Goal: Complete application form: Complete application form

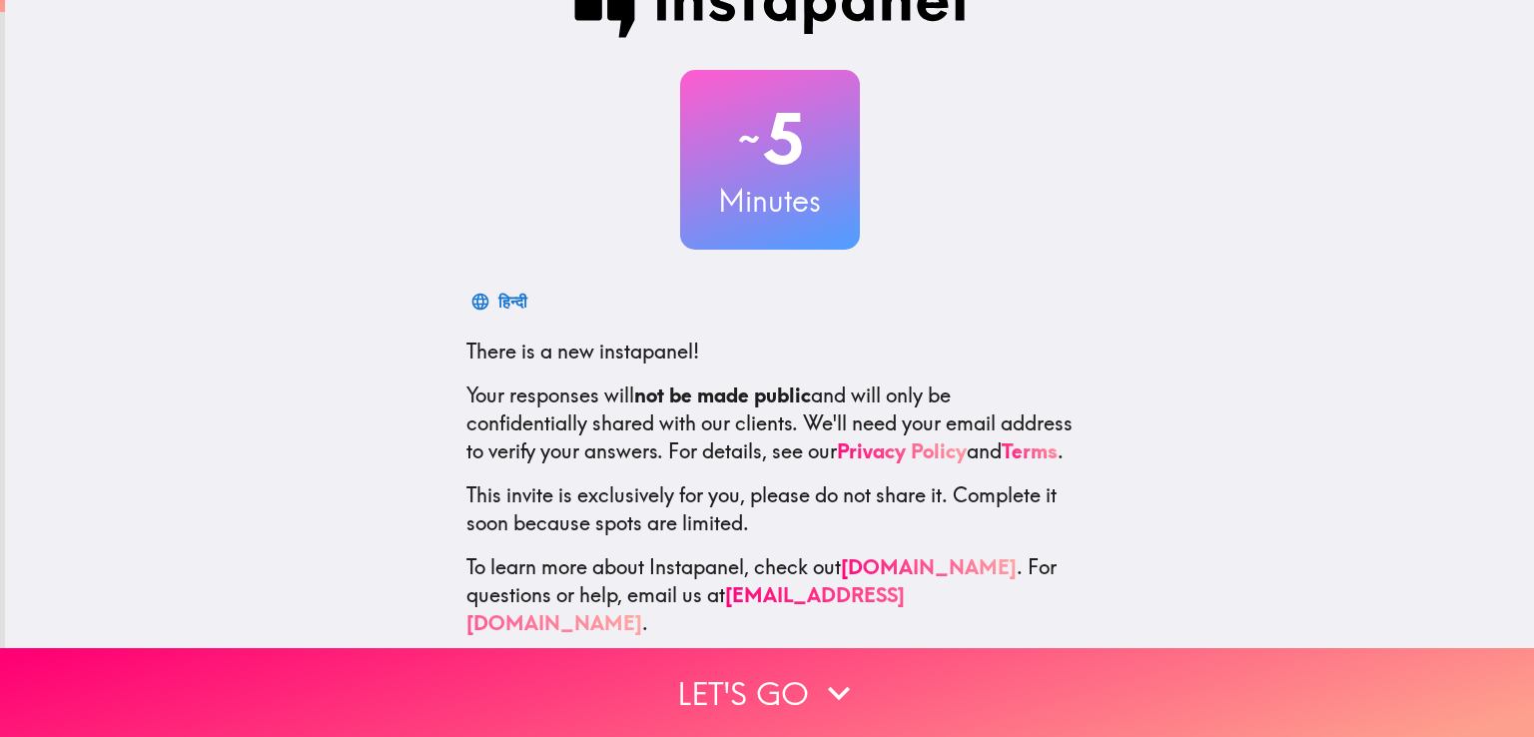
scroll to position [94, 0]
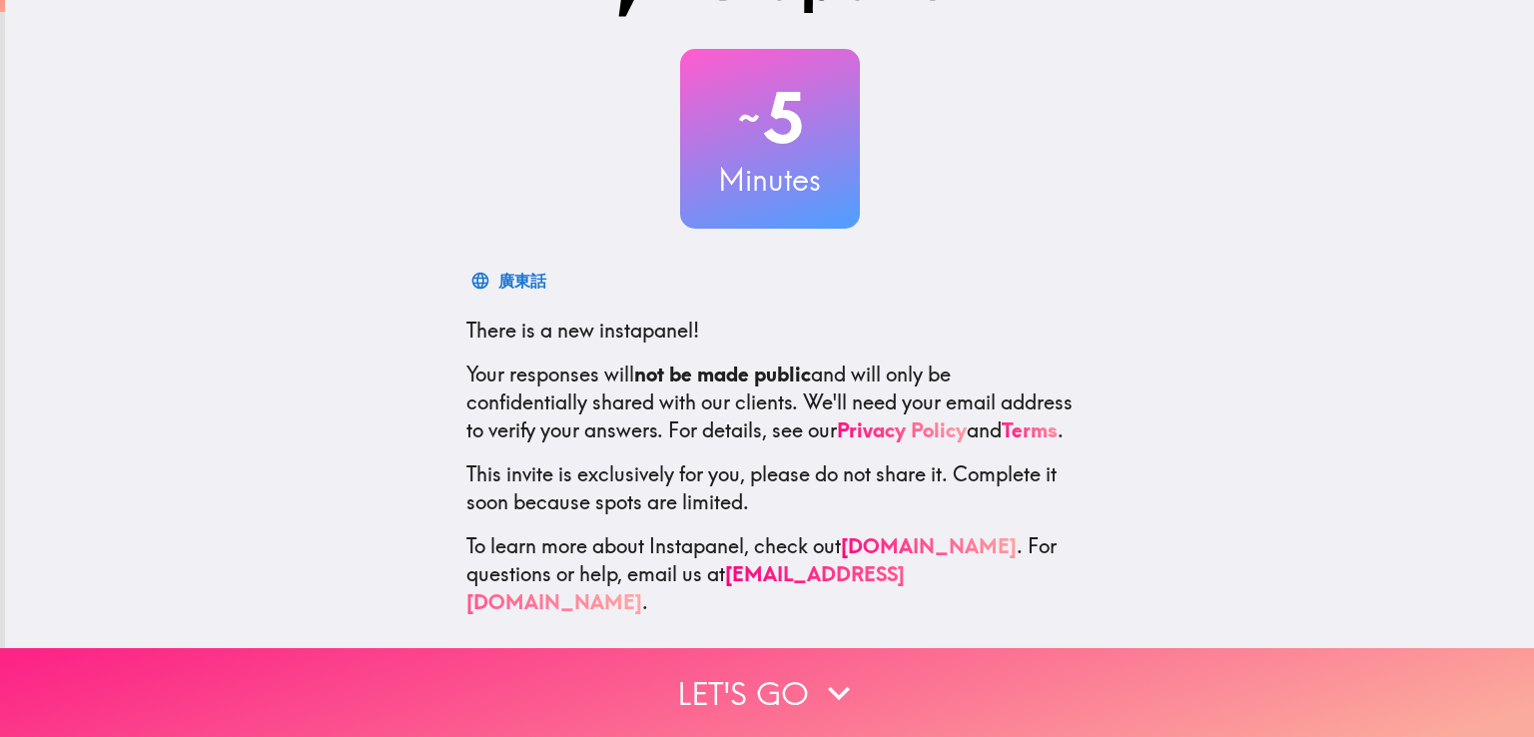
click at [784, 677] on button "Let's go" at bounding box center [767, 692] width 1534 height 89
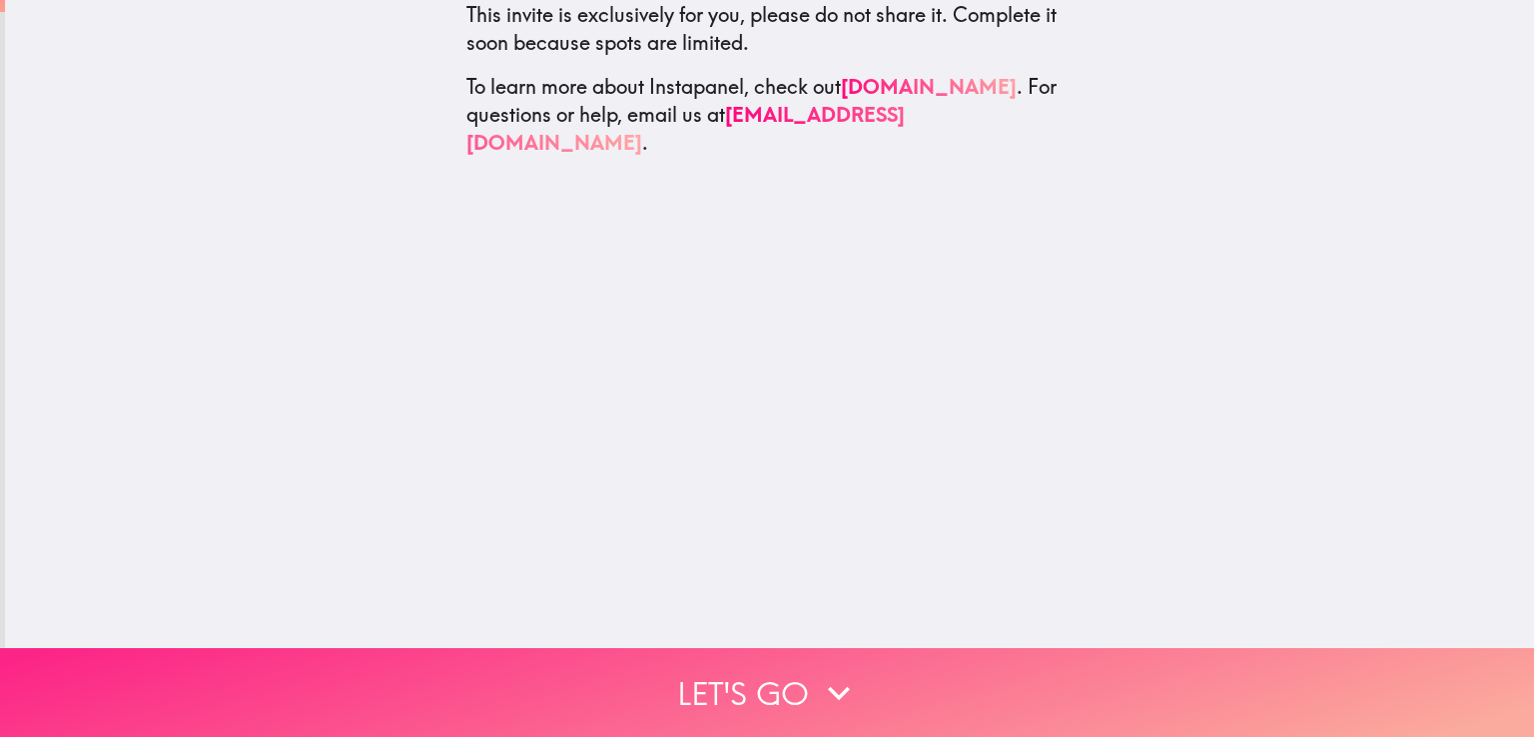
scroll to position [0, 0]
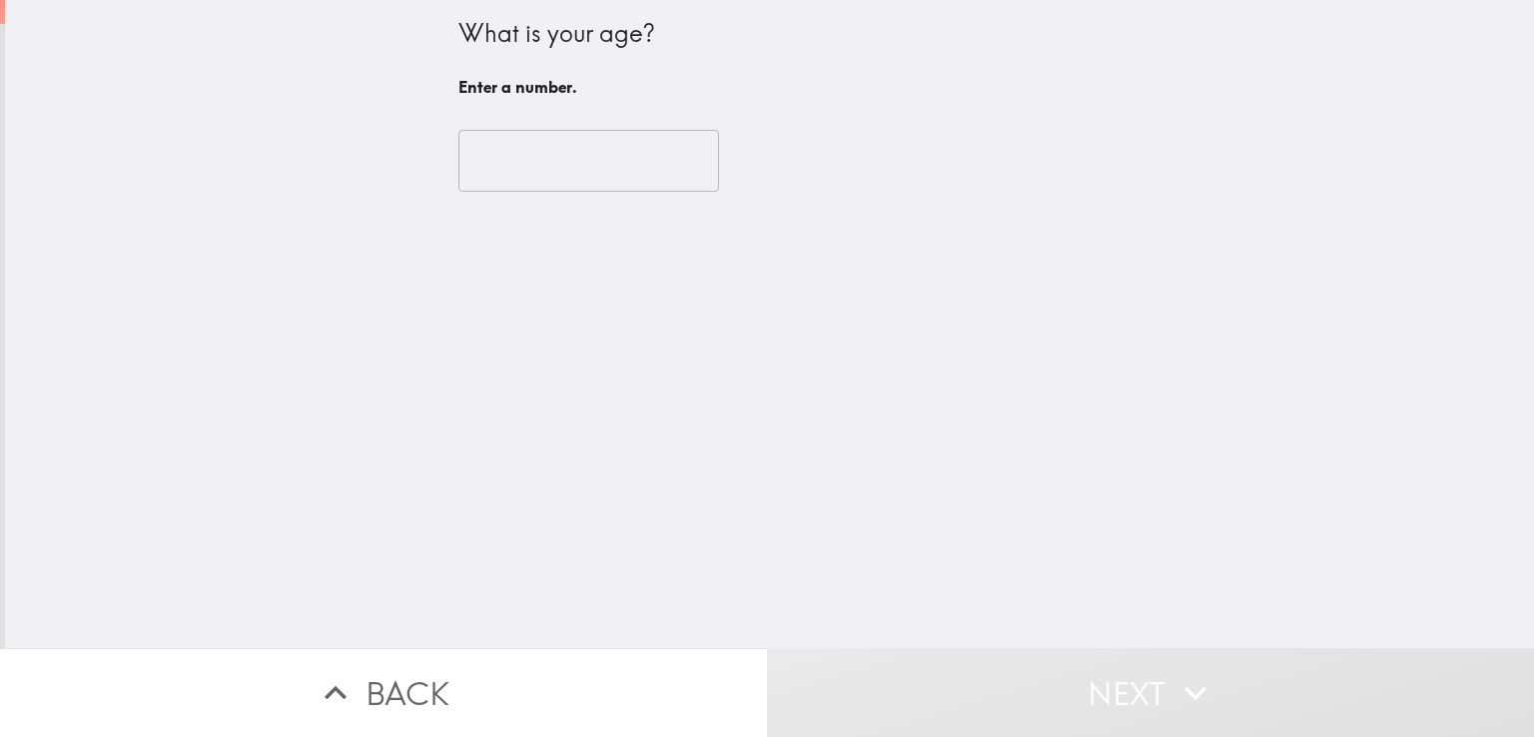
click at [486, 154] on input "number" at bounding box center [588, 161] width 261 height 62
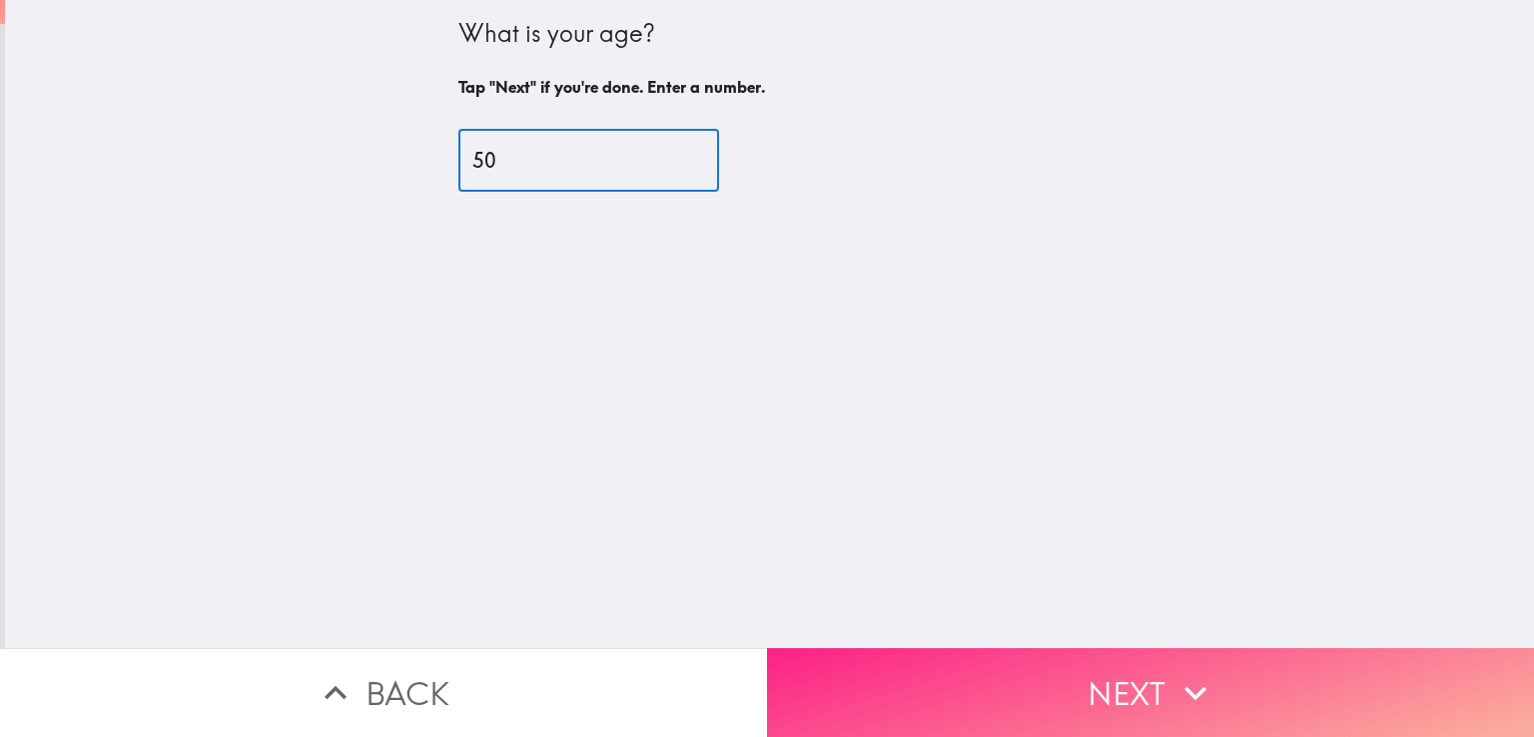
type input "50"
click at [1028, 692] on button "Next" at bounding box center [1150, 692] width 767 height 89
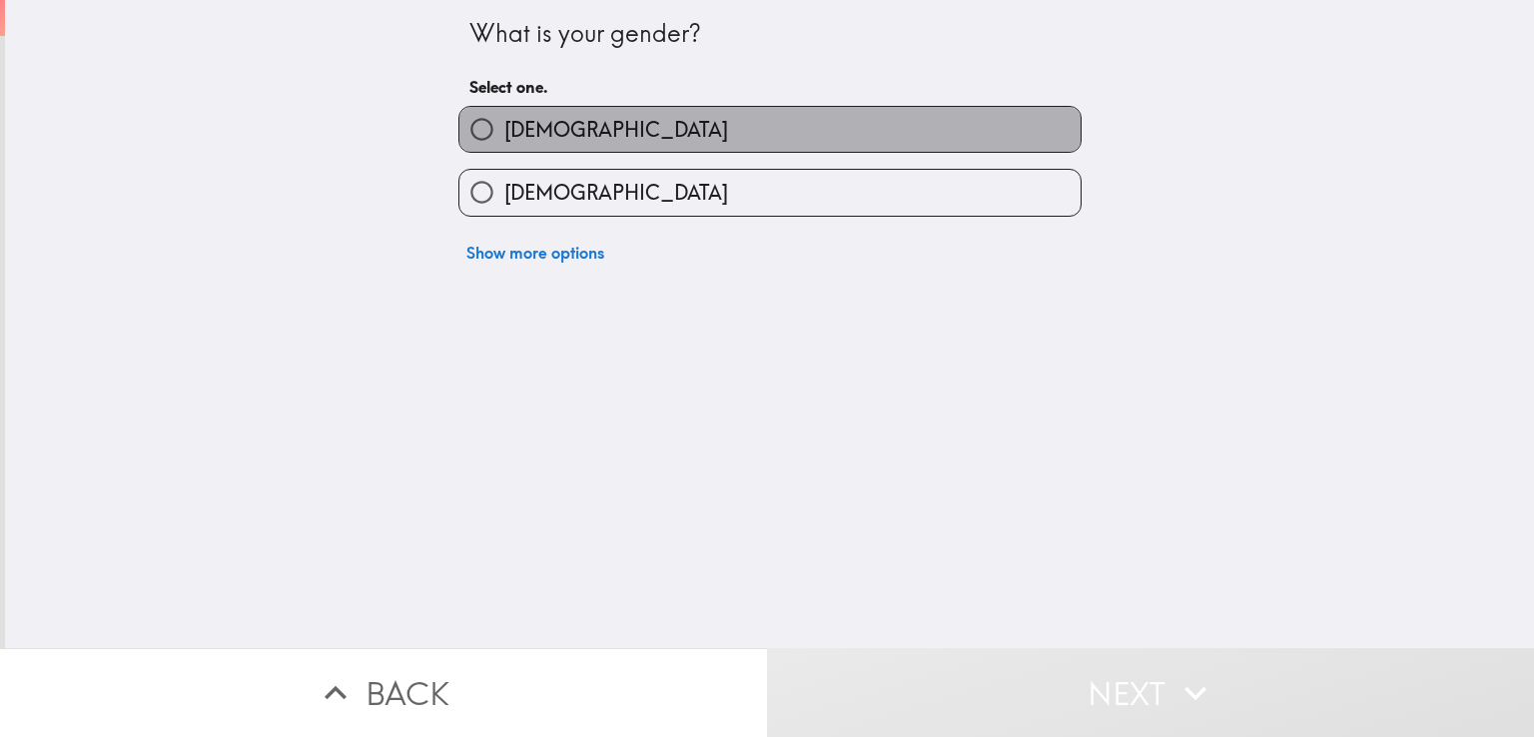
click at [504, 127] on span "Male" at bounding box center [616, 130] width 224 height 28
click at [493, 127] on input "Male" at bounding box center [481, 129] width 45 height 45
radio input "true"
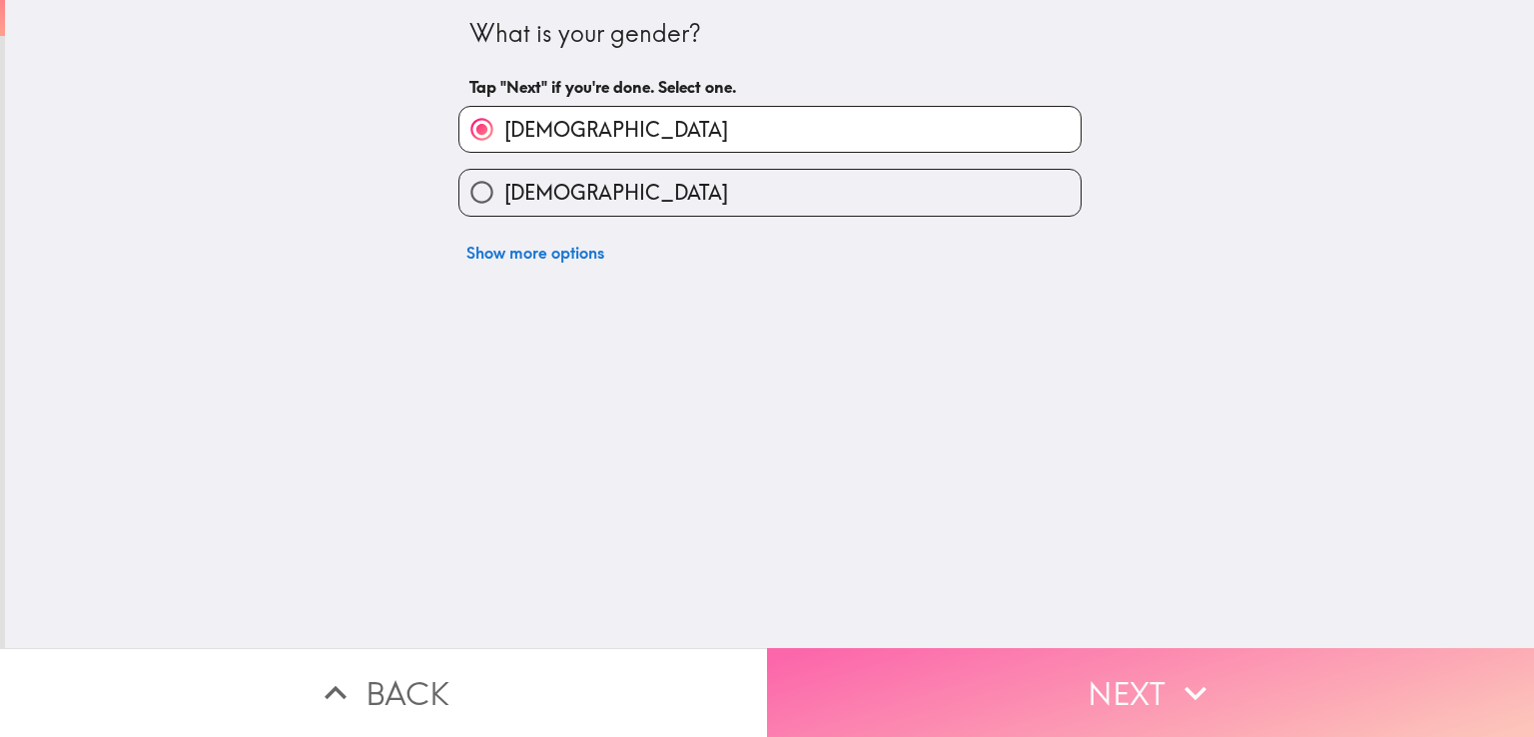
click at [928, 676] on button "Next" at bounding box center [1150, 692] width 767 height 89
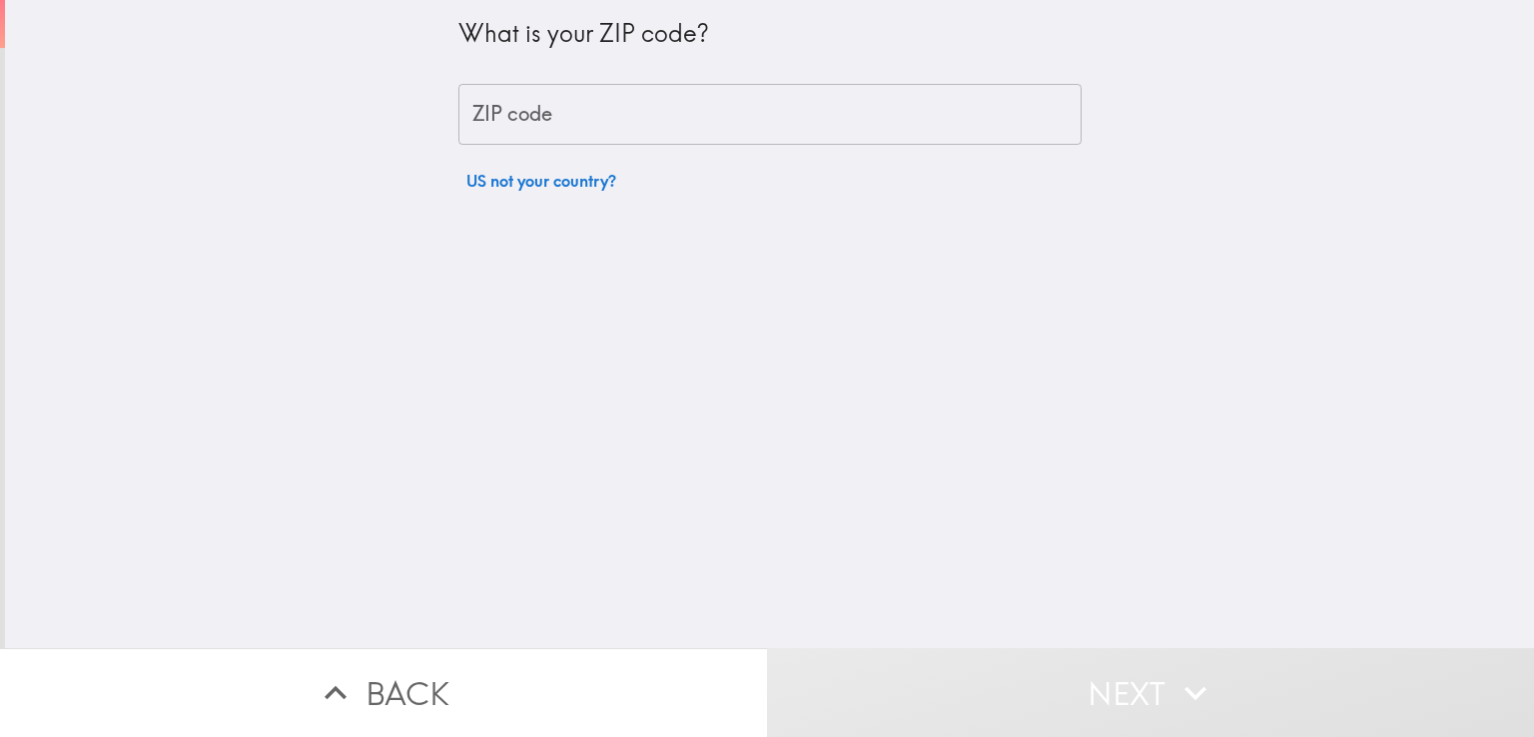
click at [673, 110] on input "ZIP code" at bounding box center [769, 115] width 623 height 62
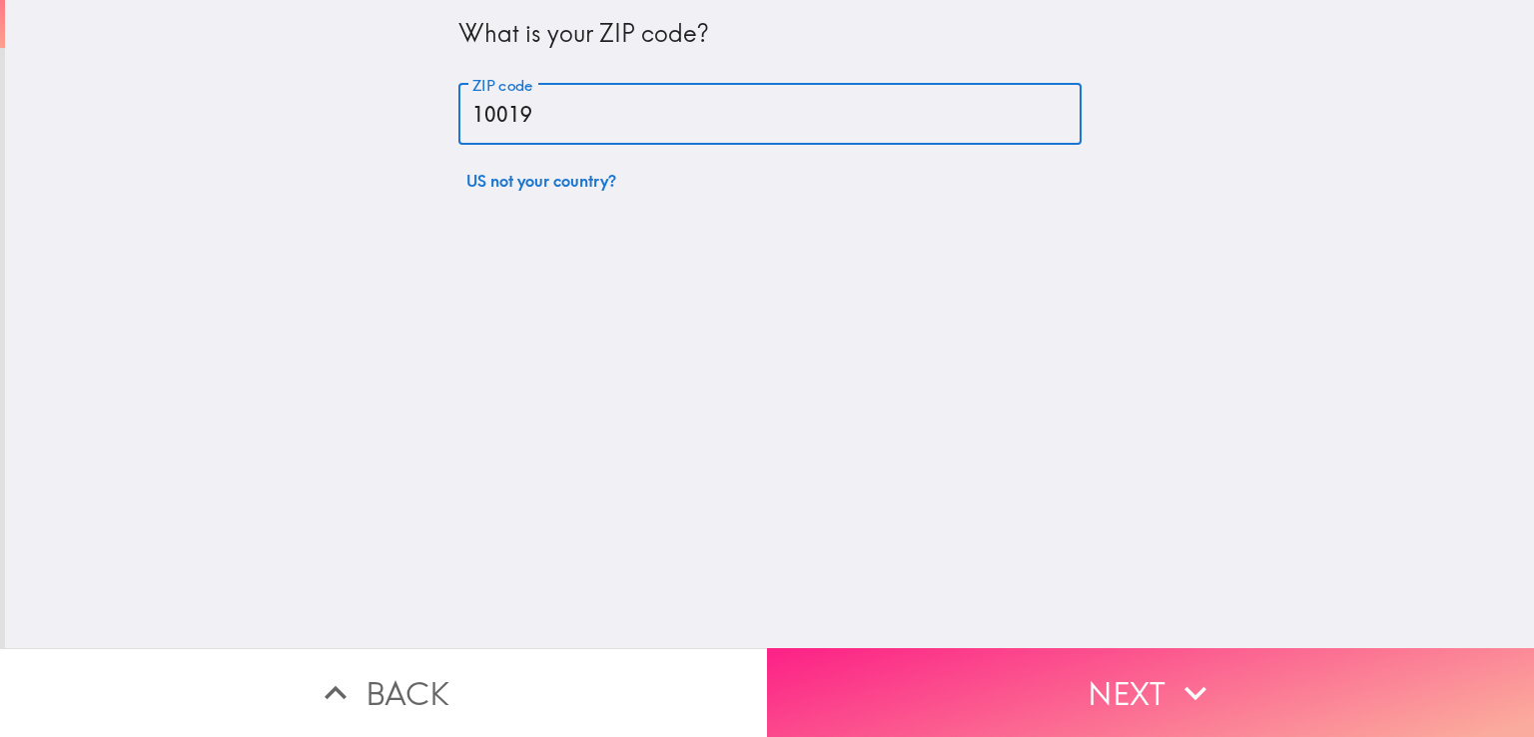
type input "10019"
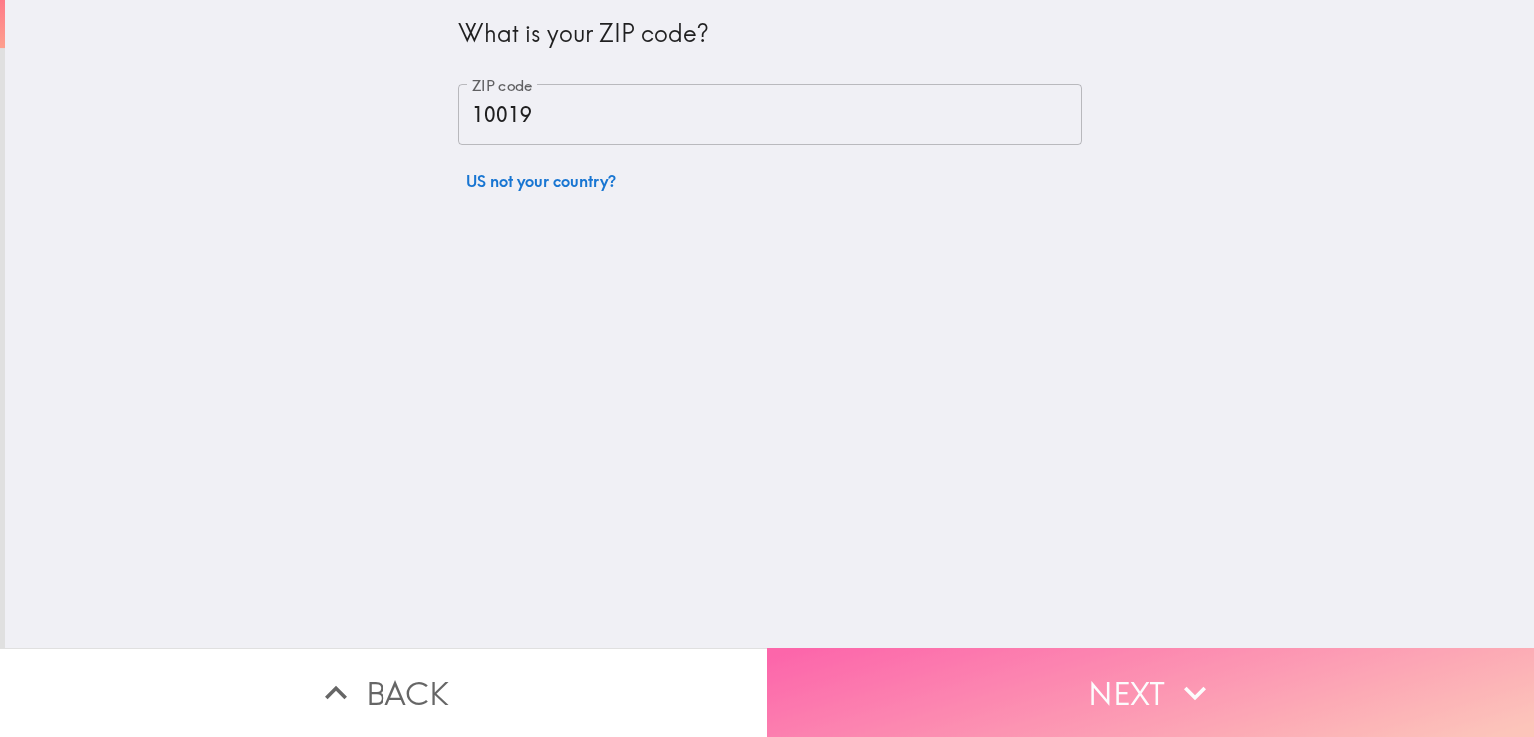
click at [1080, 680] on button "Next" at bounding box center [1150, 692] width 767 height 89
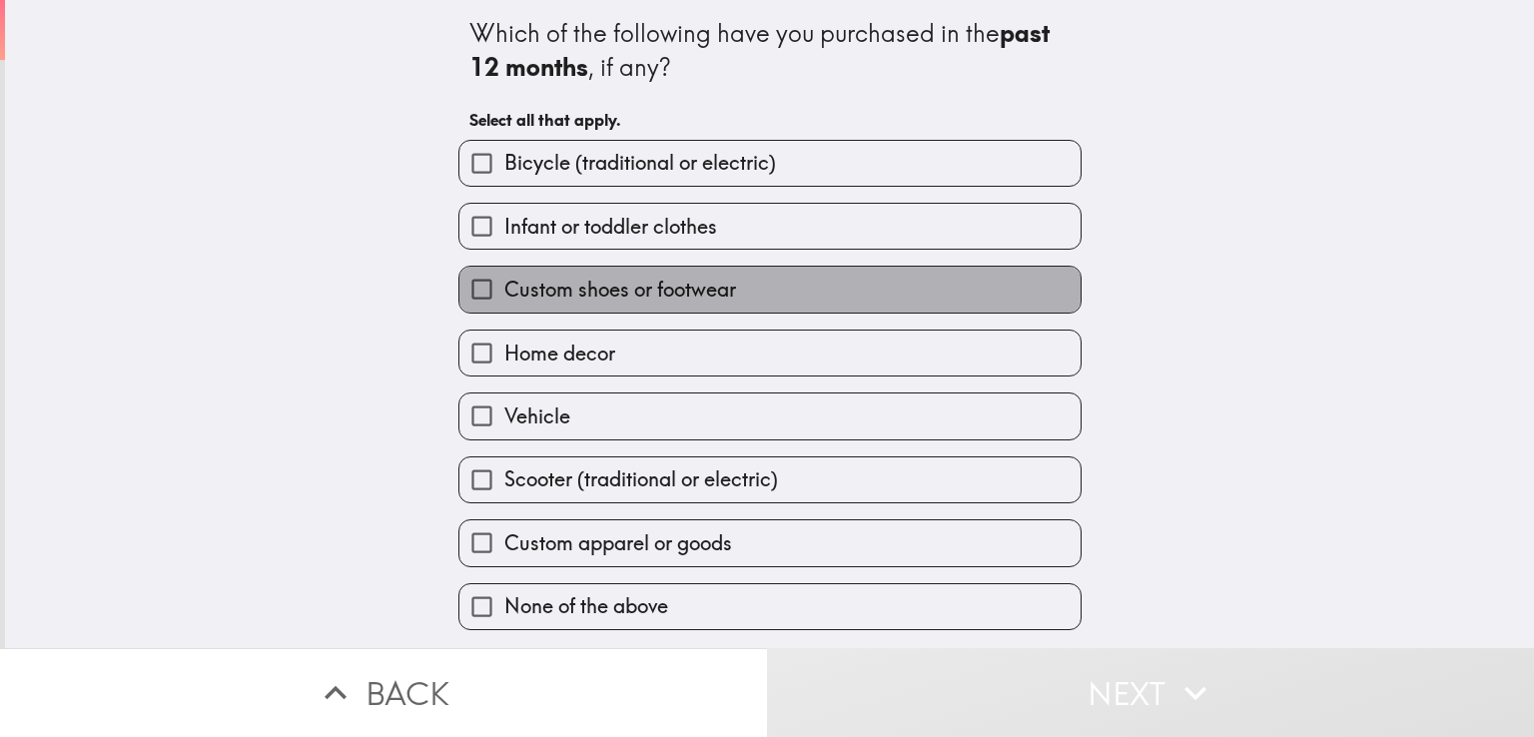
click at [777, 282] on label "Custom shoes or footwear" at bounding box center [769, 289] width 621 height 45
click at [504, 282] on input "Custom shoes or footwear" at bounding box center [481, 289] width 45 height 45
checkbox input "true"
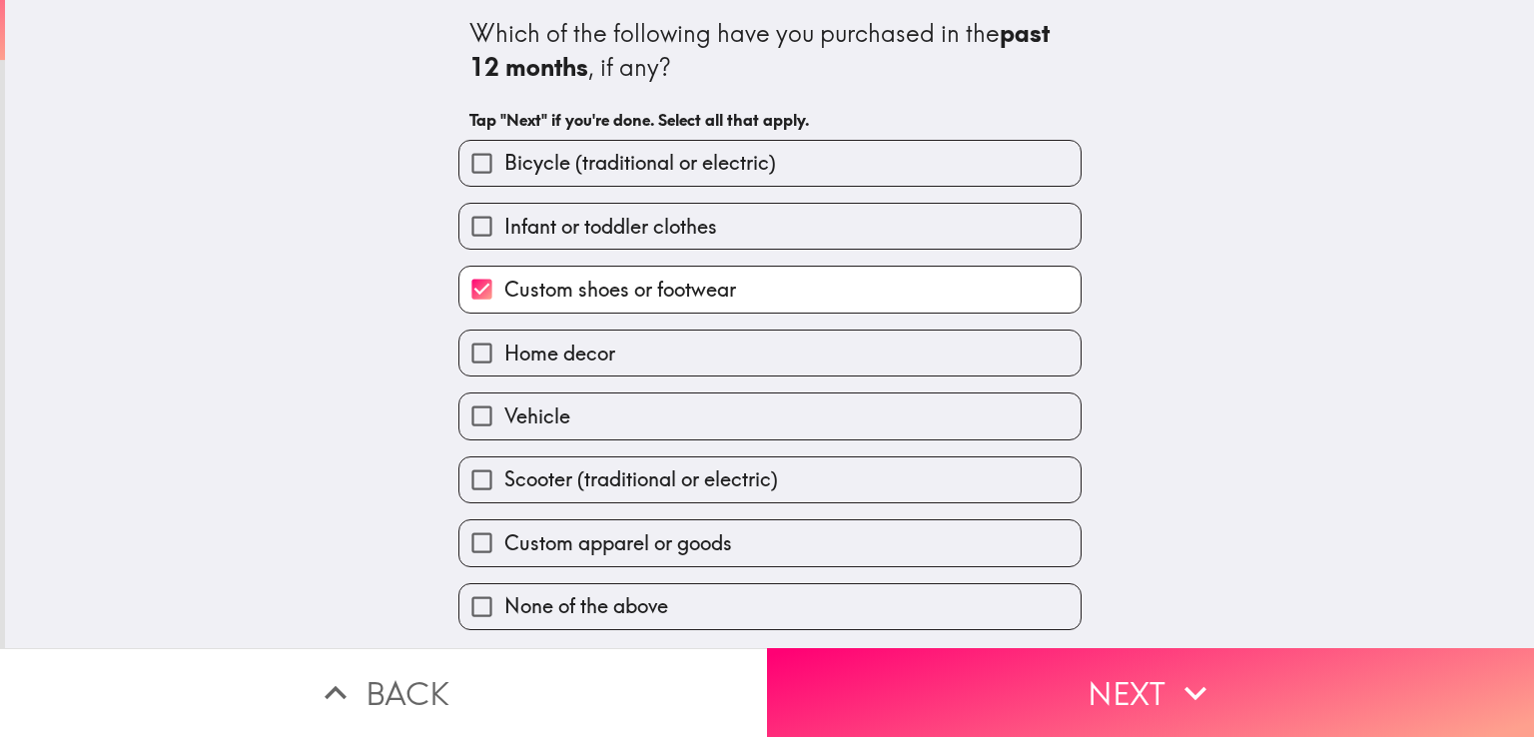
click at [702, 345] on label "Home decor" at bounding box center [769, 353] width 621 height 45
click at [504, 345] on input "Home decor" at bounding box center [481, 353] width 45 height 45
checkbox input "true"
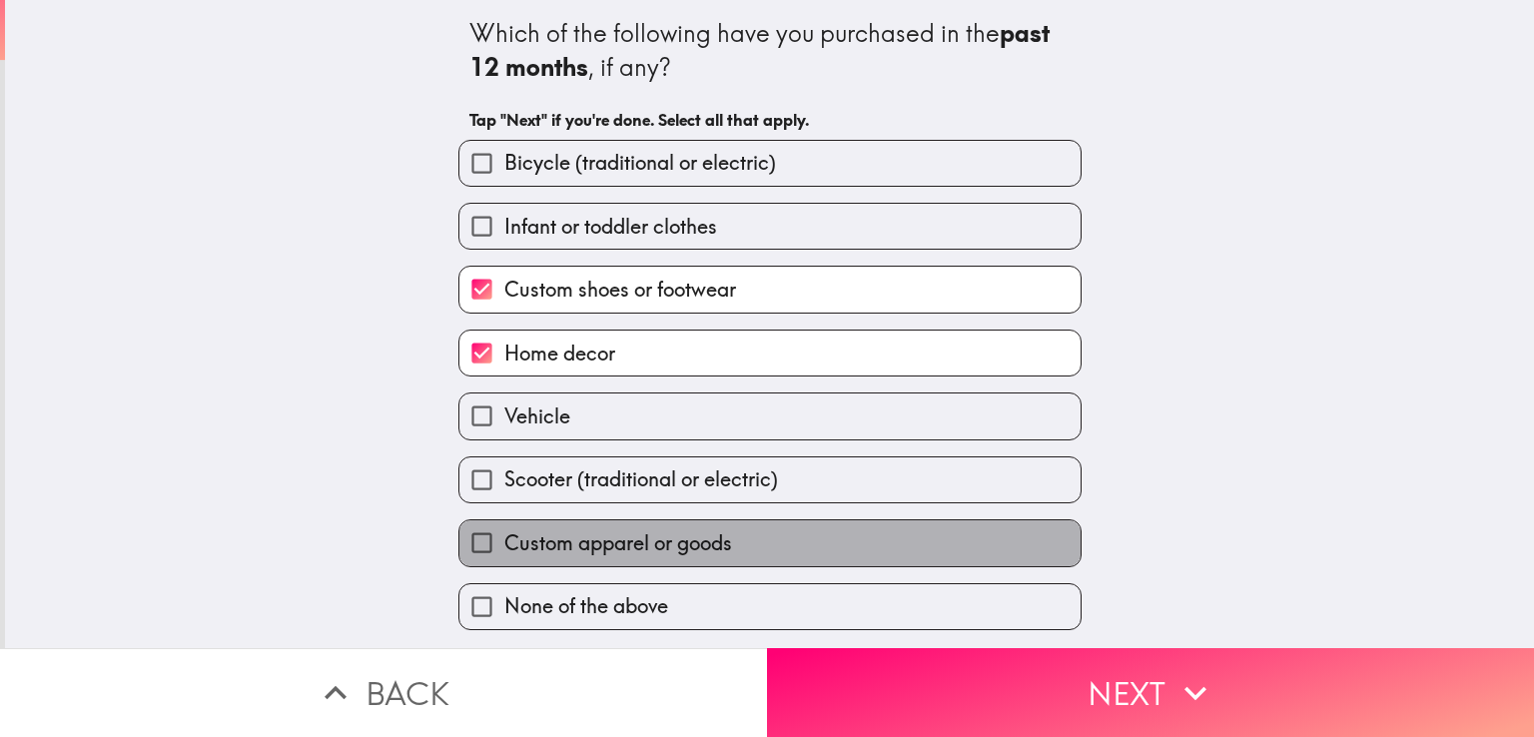
click at [716, 532] on span "Custom apparel or goods" at bounding box center [618, 543] width 228 height 28
click at [504, 532] on input "Custom apparel or goods" at bounding box center [481, 542] width 45 height 45
checkbox input "true"
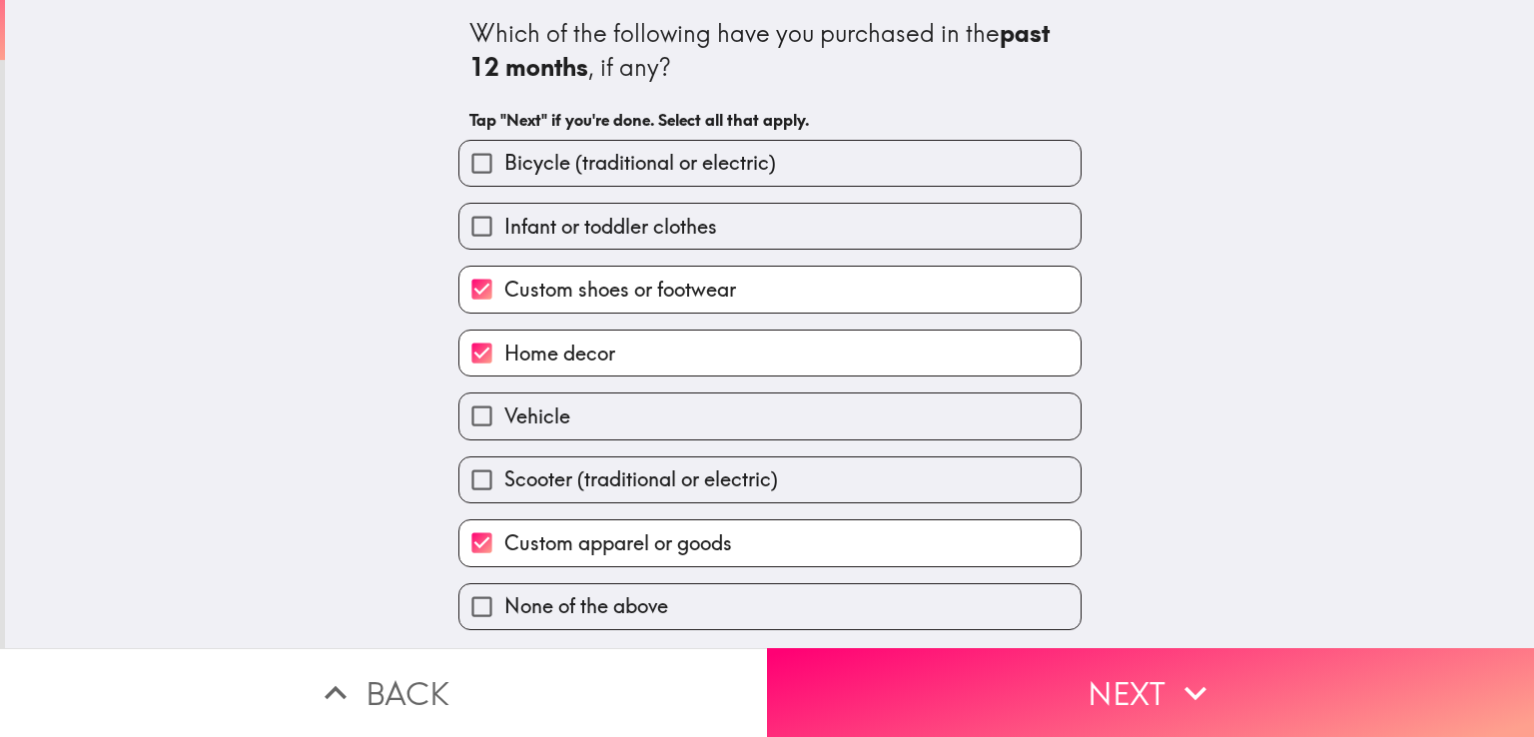
click at [1072, 685] on button "Next" at bounding box center [1150, 692] width 767 height 89
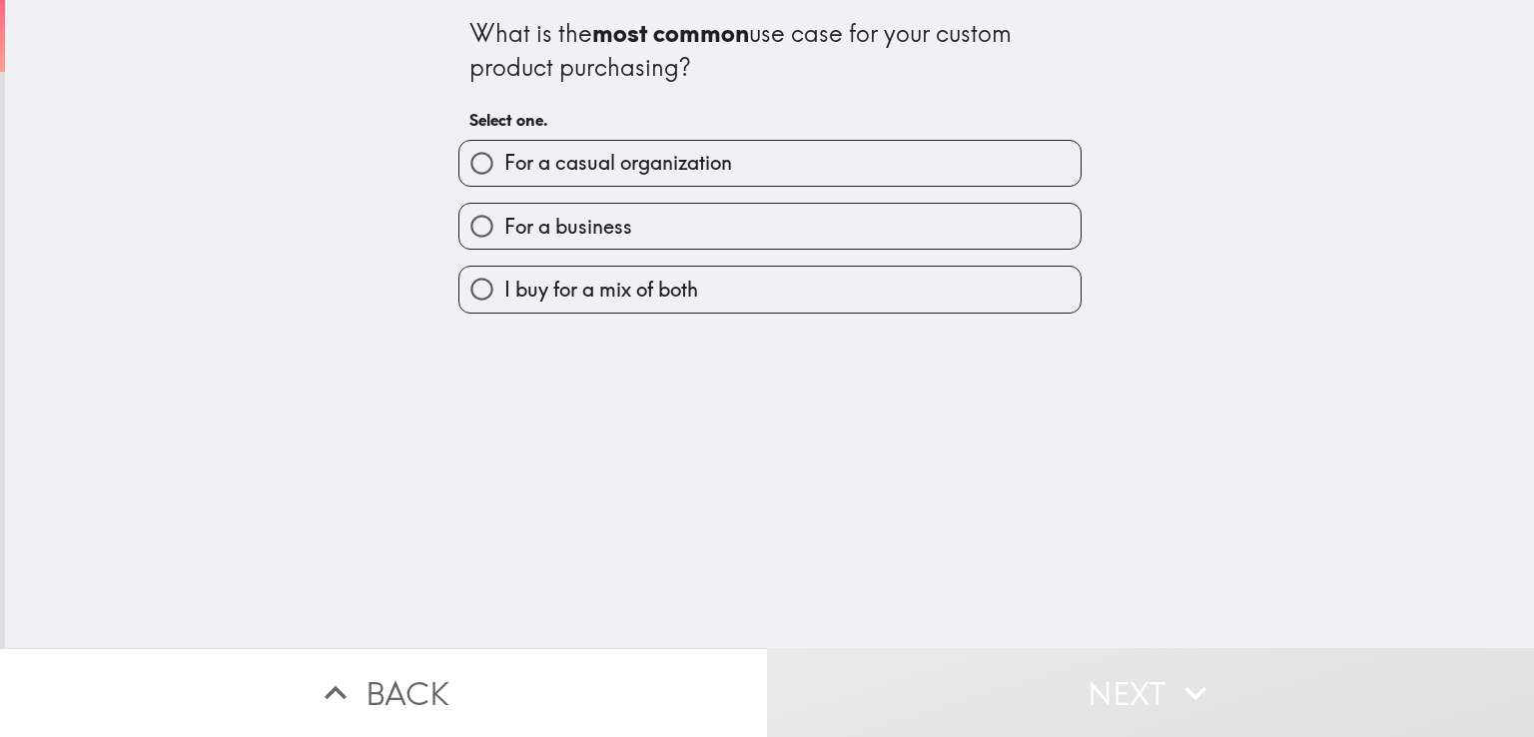
click at [703, 293] on label "I buy for a mix of both" at bounding box center [769, 289] width 621 height 45
click at [504, 293] on input "I buy for a mix of both" at bounding box center [481, 289] width 45 height 45
radio input "true"
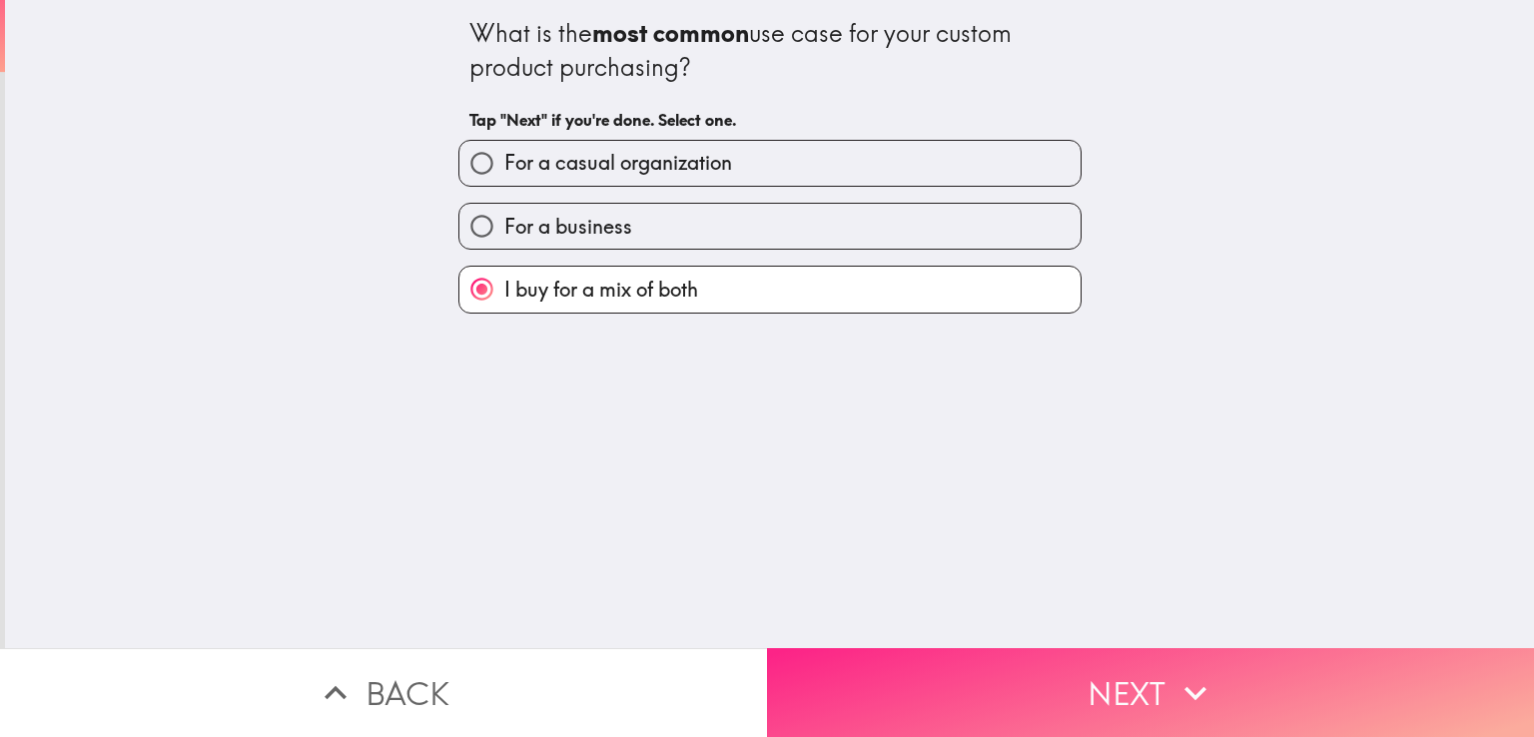
click at [1052, 681] on button "Next" at bounding box center [1150, 692] width 767 height 89
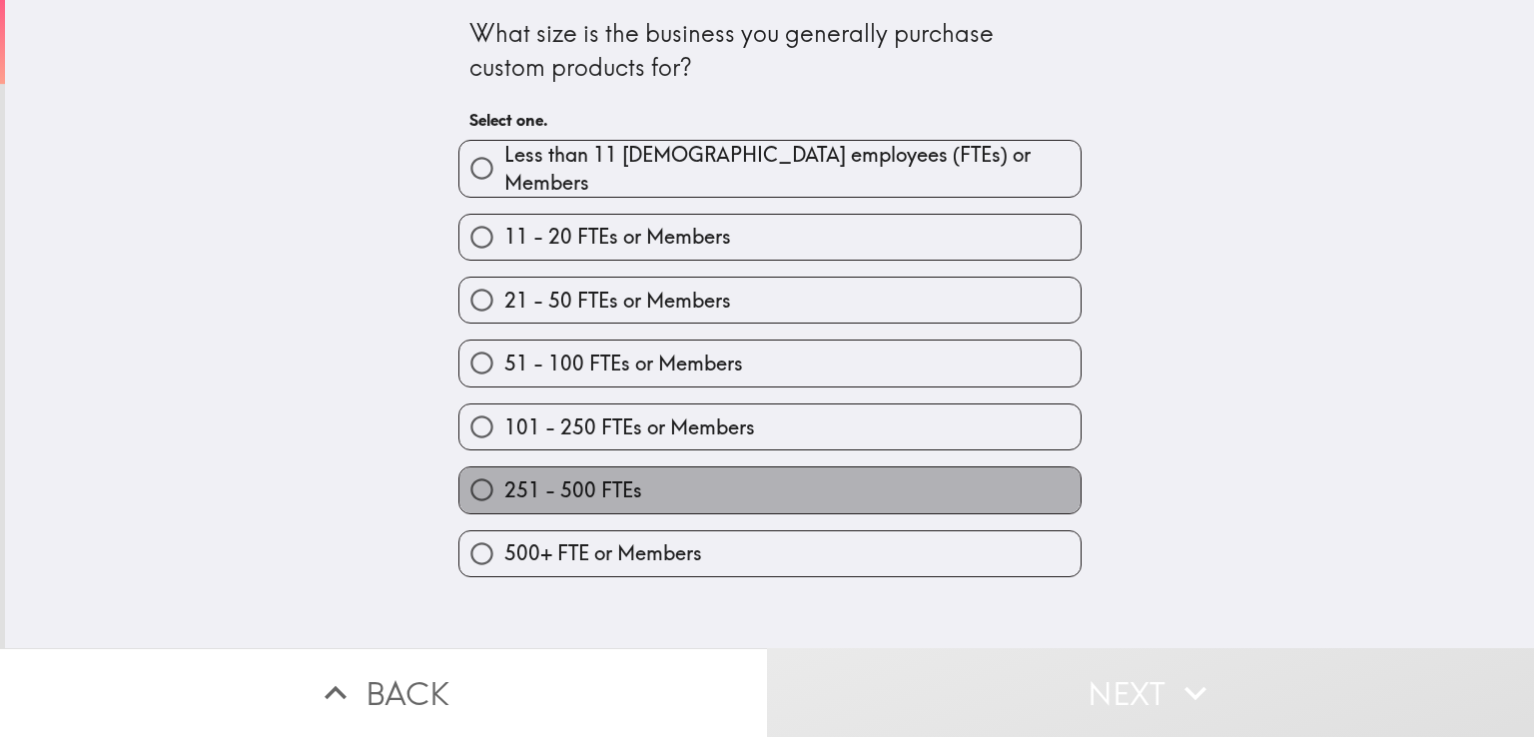
click at [792, 475] on label "251 - 500 FTEs" at bounding box center [769, 489] width 621 height 45
click at [504, 475] on input "251 - 500 FTEs" at bounding box center [481, 489] width 45 height 45
radio input "true"
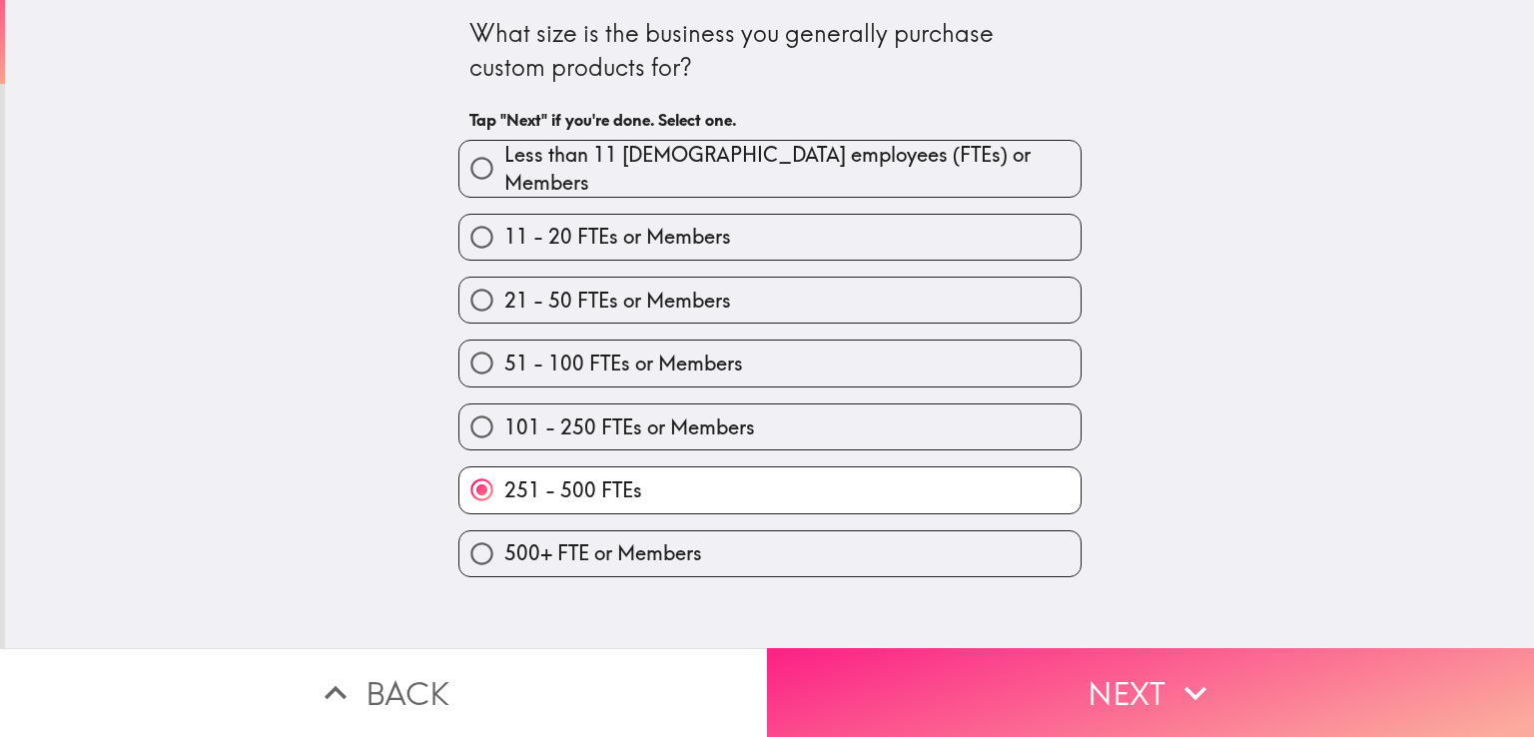
click at [1094, 664] on button "Next" at bounding box center [1150, 692] width 767 height 89
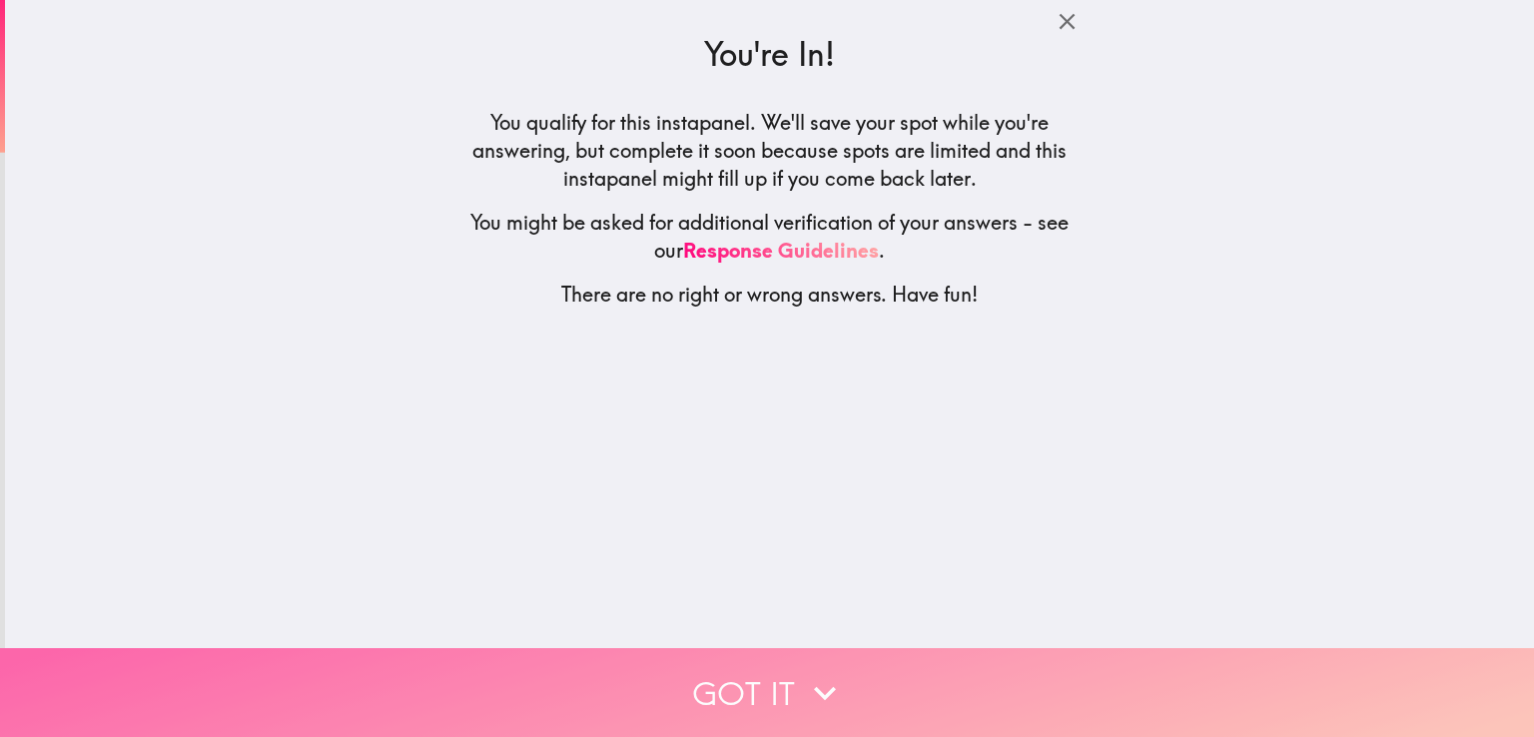
click at [824, 675] on icon "button" at bounding box center [825, 693] width 44 height 44
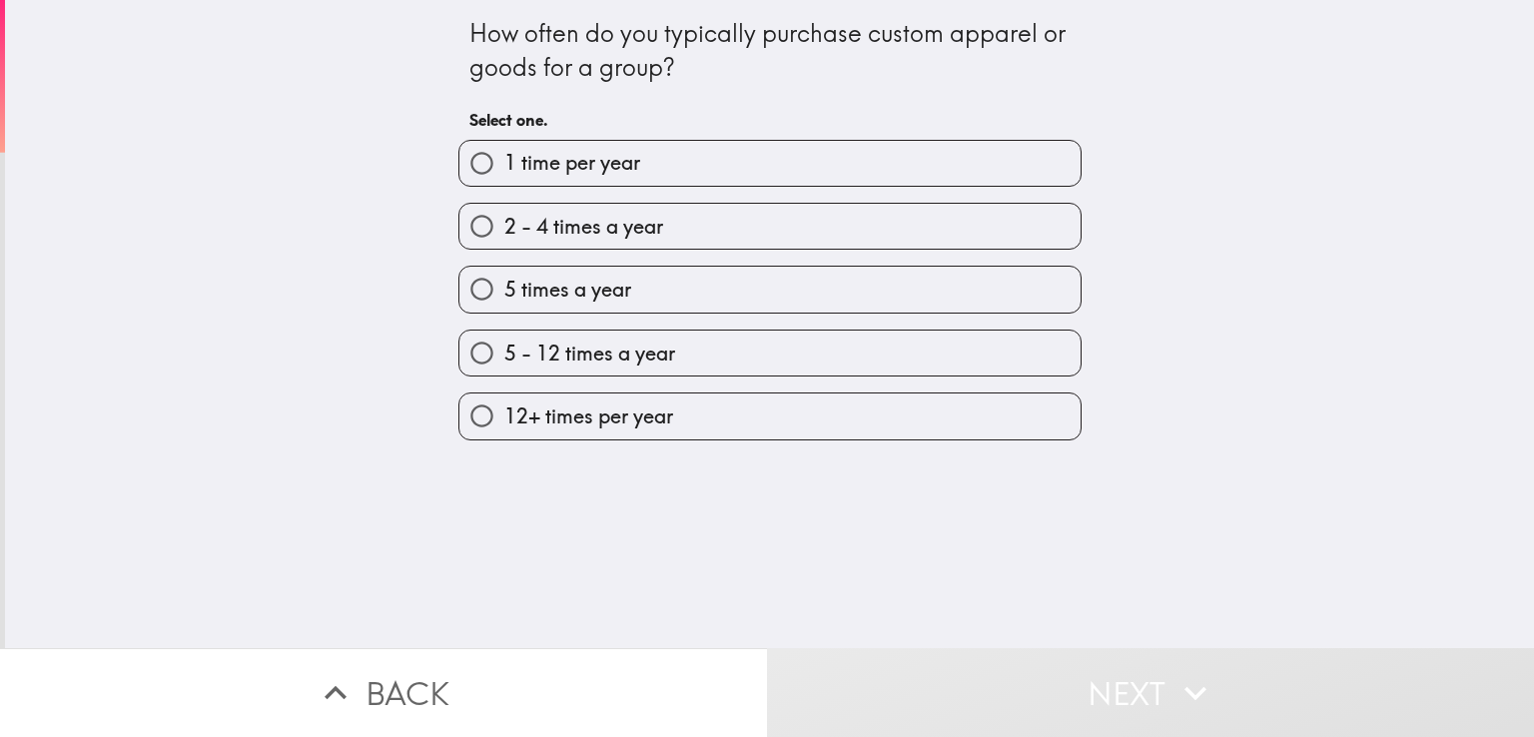
click at [678, 355] on label "5 - 12 times a year" at bounding box center [769, 353] width 621 height 45
click at [504, 355] on input "5 - 12 times a year" at bounding box center [481, 353] width 45 height 45
radio input "true"
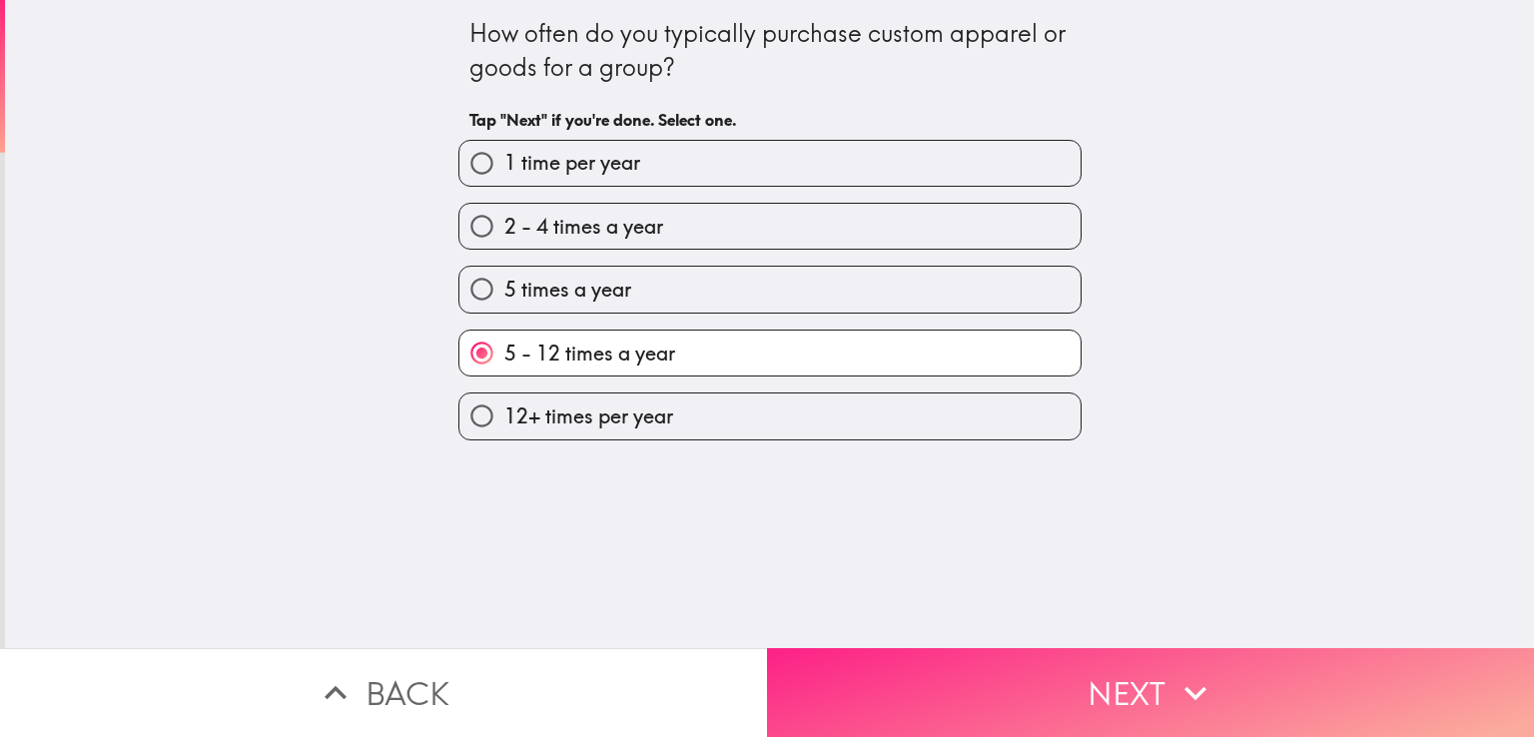
click at [1035, 678] on button "Next" at bounding box center [1150, 692] width 767 height 89
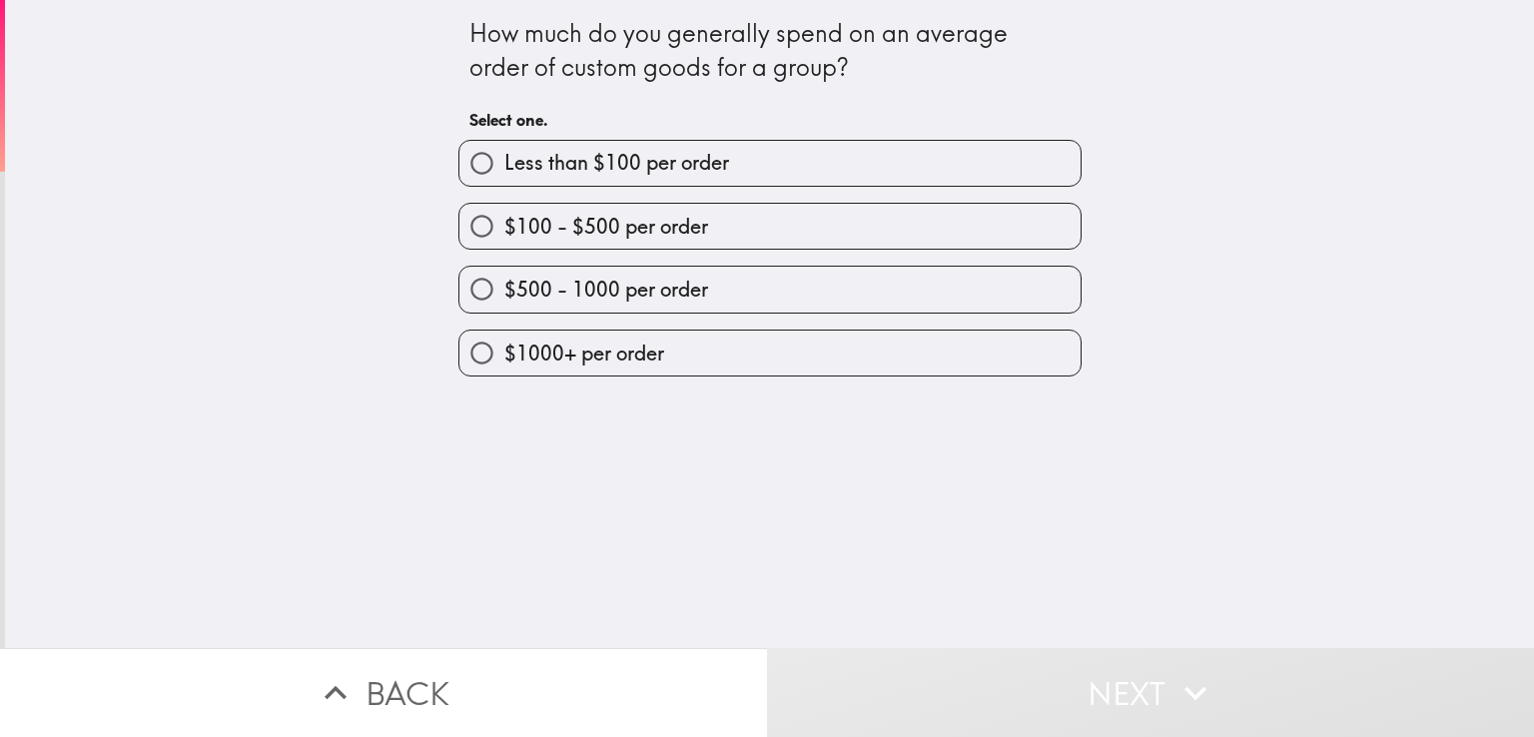
click at [781, 286] on label "$500 - 1000 per order" at bounding box center [769, 289] width 621 height 45
click at [504, 286] on input "$500 - 1000 per order" at bounding box center [481, 289] width 45 height 45
radio input "true"
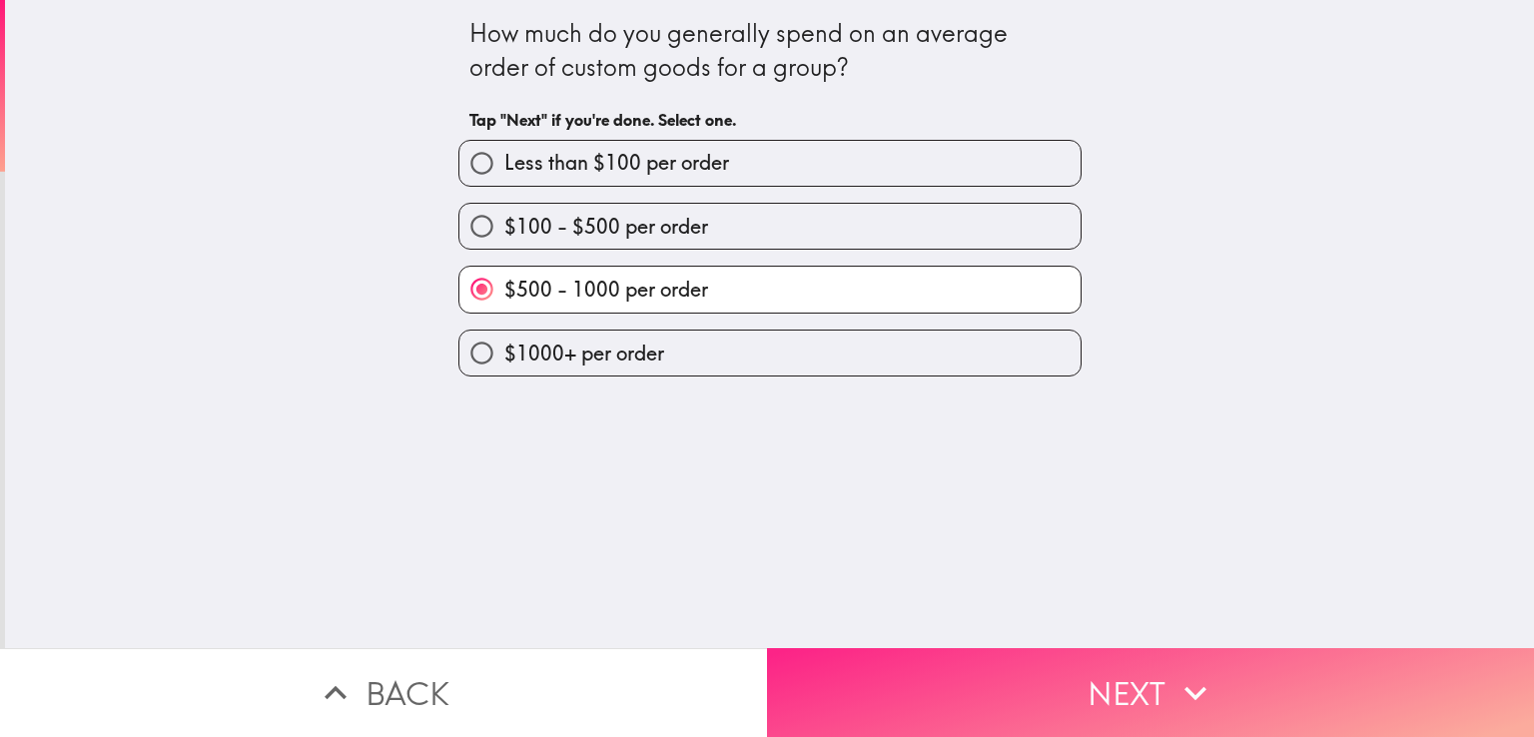
click at [1047, 665] on button "Next" at bounding box center [1150, 692] width 767 height 89
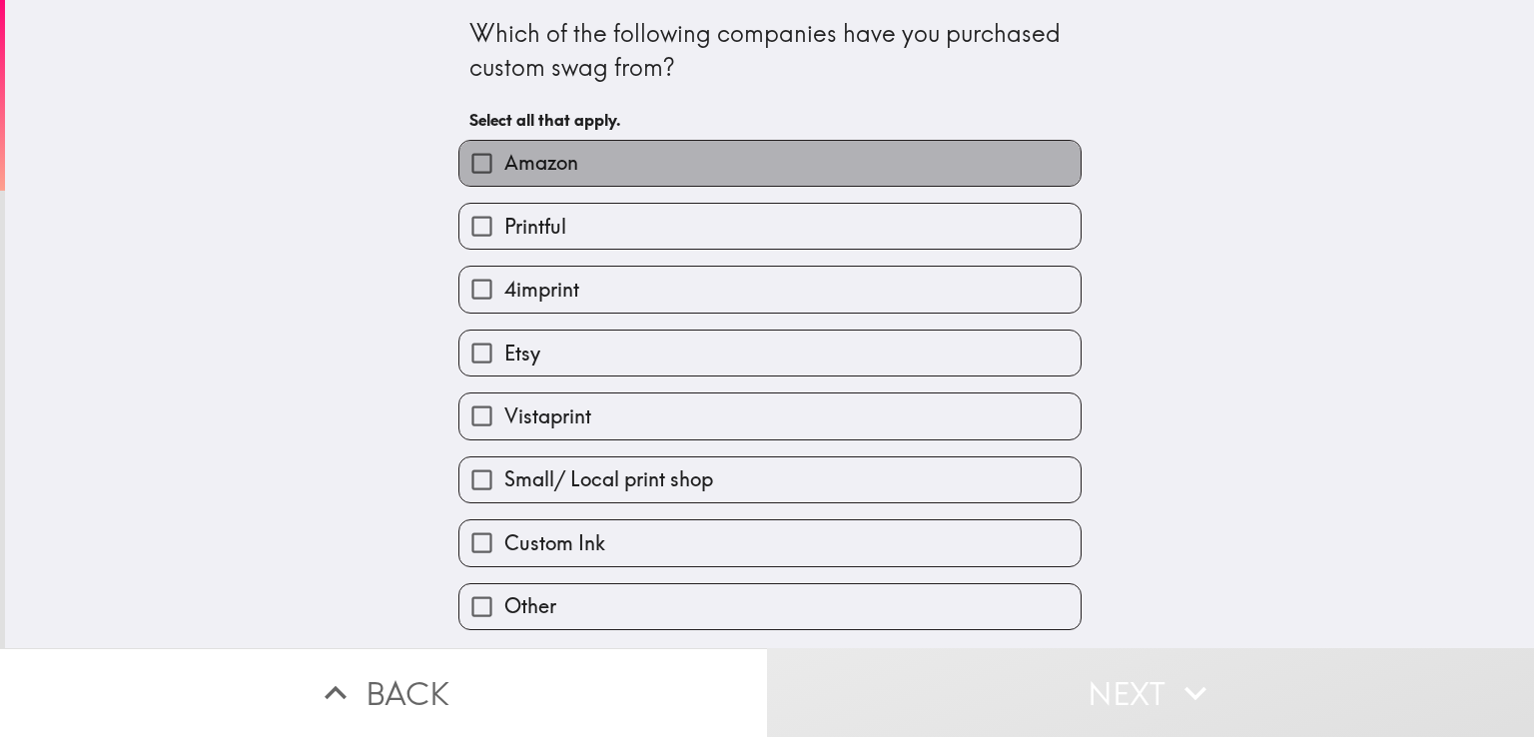
click at [849, 172] on label "Amazon" at bounding box center [769, 163] width 621 height 45
click at [504, 172] on input "Amazon" at bounding box center [481, 163] width 45 height 45
checkbox input "true"
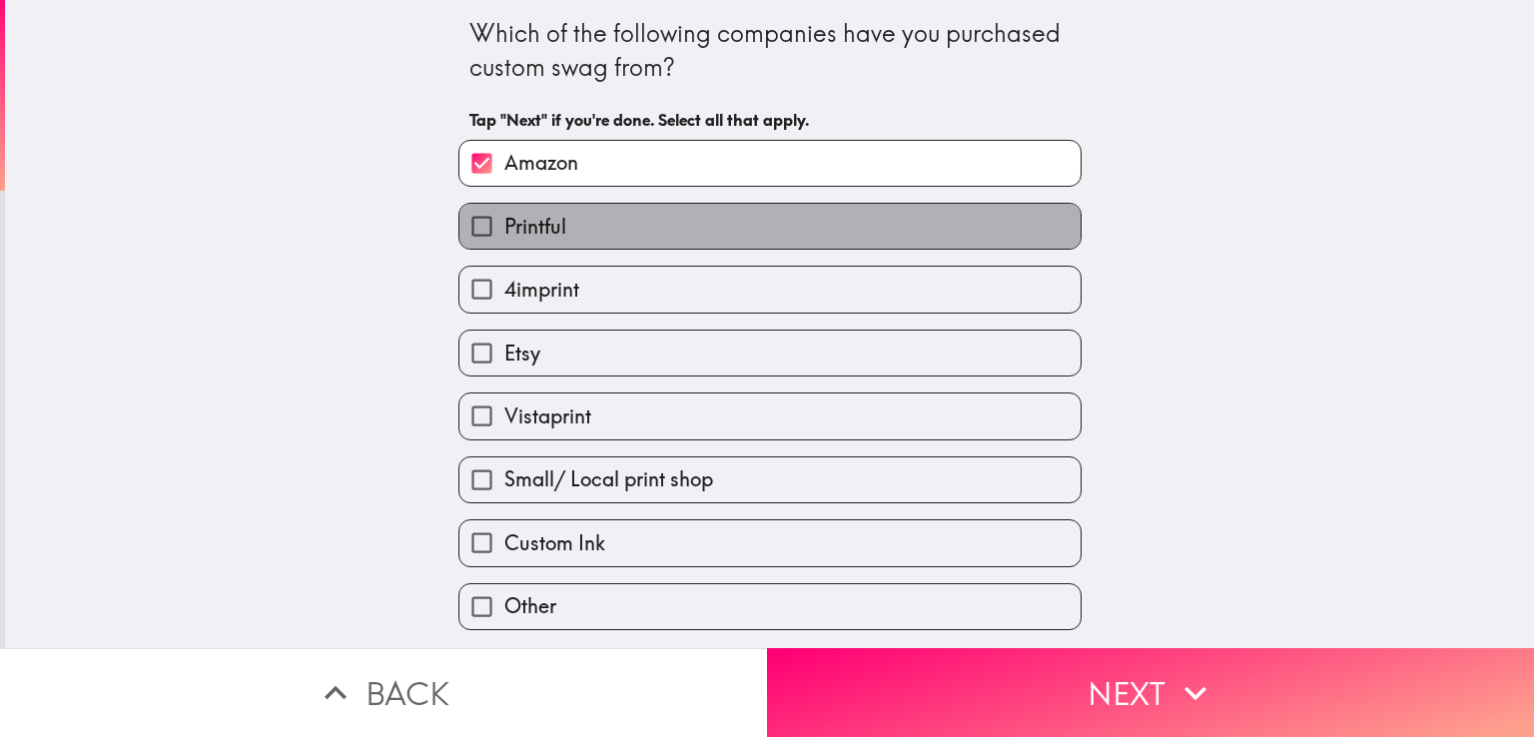
click at [852, 228] on label "Printful" at bounding box center [769, 226] width 621 height 45
click at [504, 228] on input "Printful" at bounding box center [481, 226] width 45 height 45
checkbox input "true"
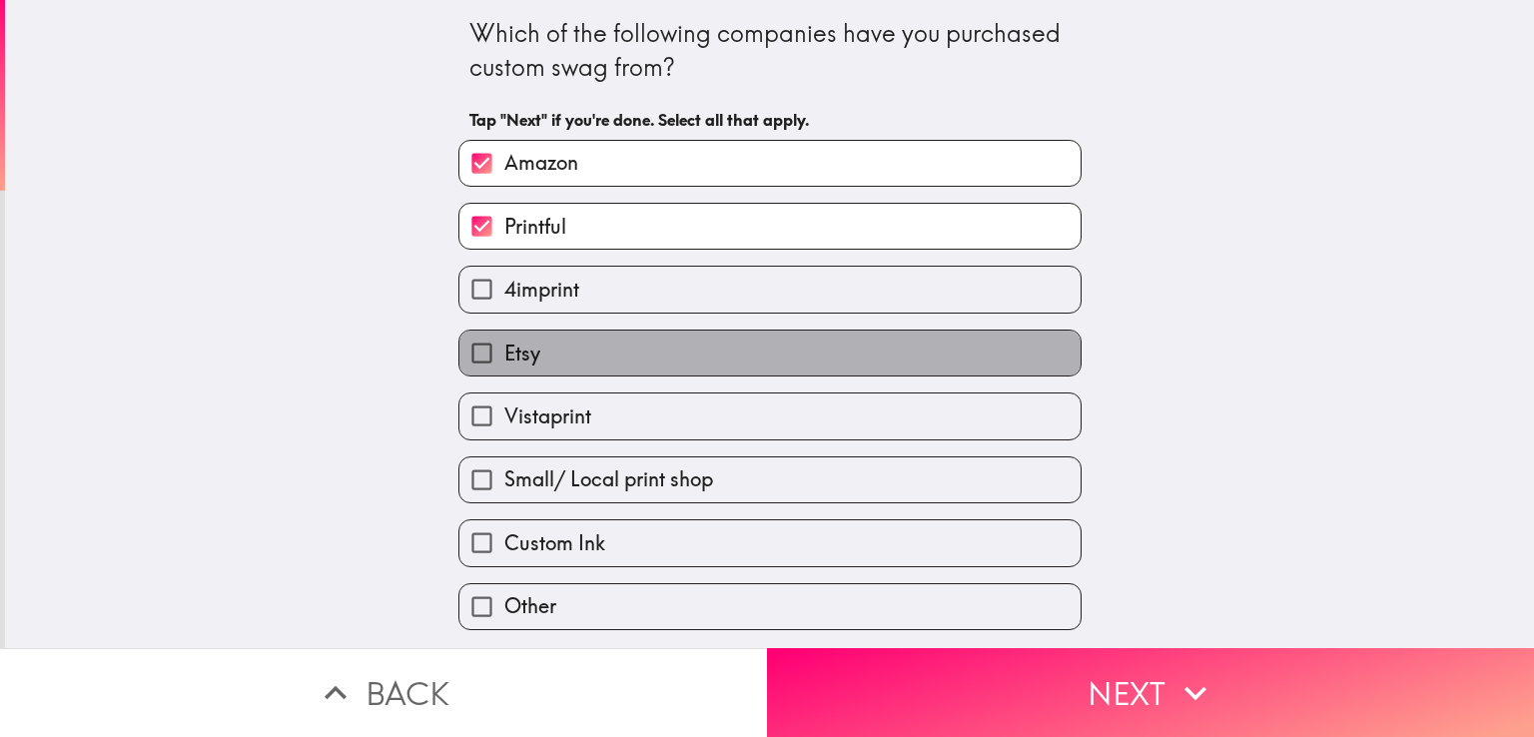
click at [821, 364] on label "Etsy" at bounding box center [769, 353] width 621 height 45
click at [504, 364] on input "Etsy" at bounding box center [481, 353] width 45 height 45
checkbox input "true"
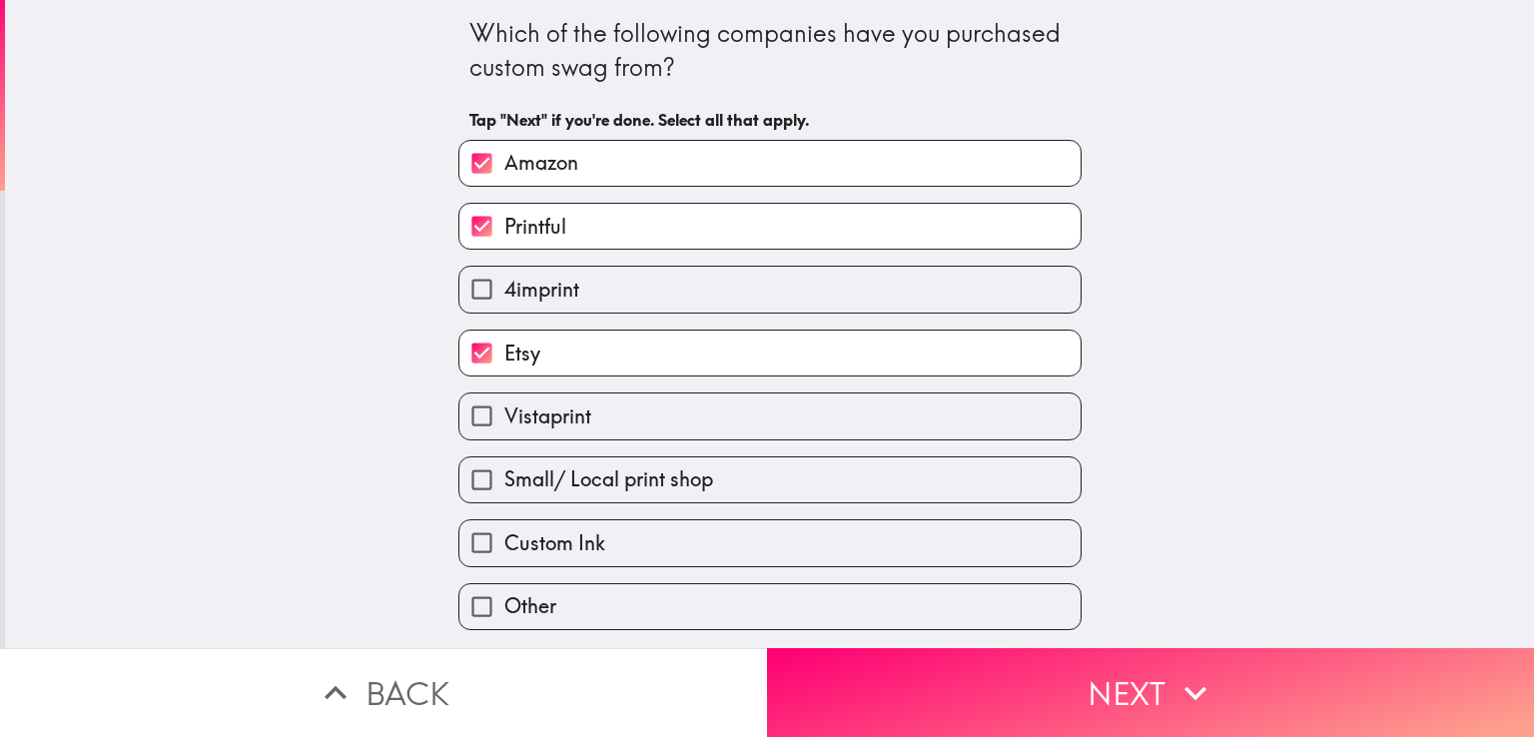
click at [603, 484] on span "Small/ Local print shop" at bounding box center [608, 479] width 209 height 28
click at [504, 484] on input "Small/ Local print shop" at bounding box center [481, 479] width 45 height 45
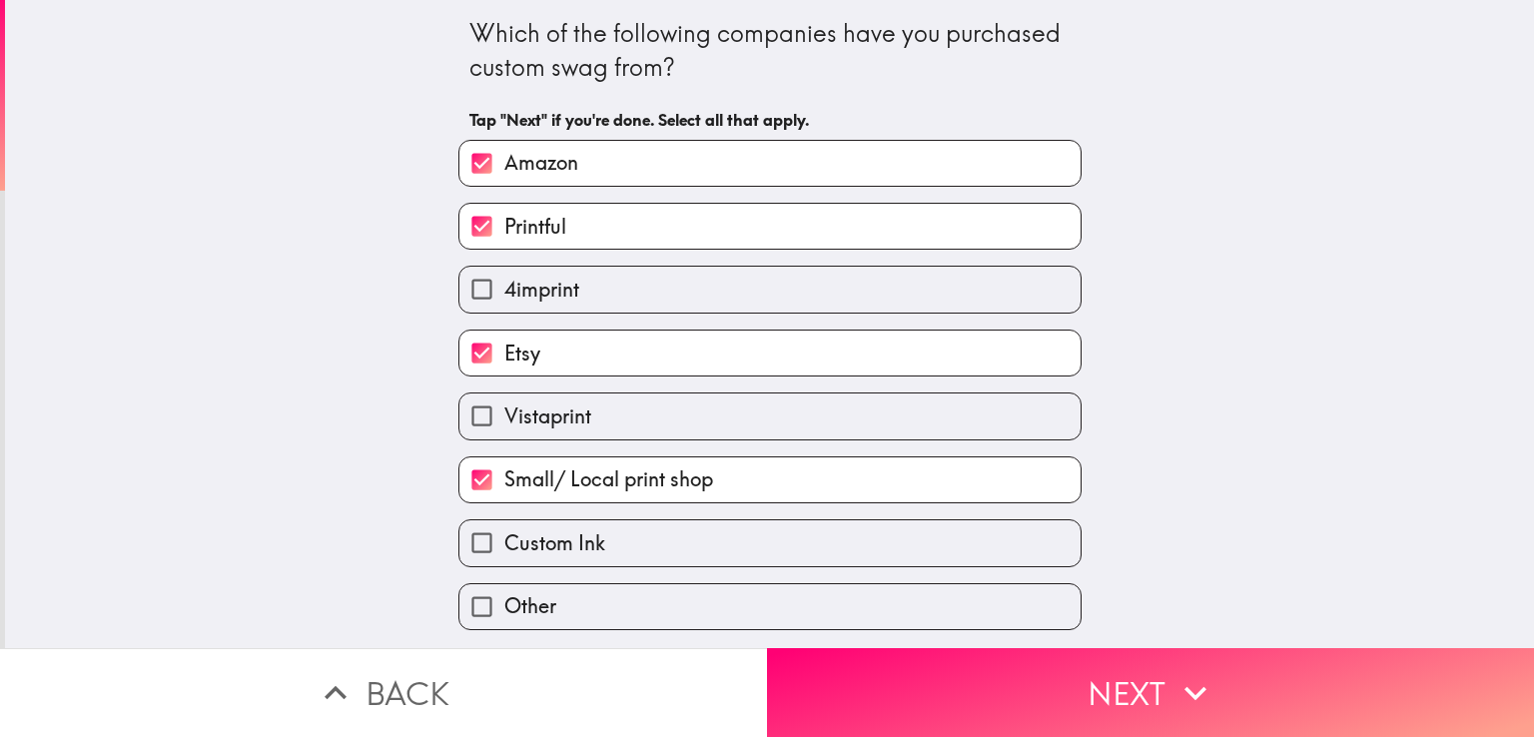
click at [603, 484] on span "Small/ Local print shop" at bounding box center [608, 479] width 209 height 28
click at [504, 484] on input "Small/ Local print shop" at bounding box center [481, 479] width 45 height 45
checkbox input "false"
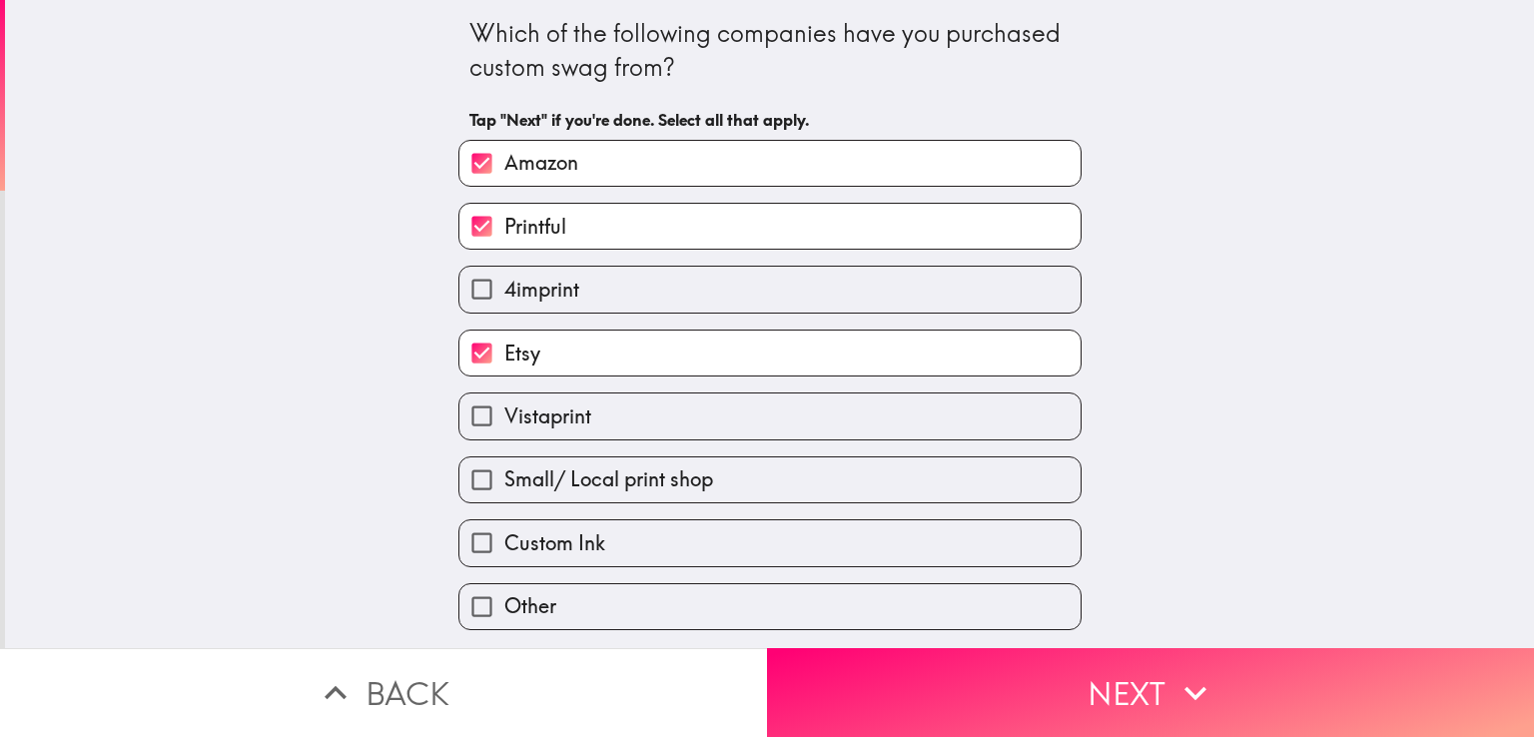
click at [575, 413] on span "Vistaprint" at bounding box center [547, 416] width 87 height 28
click at [504, 413] on input "Vistaprint" at bounding box center [481, 415] width 45 height 45
checkbox input "true"
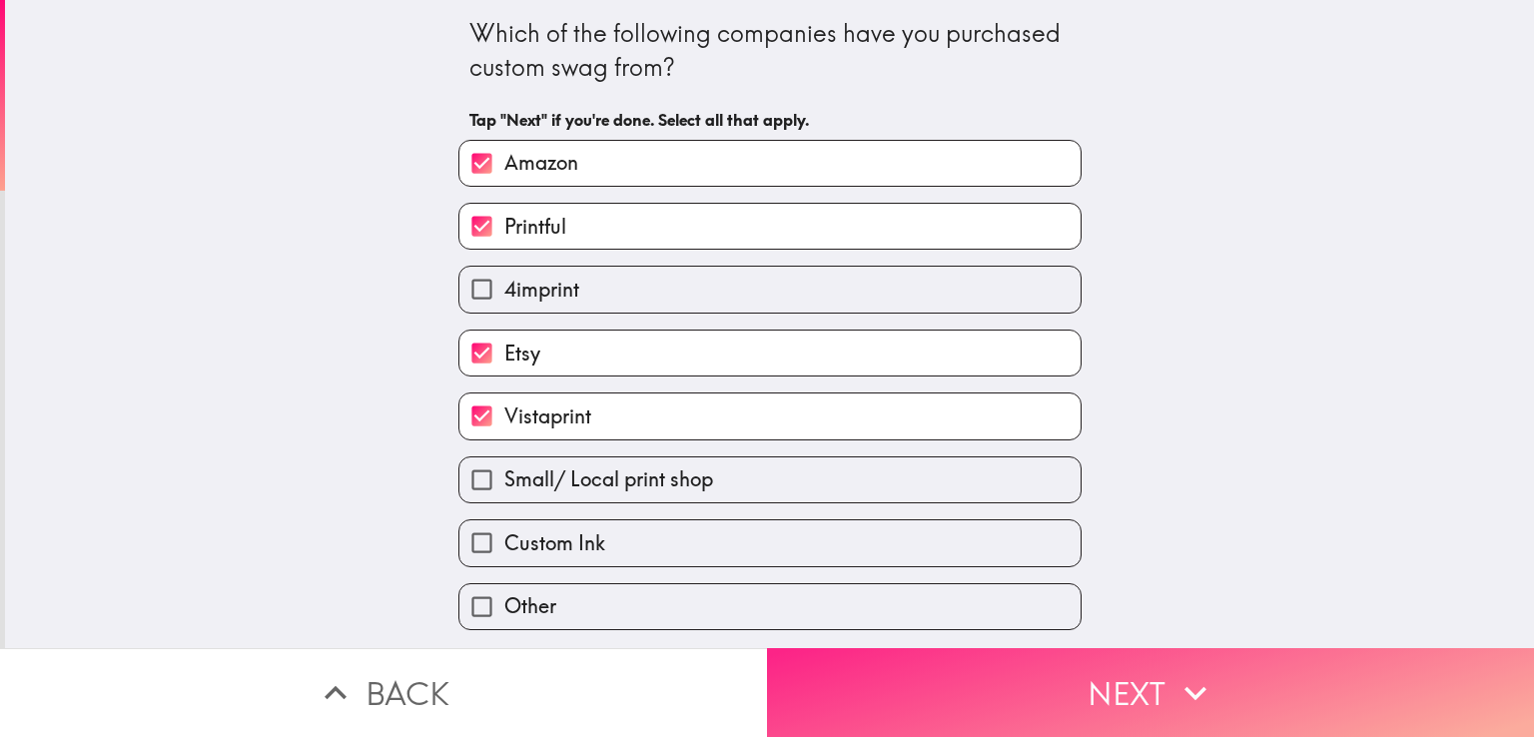
click at [1051, 683] on button "Next" at bounding box center [1150, 692] width 767 height 89
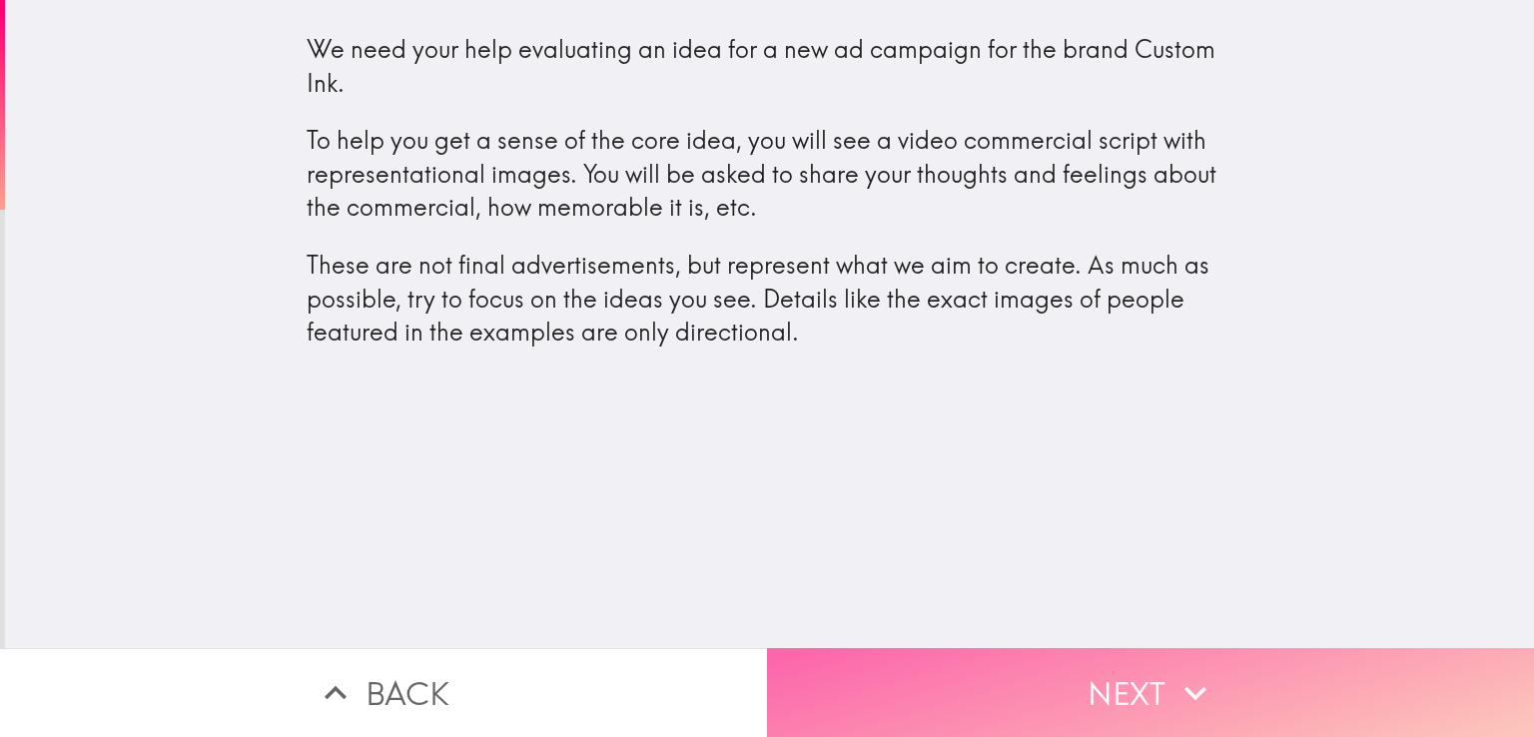
click at [1061, 684] on button "Next" at bounding box center [1150, 692] width 767 height 89
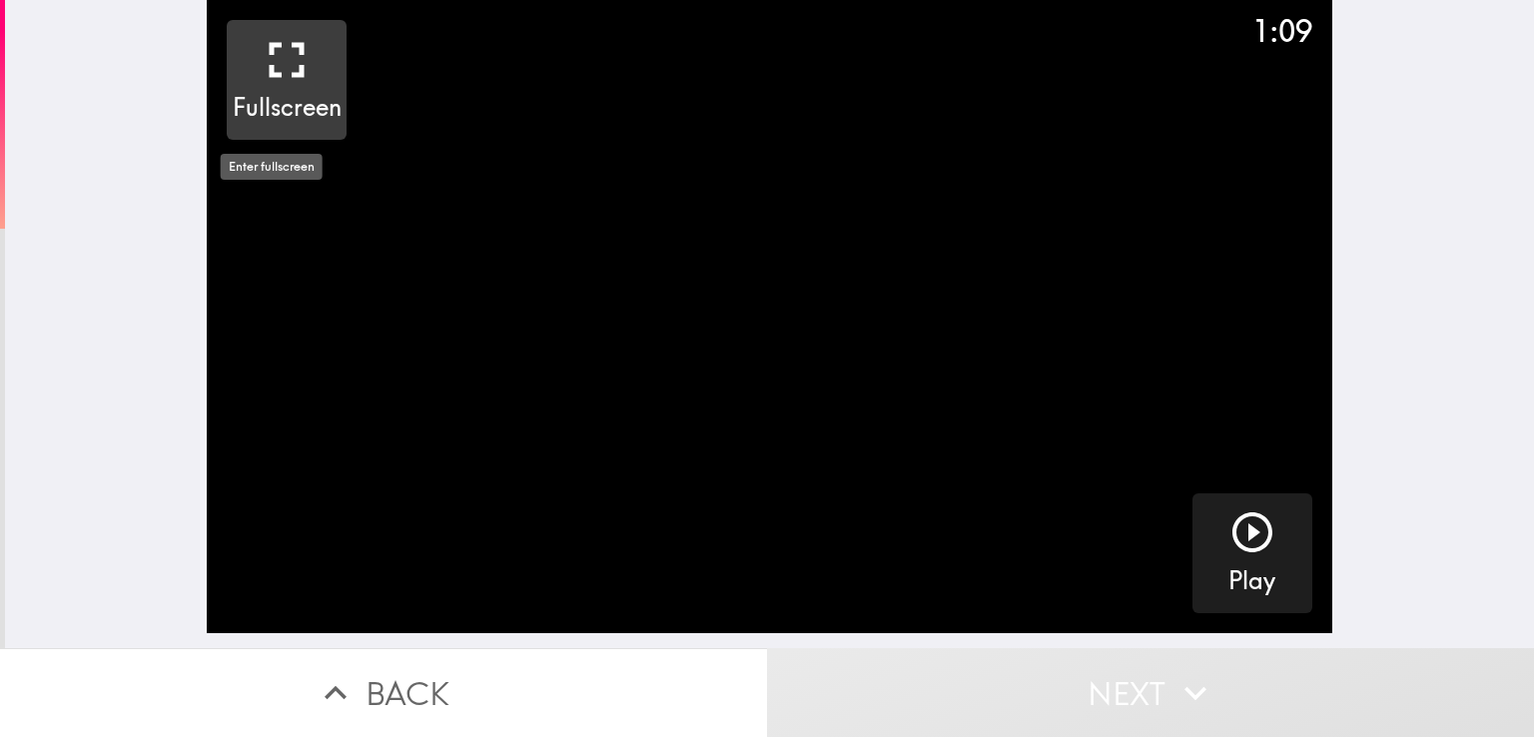
click at [276, 57] on icon "button" at bounding box center [287, 60] width 60 height 60
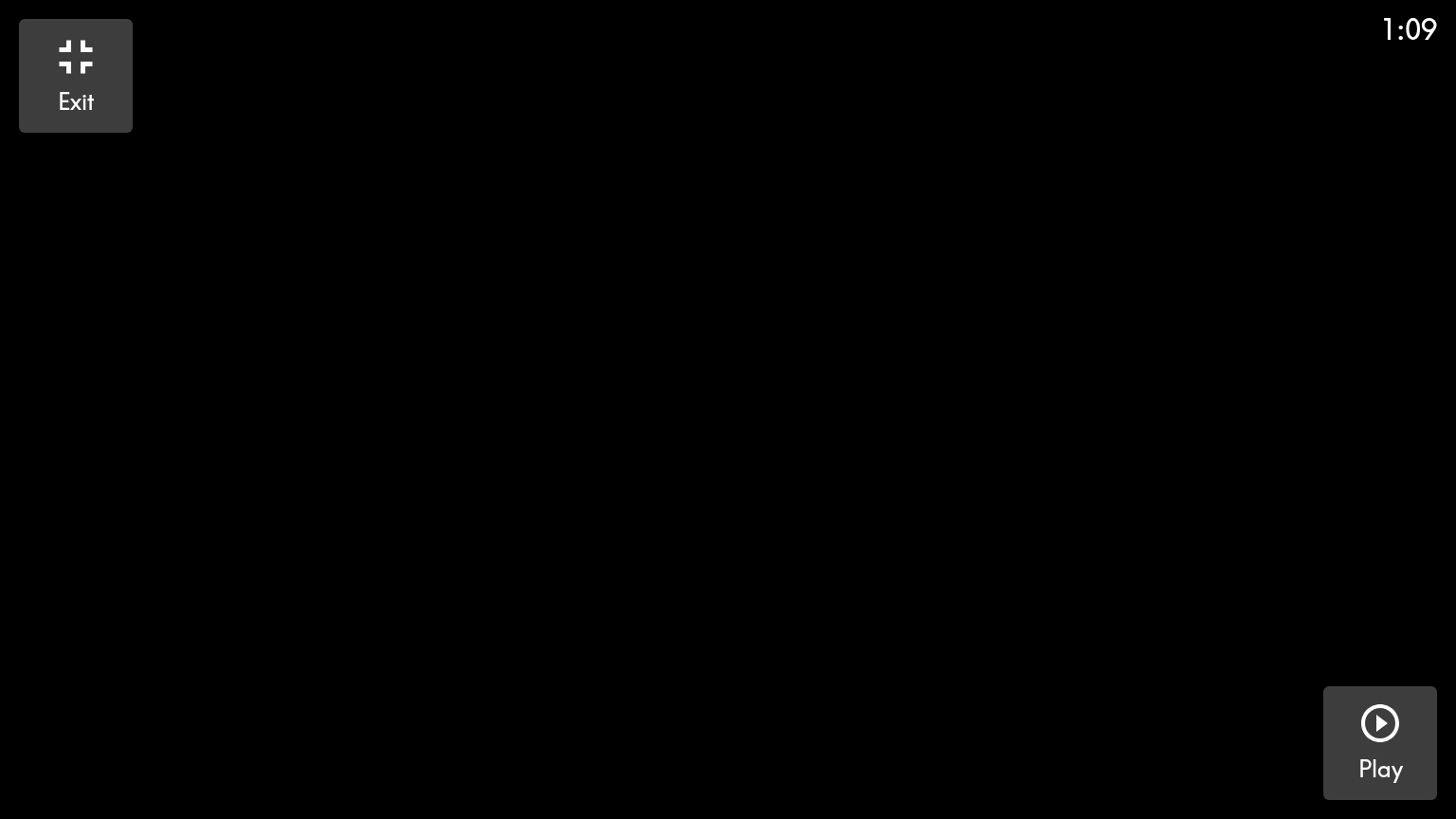
click at [1376, 698] on icon "button" at bounding box center [1380, 723] width 46 height 46
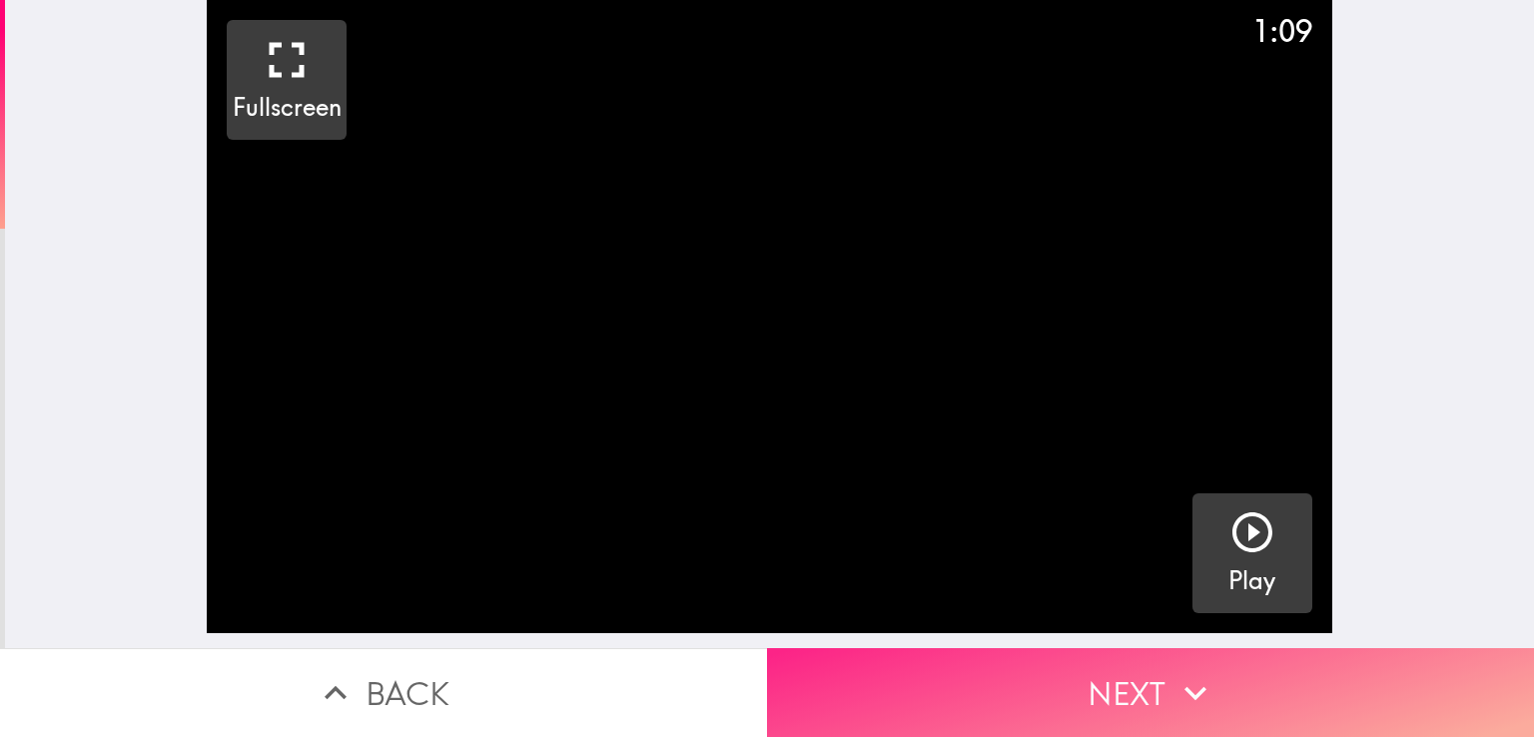
click at [1208, 713] on button "Next" at bounding box center [1150, 692] width 767 height 89
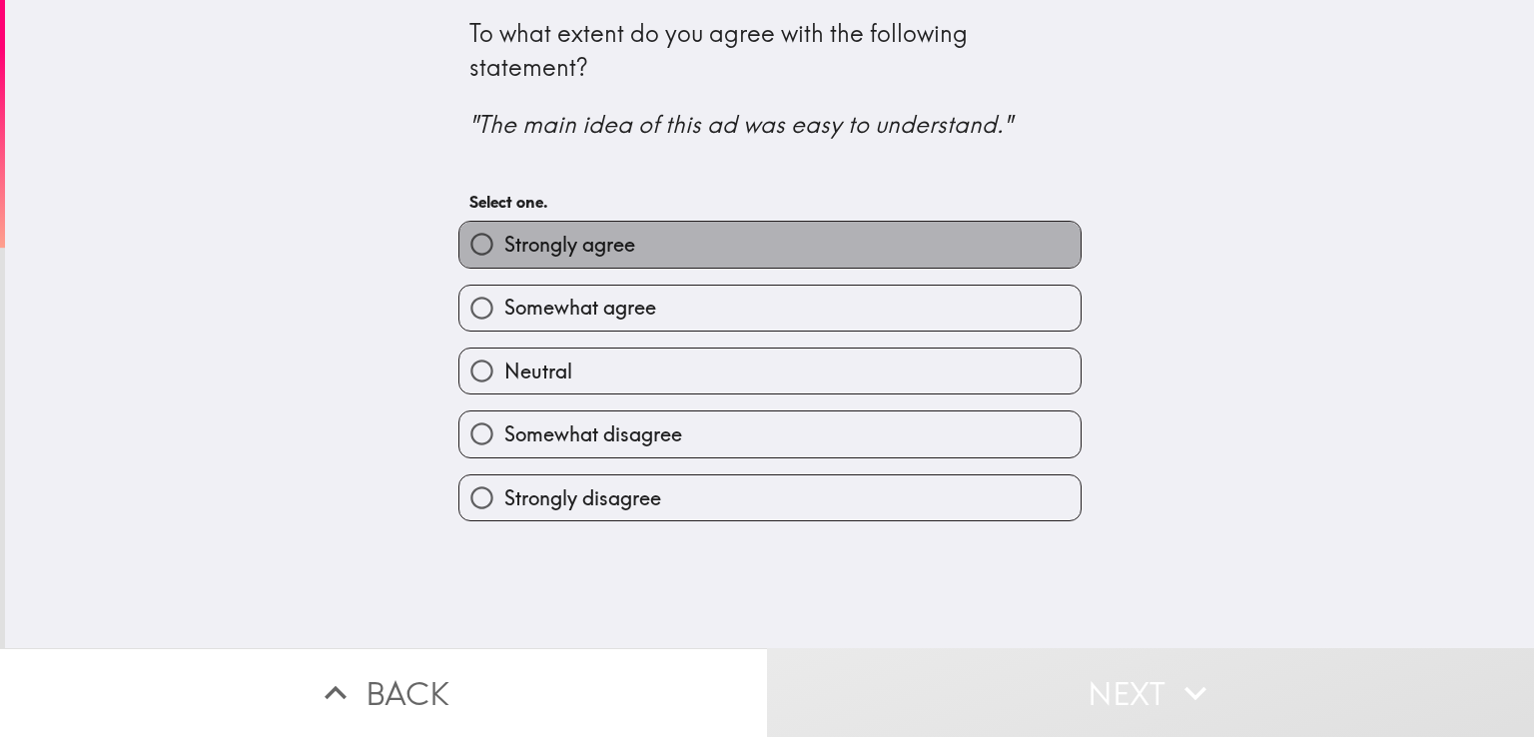
click at [733, 246] on label "Strongly agree" at bounding box center [769, 244] width 621 height 45
click at [504, 246] on input "Strongly agree" at bounding box center [481, 244] width 45 height 45
radio input "true"
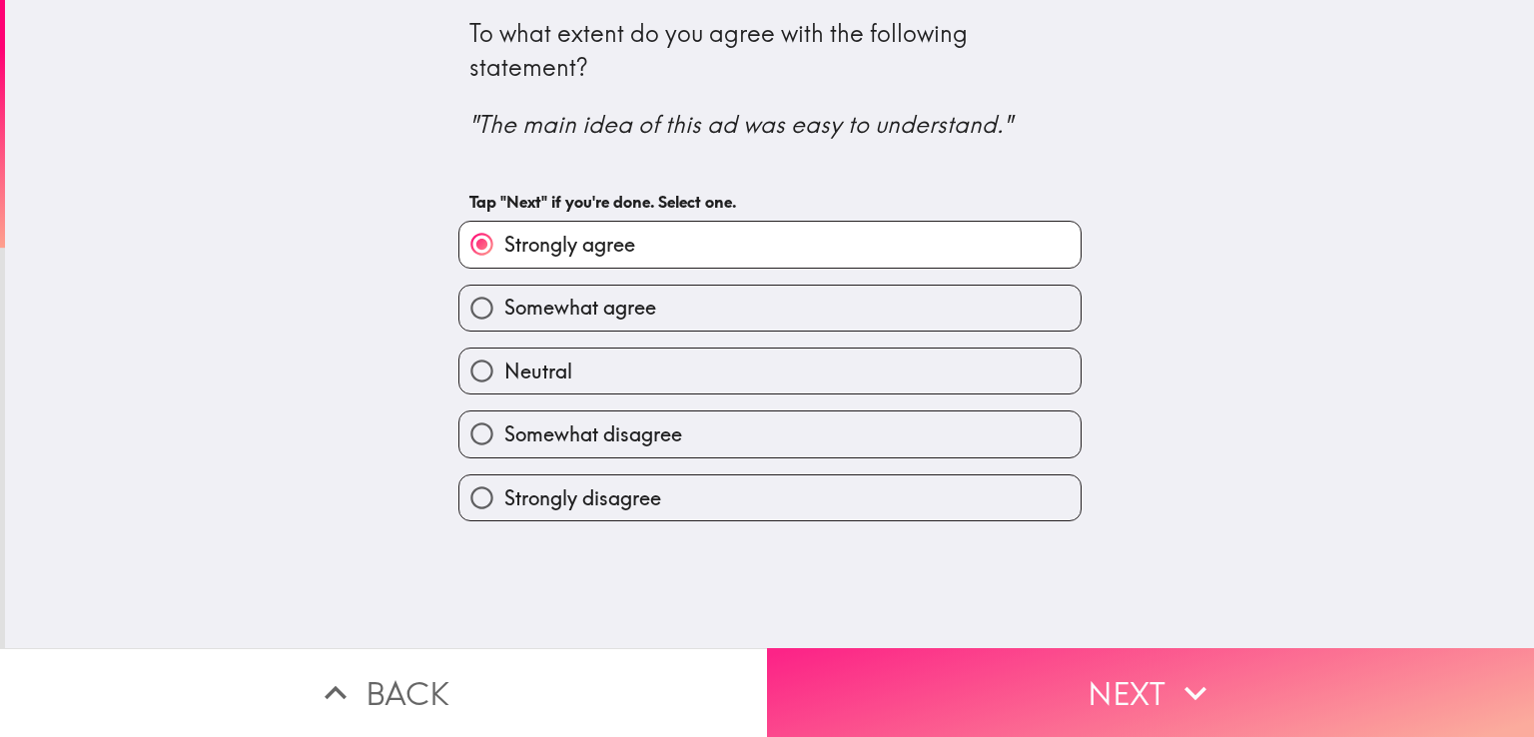
click at [1041, 678] on button "Next" at bounding box center [1150, 692] width 767 height 89
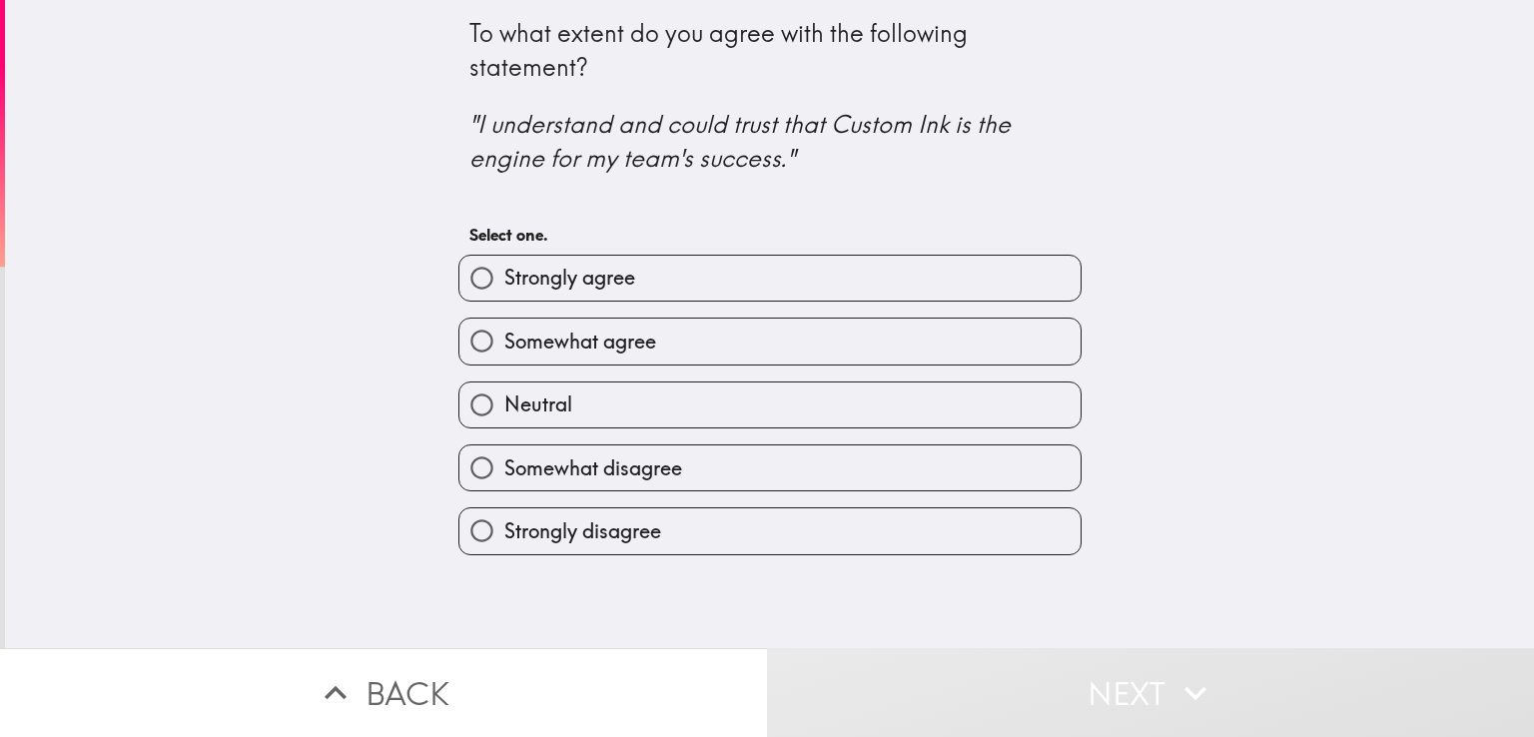
click at [701, 269] on label "Strongly agree" at bounding box center [769, 278] width 621 height 45
click at [504, 269] on input "Strongly agree" at bounding box center [481, 278] width 45 height 45
radio input "true"
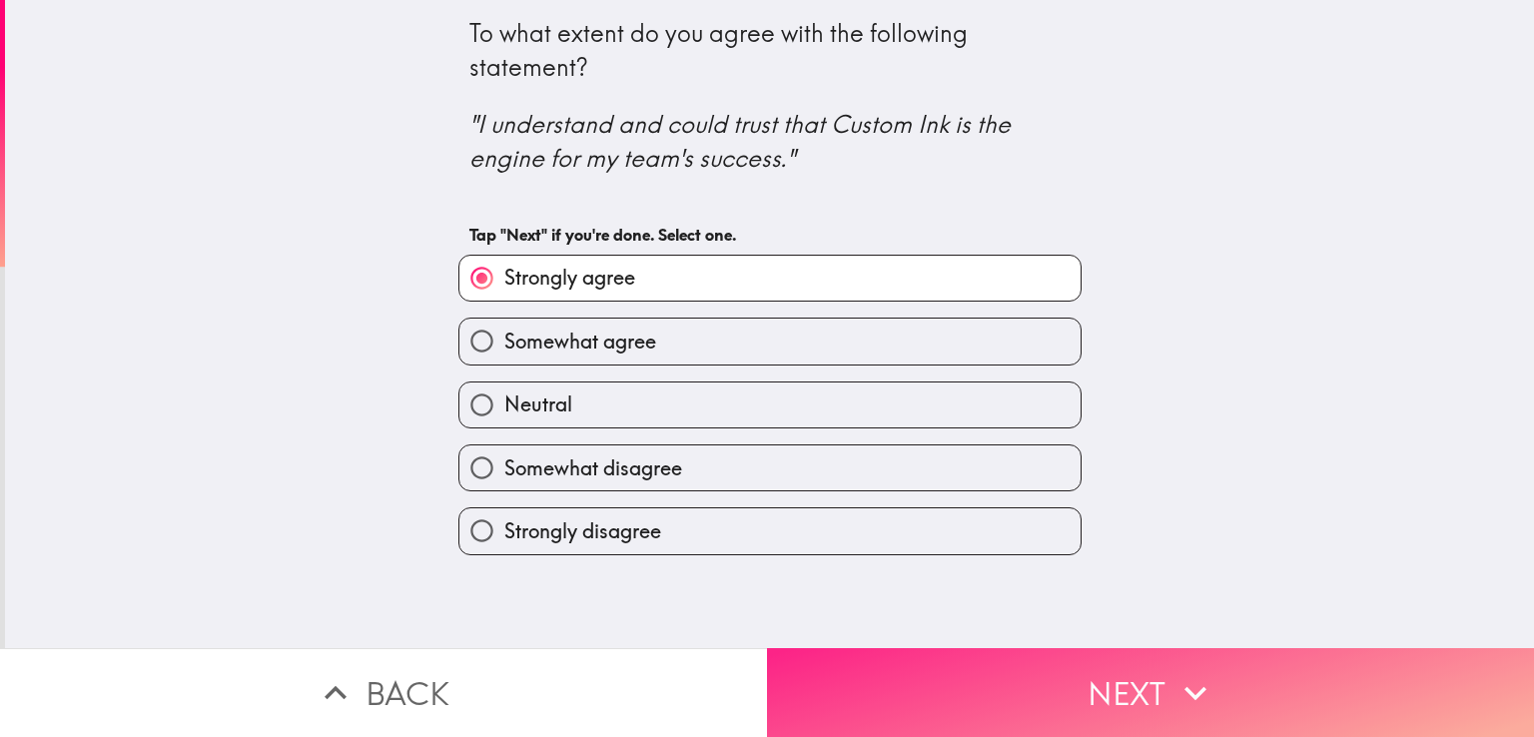
click at [1031, 654] on button "Next" at bounding box center [1150, 692] width 767 height 89
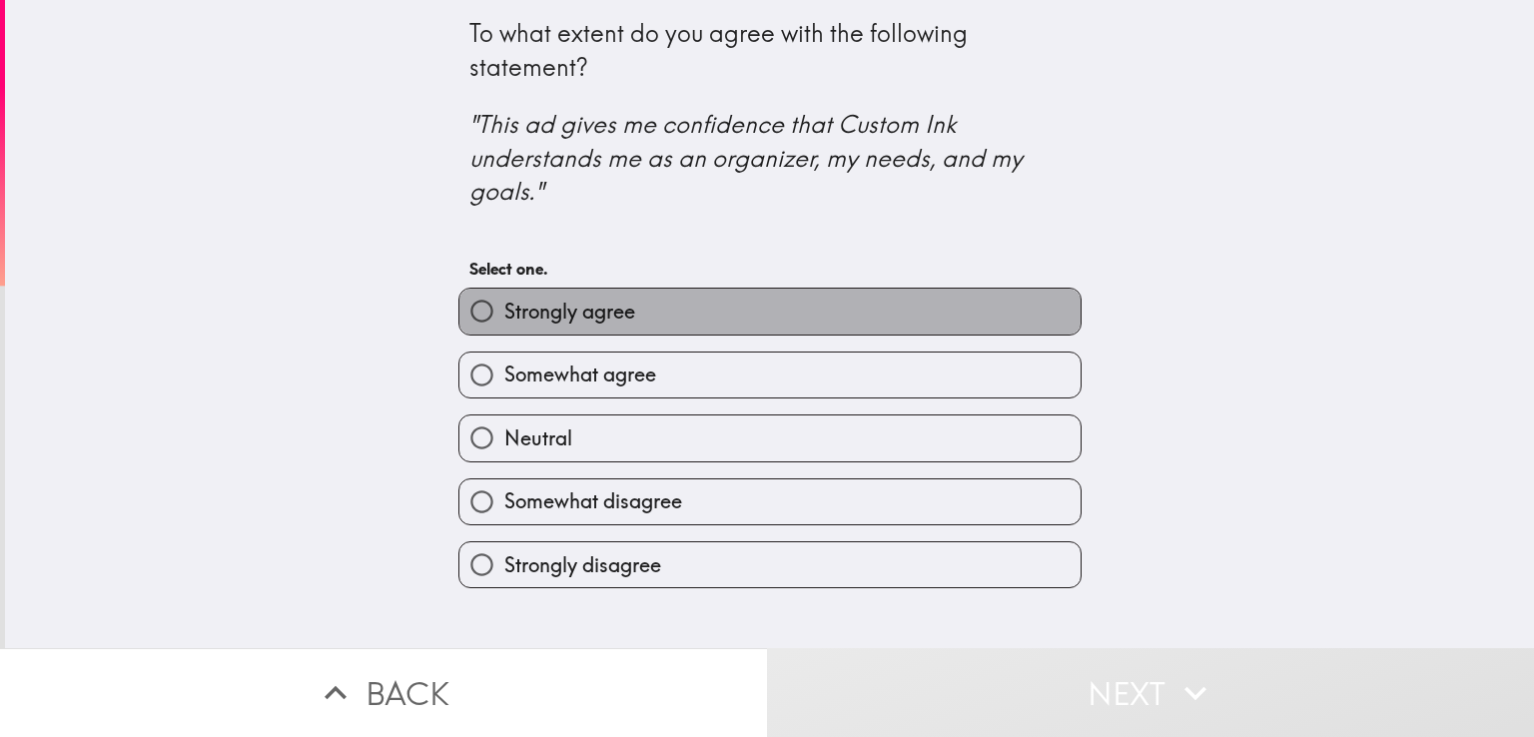
click at [814, 327] on label "Strongly agree" at bounding box center [769, 311] width 621 height 45
click at [504, 327] on input "Strongly agree" at bounding box center [481, 311] width 45 height 45
radio input "true"
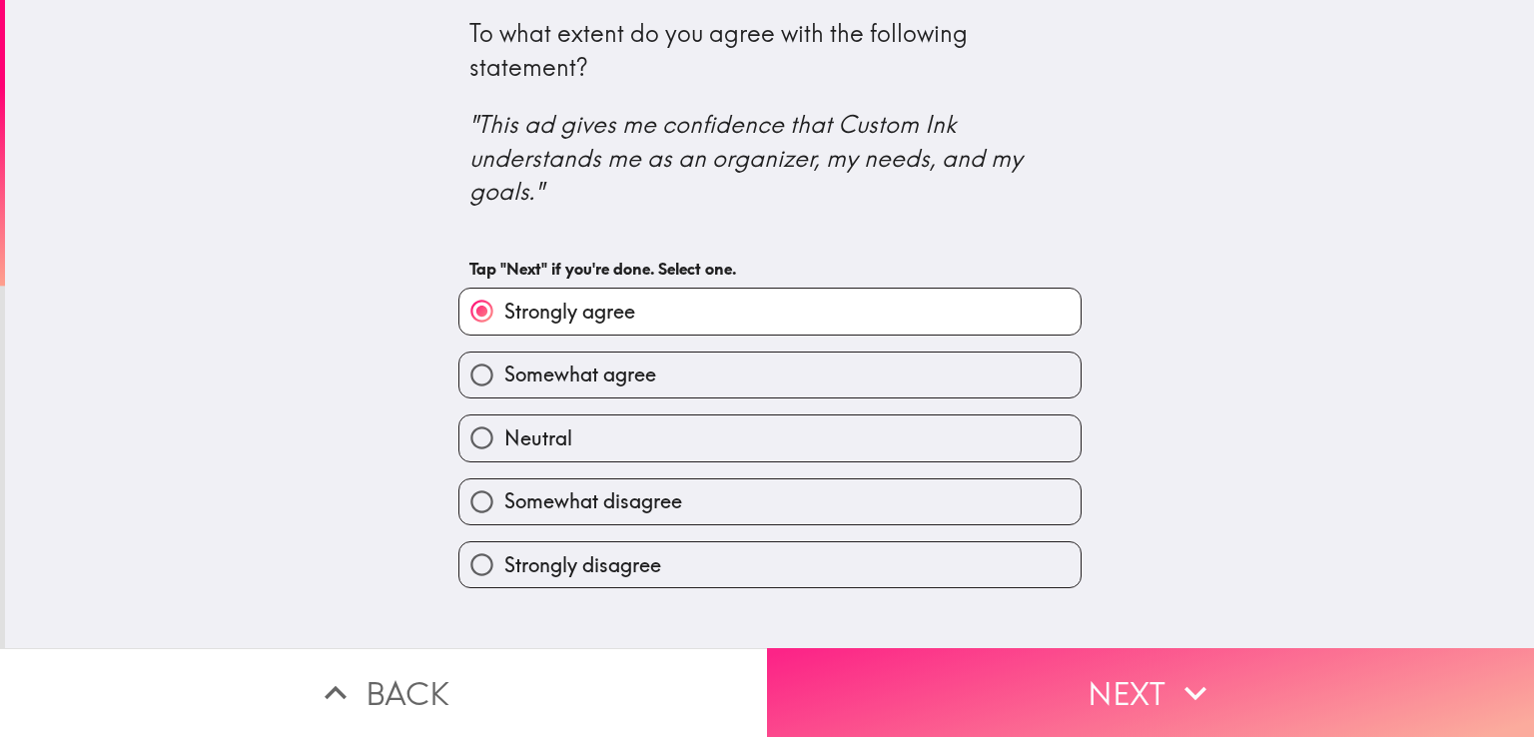
click at [1078, 688] on button "Next" at bounding box center [1150, 692] width 767 height 89
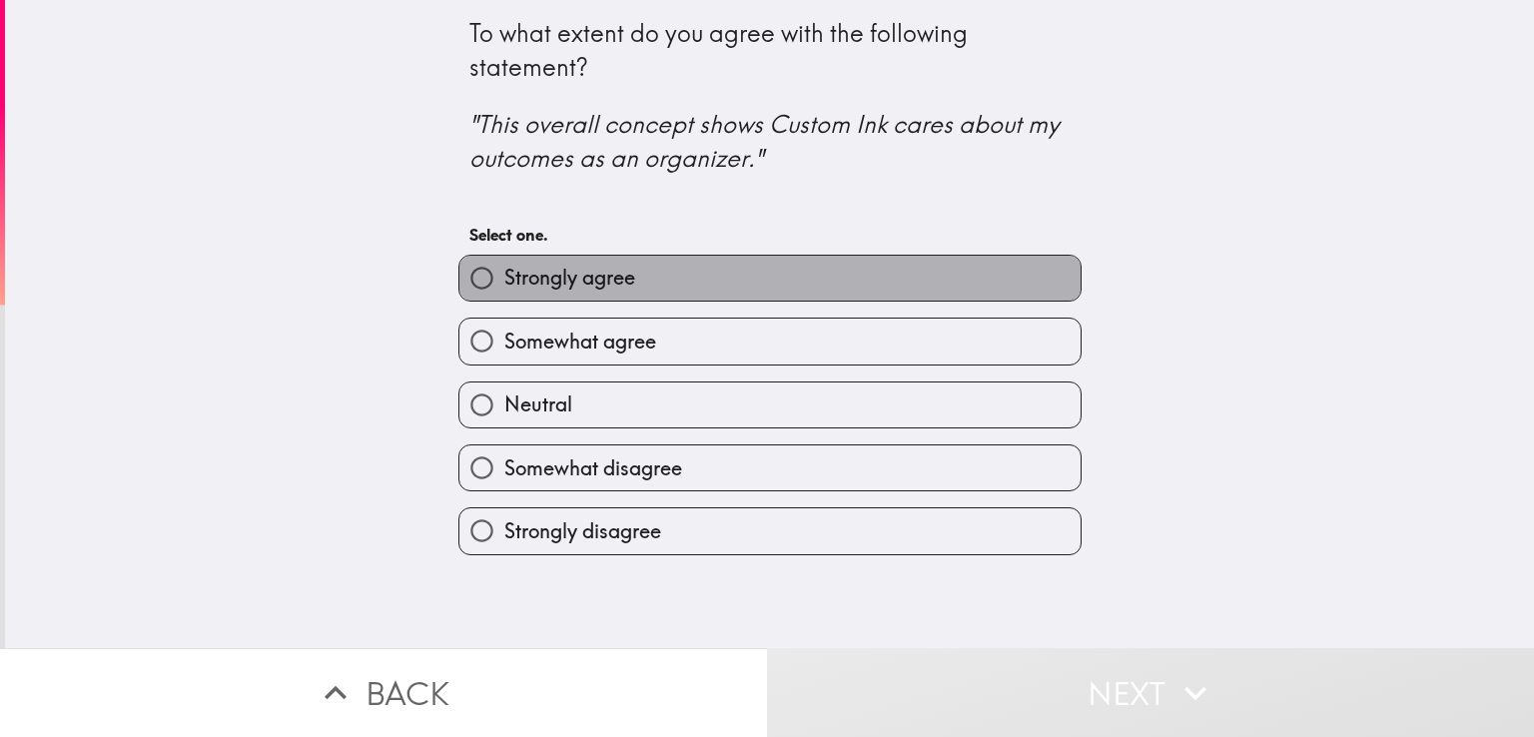
click at [799, 273] on label "Strongly agree" at bounding box center [769, 278] width 621 height 45
click at [504, 273] on input "Strongly agree" at bounding box center [481, 278] width 45 height 45
radio input "true"
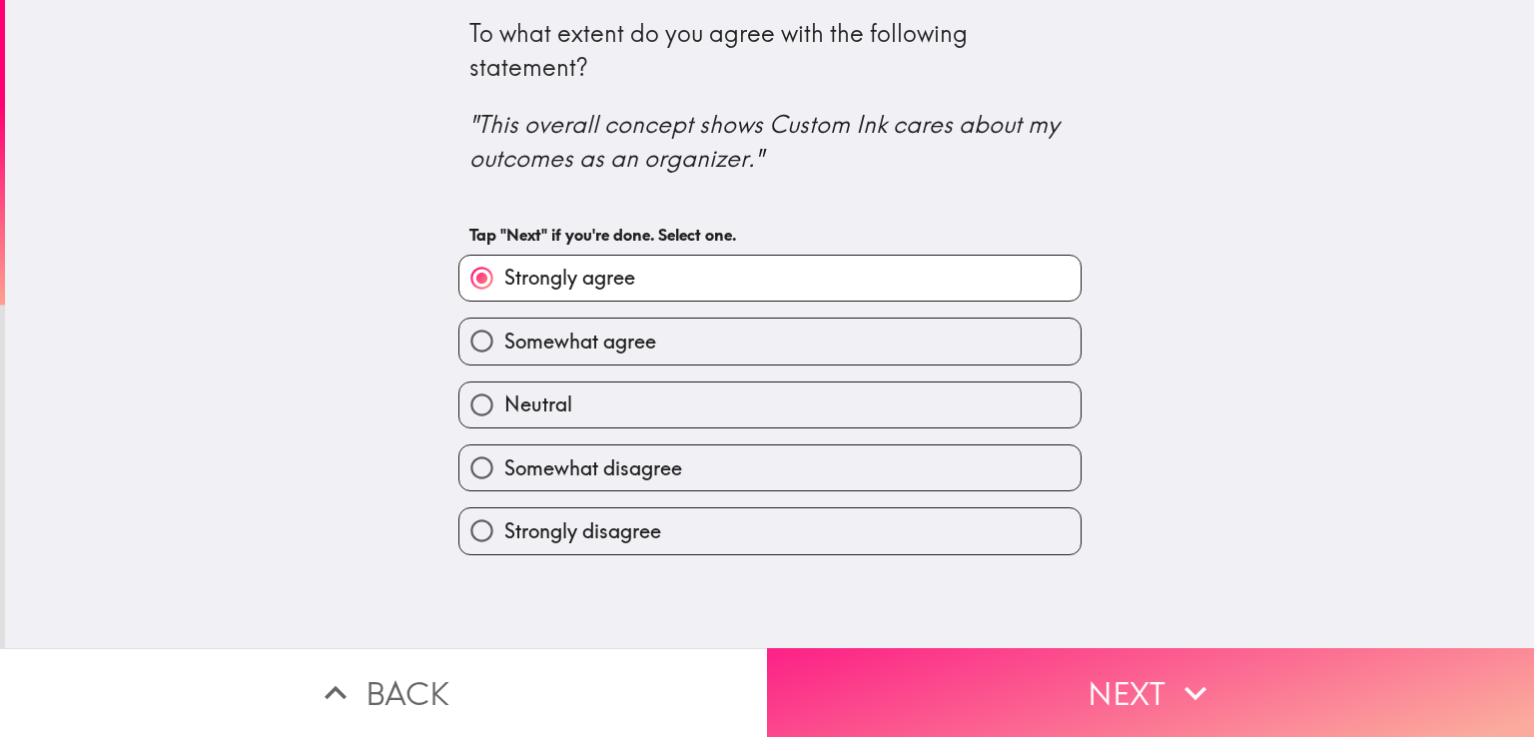
click at [1050, 680] on button "Next" at bounding box center [1150, 692] width 767 height 89
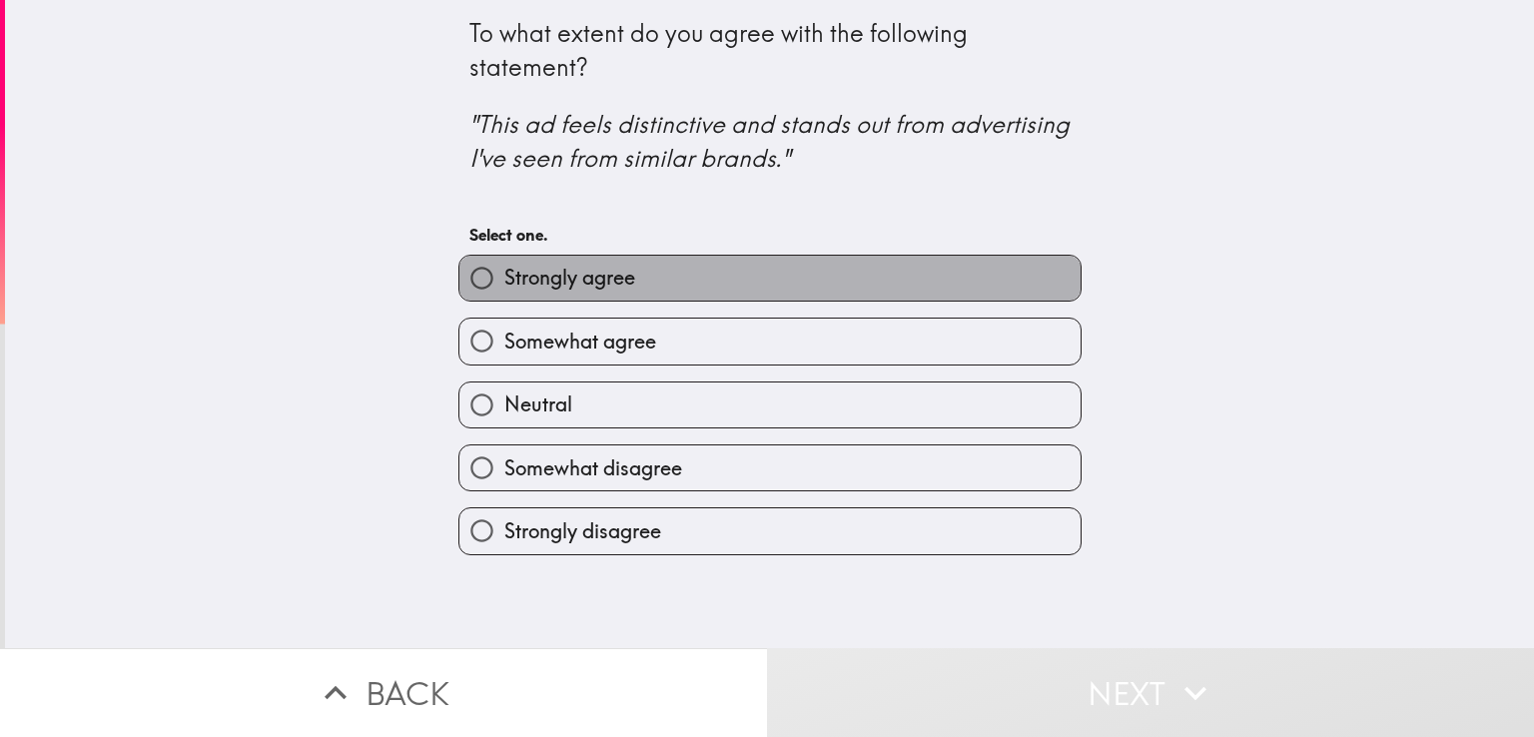
click at [772, 277] on label "Strongly agree" at bounding box center [769, 278] width 621 height 45
click at [504, 277] on input "Strongly agree" at bounding box center [481, 278] width 45 height 45
radio input "true"
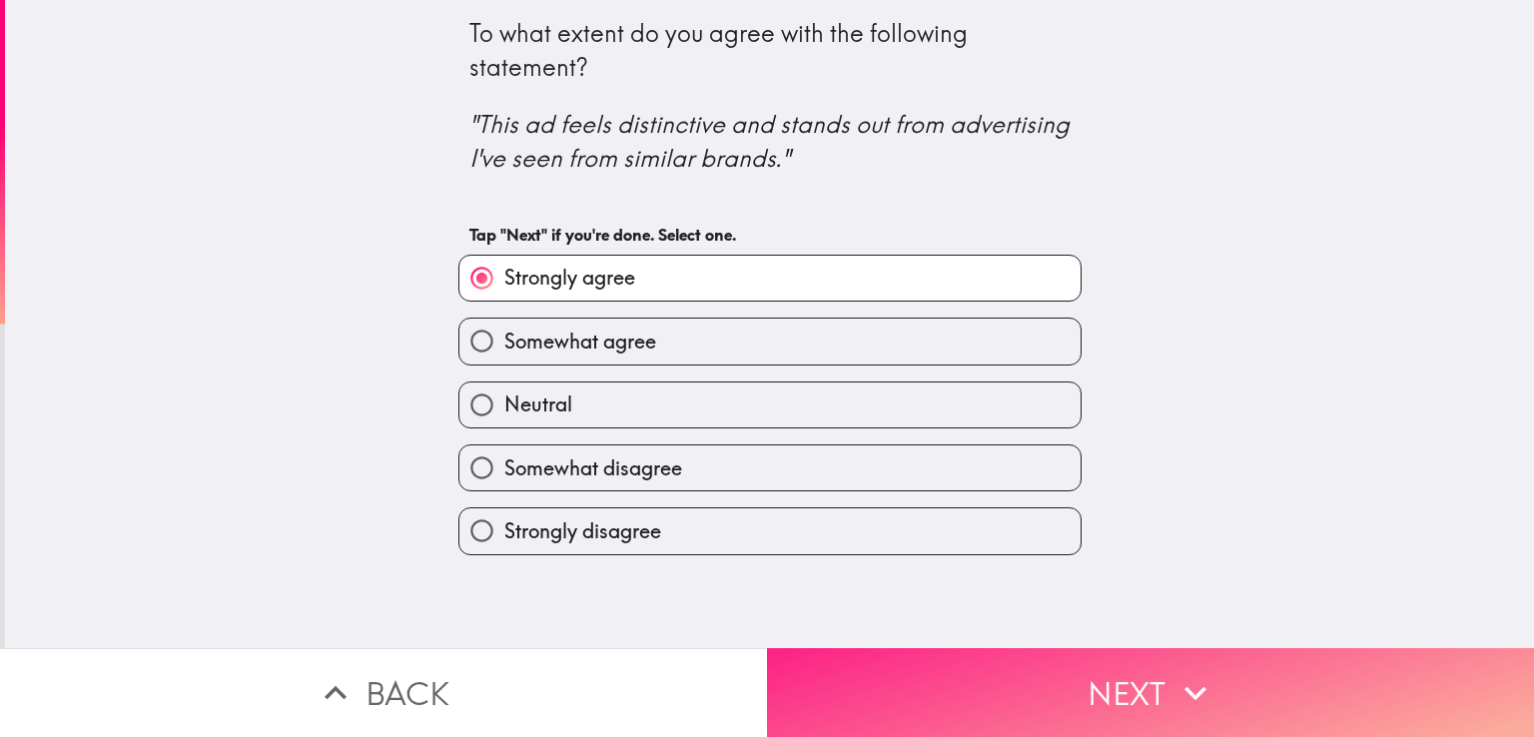
click at [1011, 686] on button "Next" at bounding box center [1150, 692] width 767 height 89
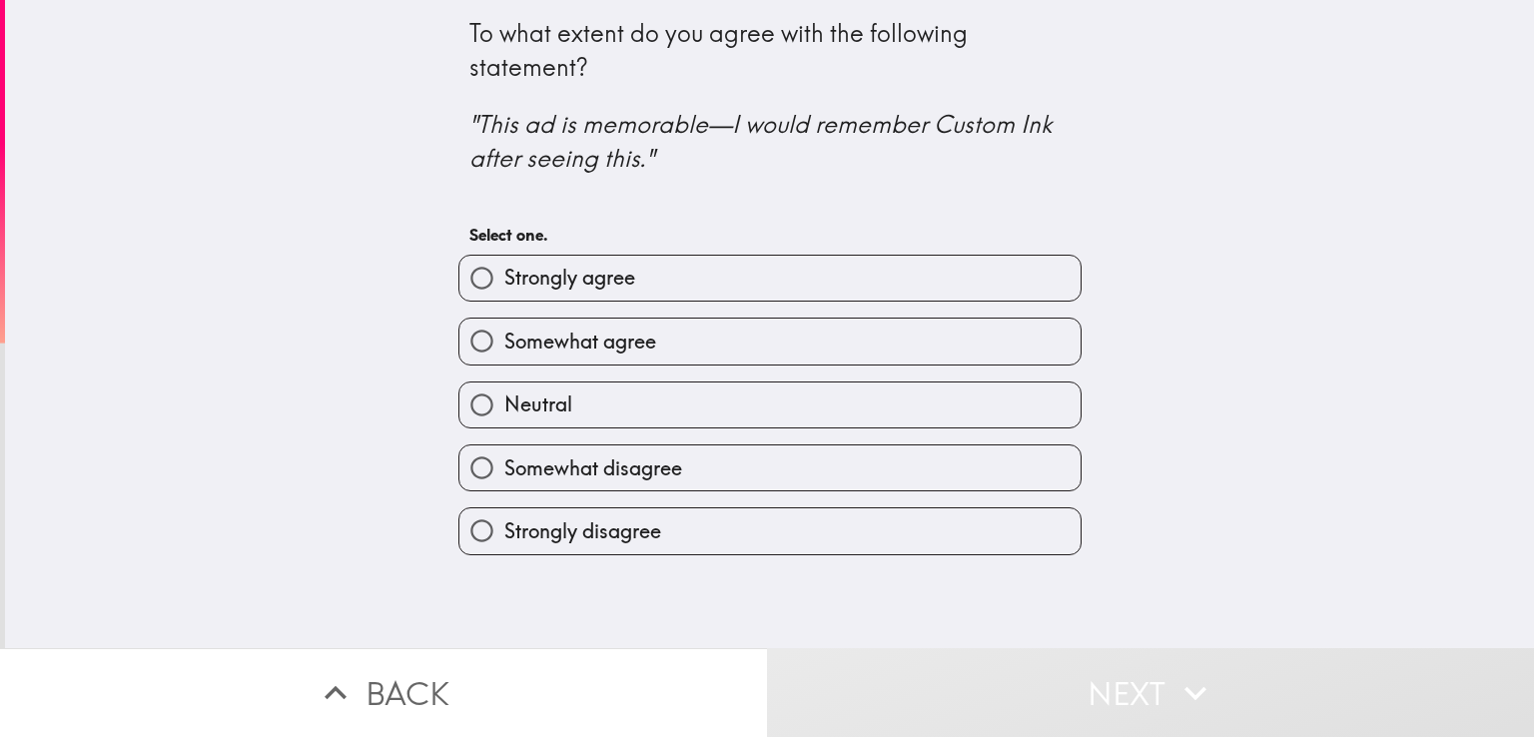
click at [767, 273] on label "Strongly agree" at bounding box center [769, 278] width 621 height 45
click at [504, 273] on input "Strongly agree" at bounding box center [481, 278] width 45 height 45
radio input "true"
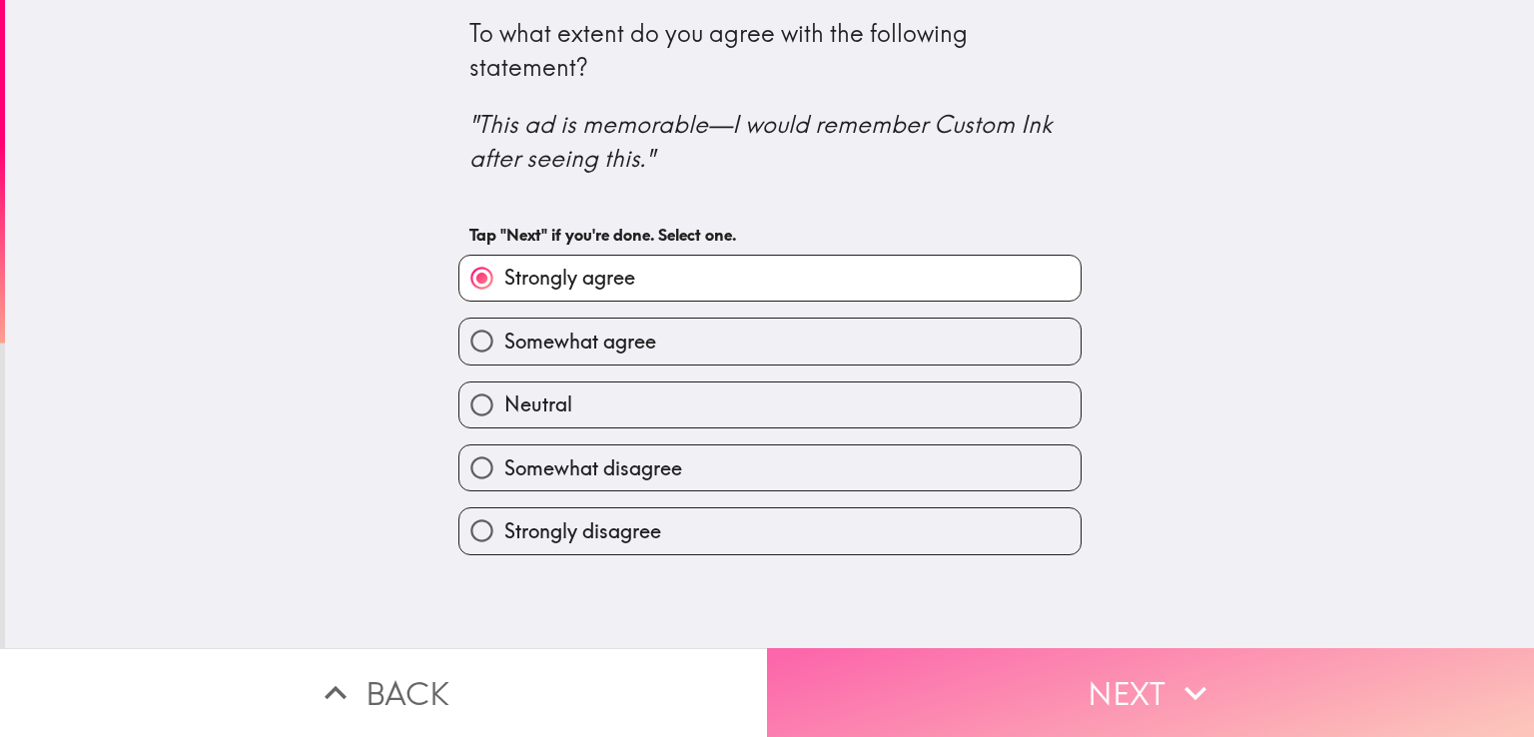
click at [1025, 673] on button "Next" at bounding box center [1150, 692] width 767 height 89
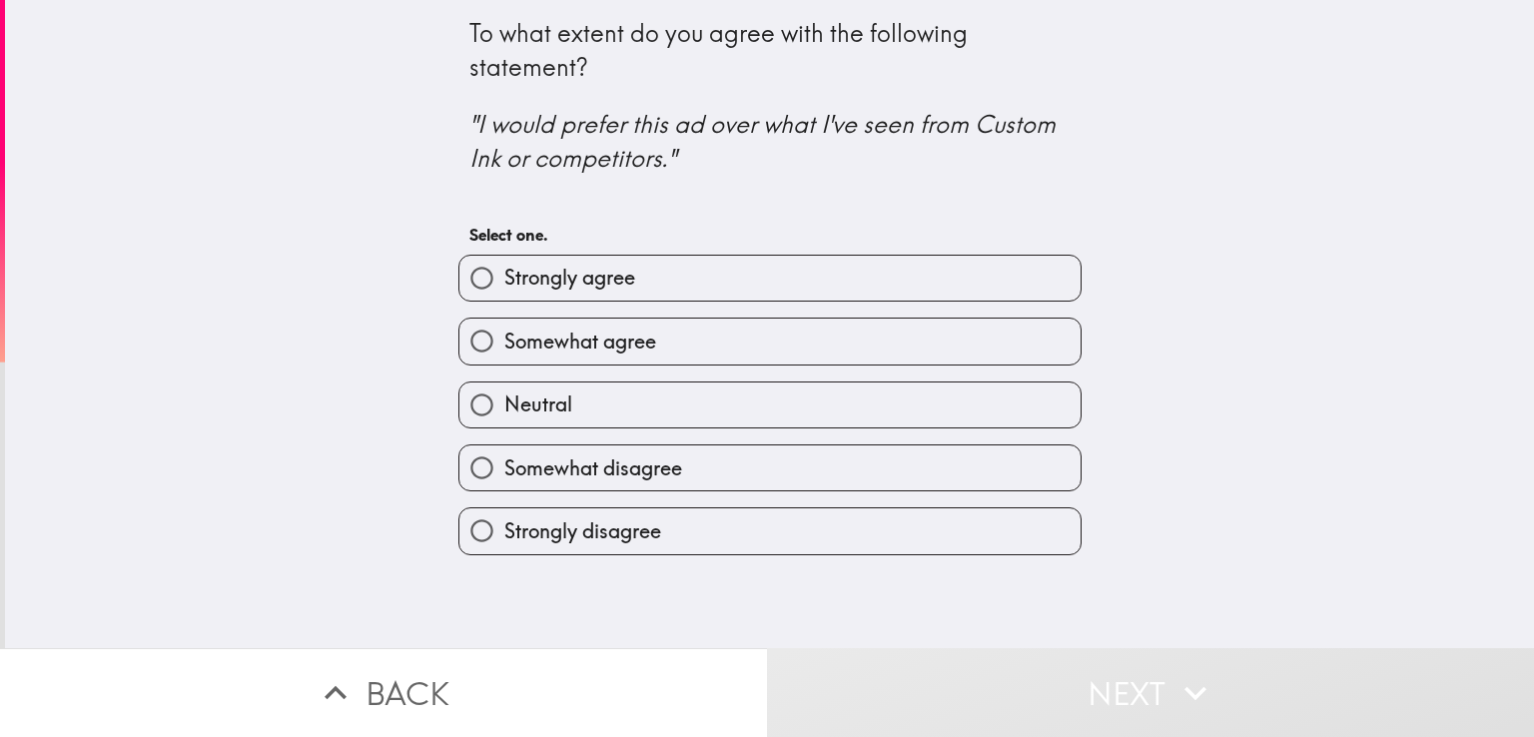
click at [687, 335] on label "Somewhat agree" at bounding box center [769, 341] width 621 height 45
click at [504, 335] on input "Somewhat agree" at bounding box center [481, 341] width 45 height 45
radio input "true"
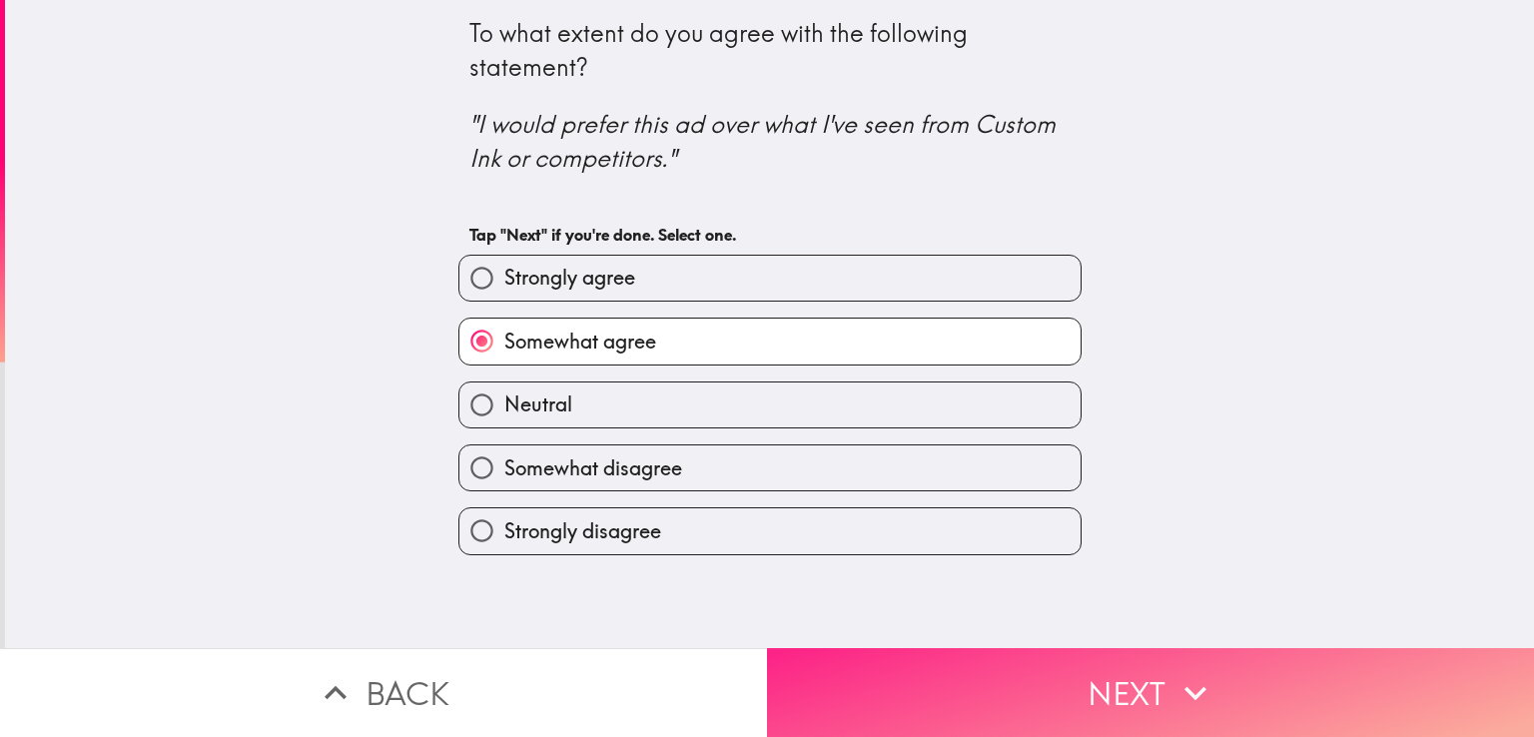
click at [1062, 656] on button "Next" at bounding box center [1150, 692] width 767 height 89
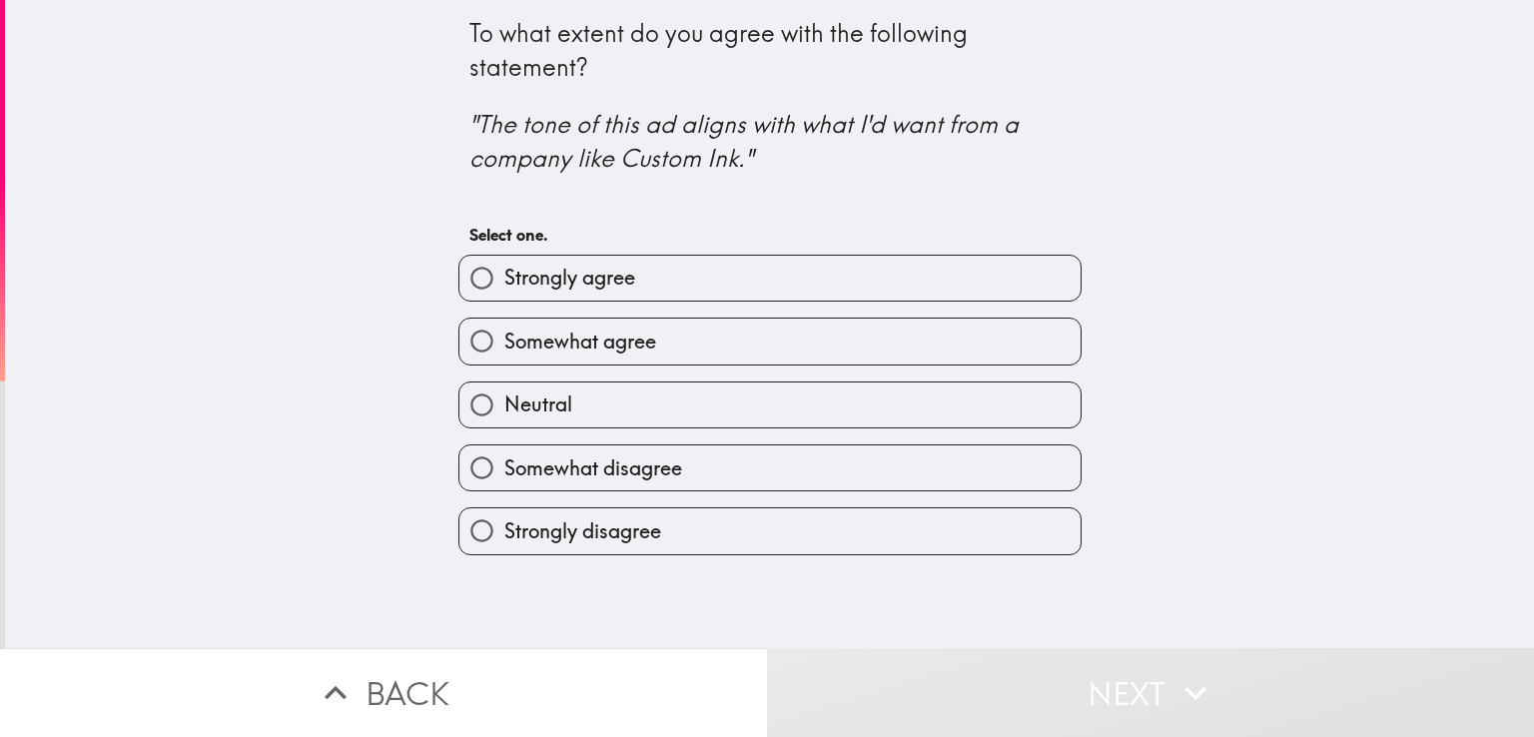
click at [739, 270] on label "Strongly agree" at bounding box center [769, 278] width 621 height 45
click at [504, 270] on input "Strongly agree" at bounding box center [481, 278] width 45 height 45
radio input "true"
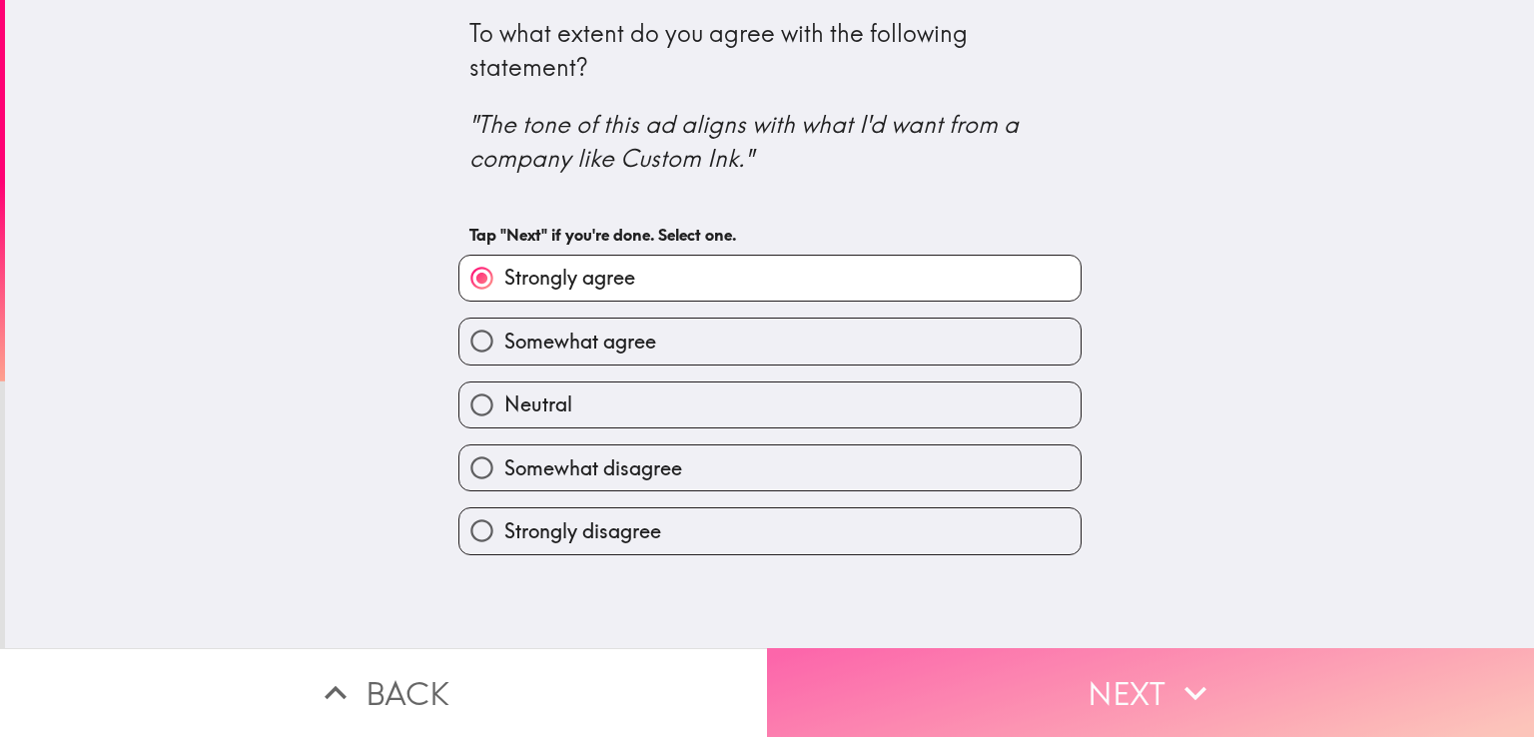
click at [976, 676] on button "Next" at bounding box center [1150, 692] width 767 height 89
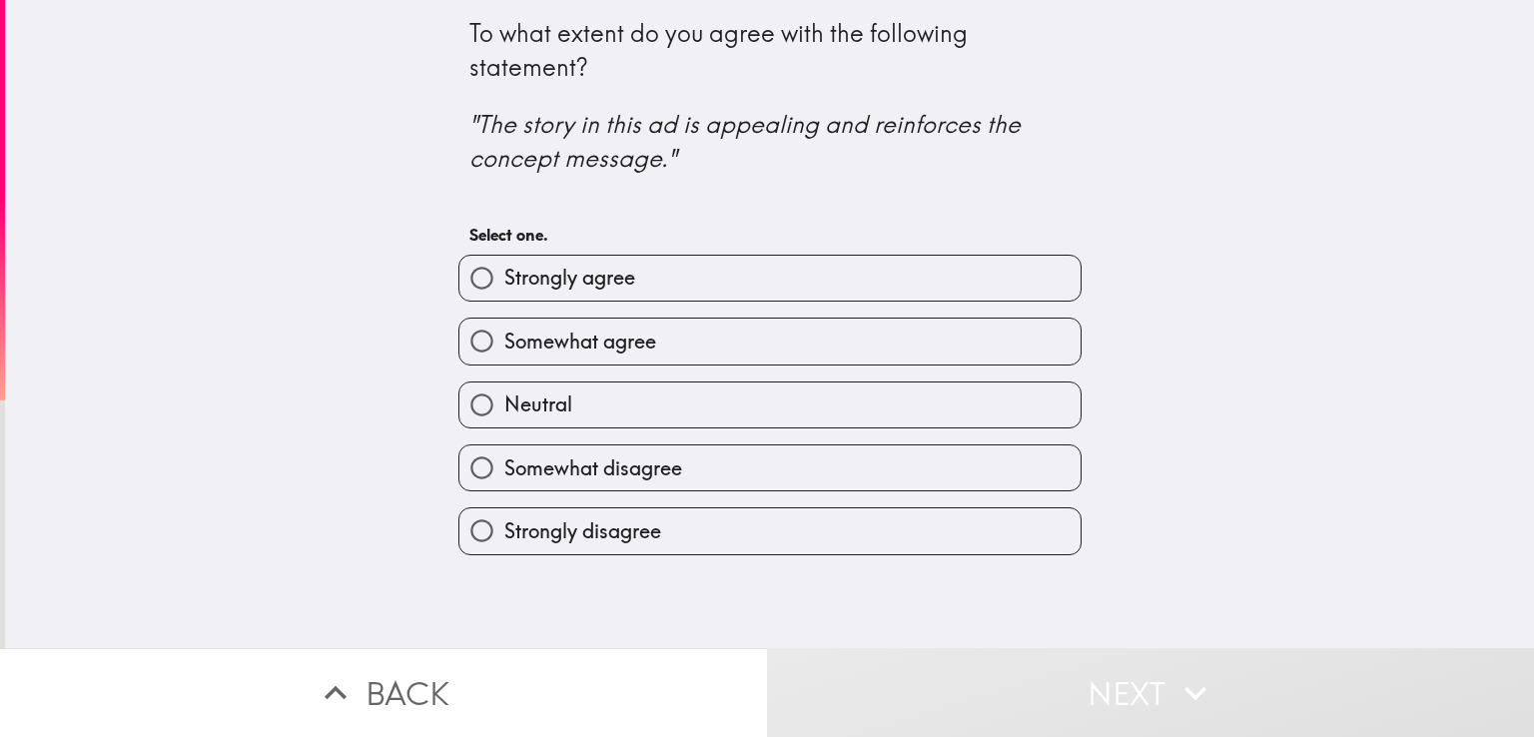
click at [752, 283] on label "Strongly agree" at bounding box center [769, 278] width 621 height 45
click at [504, 283] on input "Strongly agree" at bounding box center [481, 278] width 45 height 45
radio input "true"
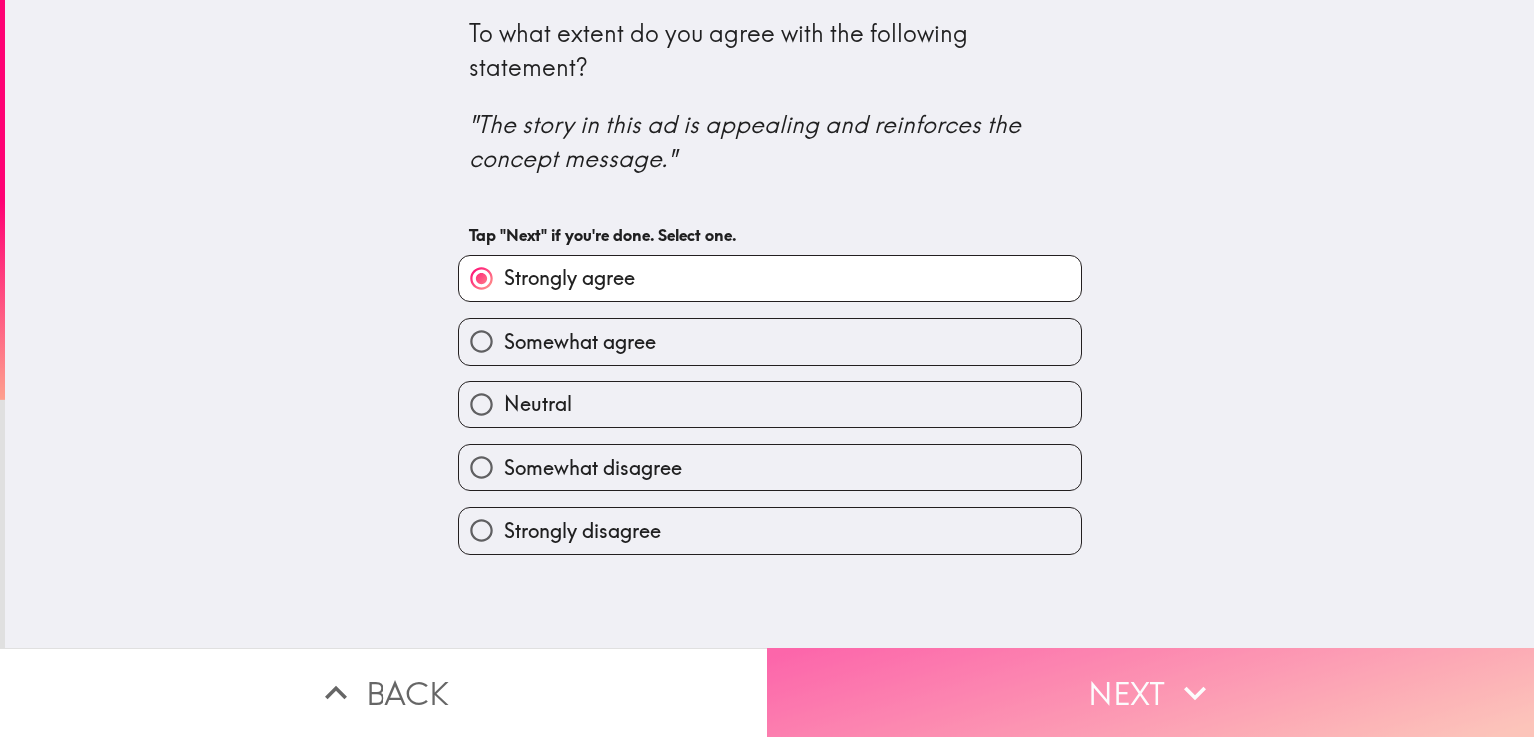
click at [1039, 683] on button "Next" at bounding box center [1150, 692] width 767 height 89
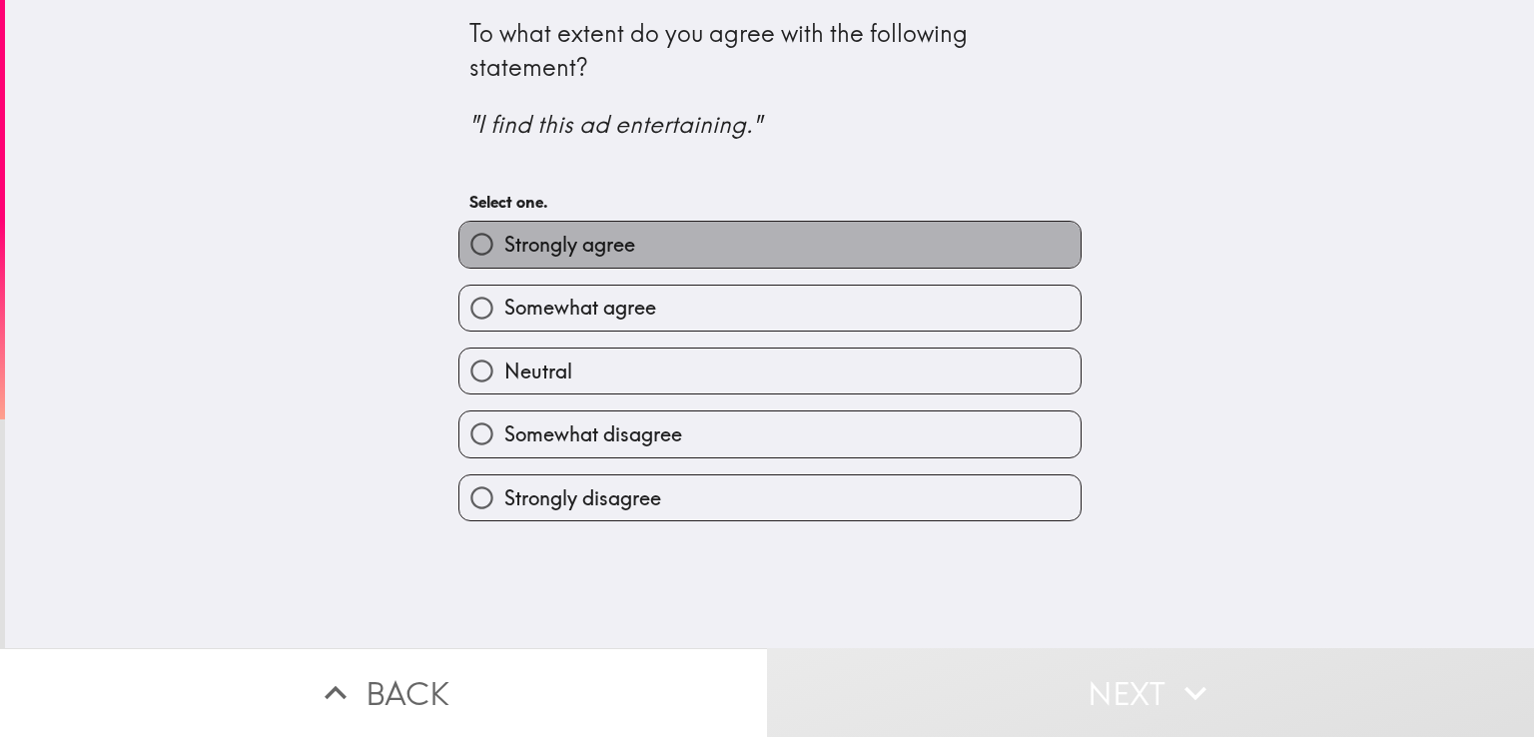
click at [711, 245] on label "Strongly agree" at bounding box center [769, 244] width 621 height 45
click at [504, 245] on input "Strongly agree" at bounding box center [481, 244] width 45 height 45
radio input "true"
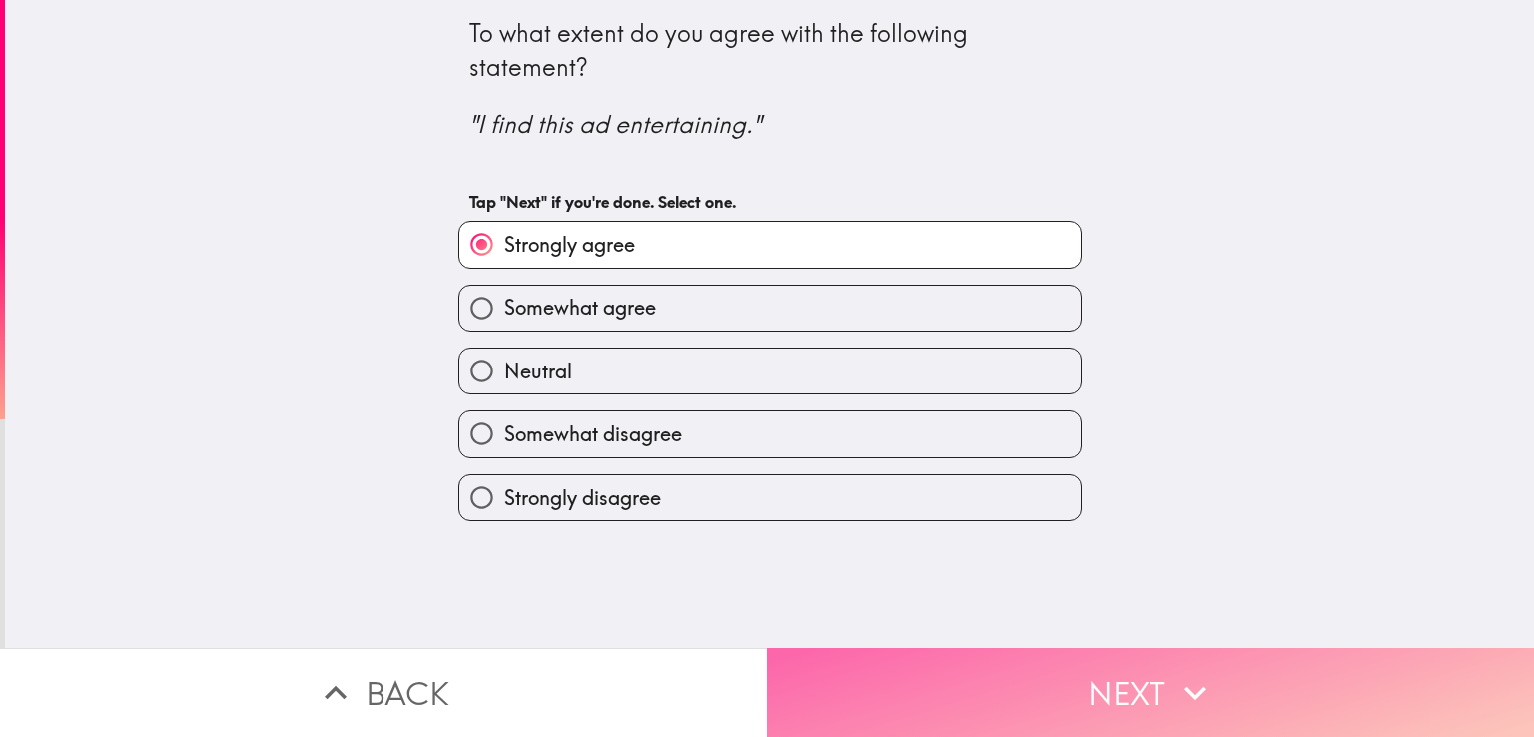
click at [1031, 661] on button "Next" at bounding box center [1150, 692] width 767 height 89
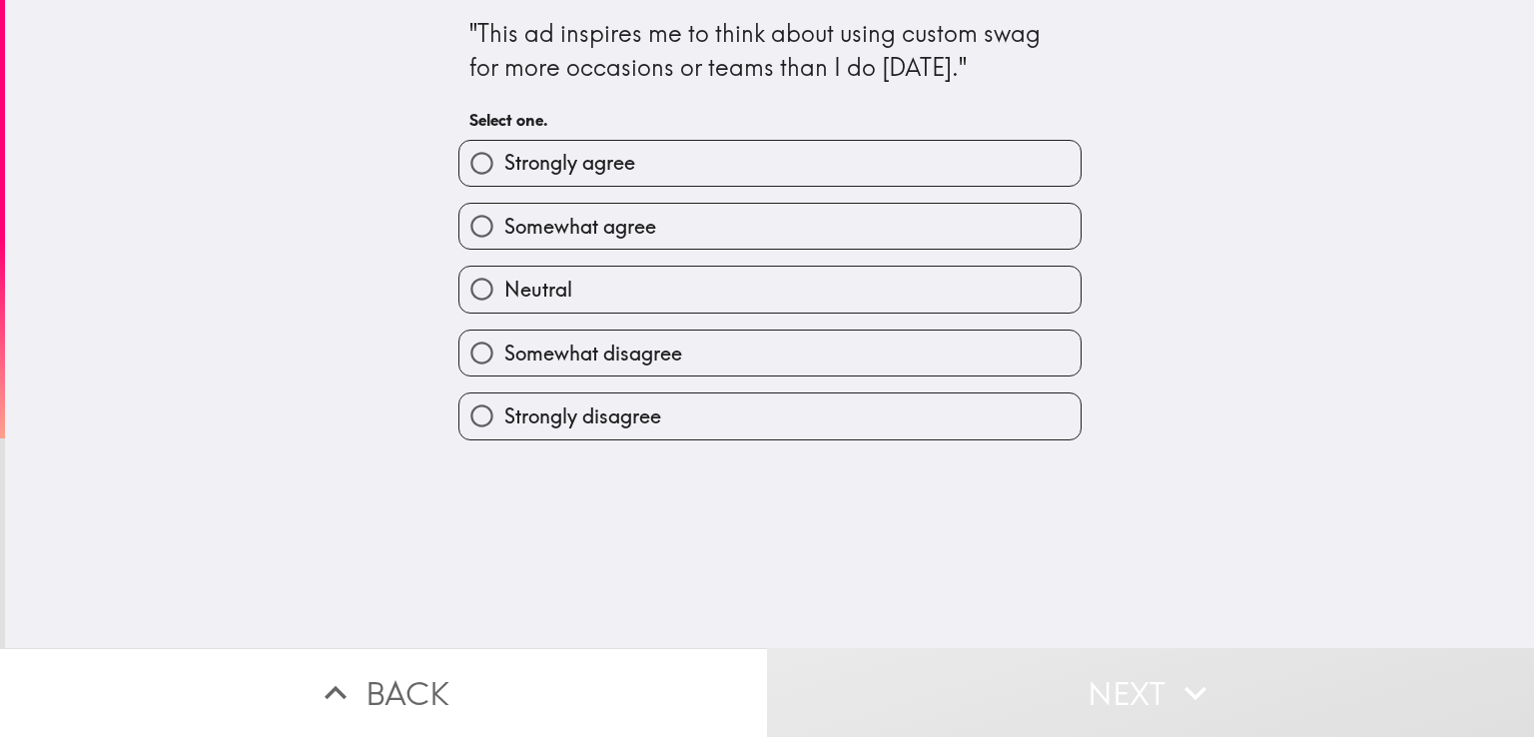
click at [695, 160] on label "Strongly agree" at bounding box center [769, 163] width 621 height 45
click at [504, 160] on input "Strongly agree" at bounding box center [481, 163] width 45 height 45
radio input "true"
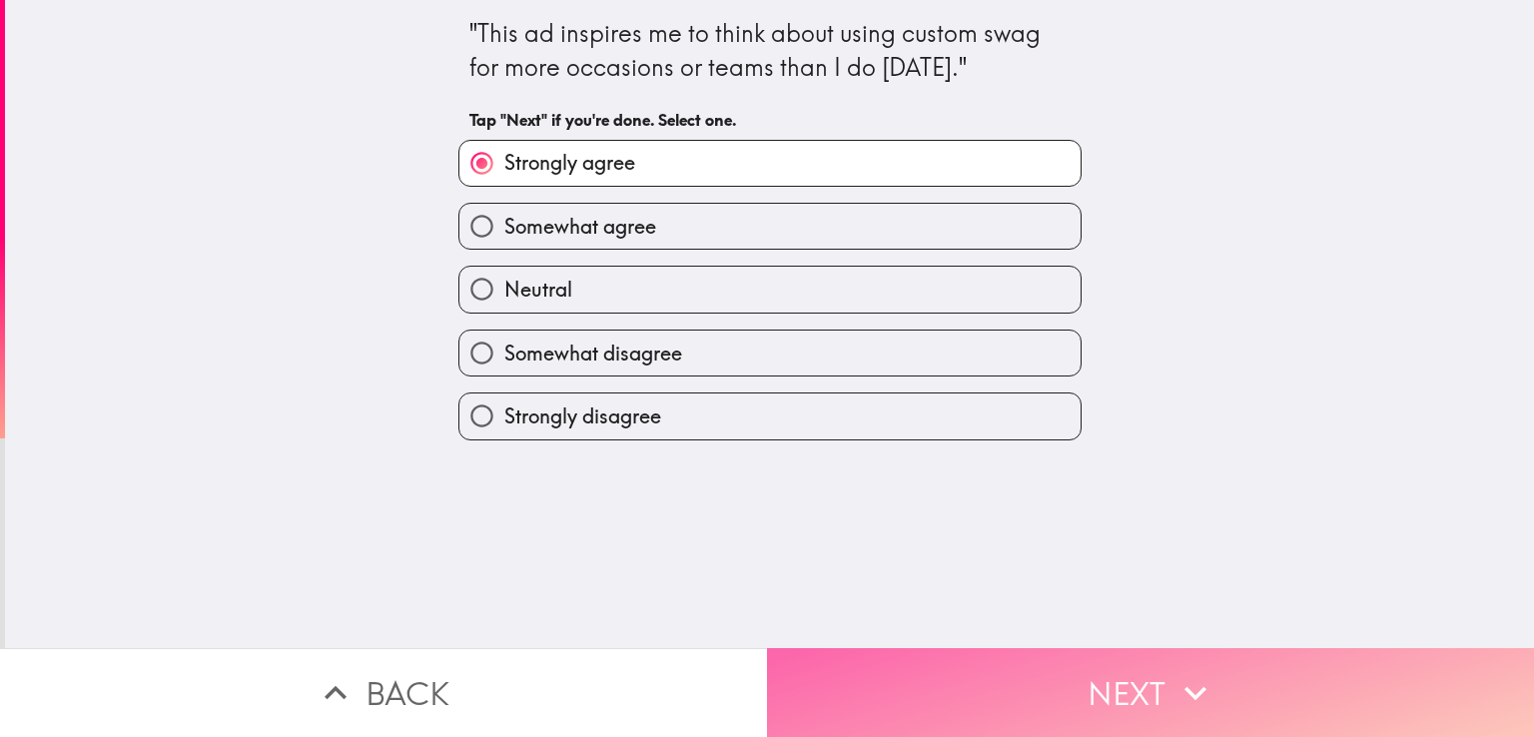
click at [1019, 698] on button "Next" at bounding box center [1150, 692] width 767 height 89
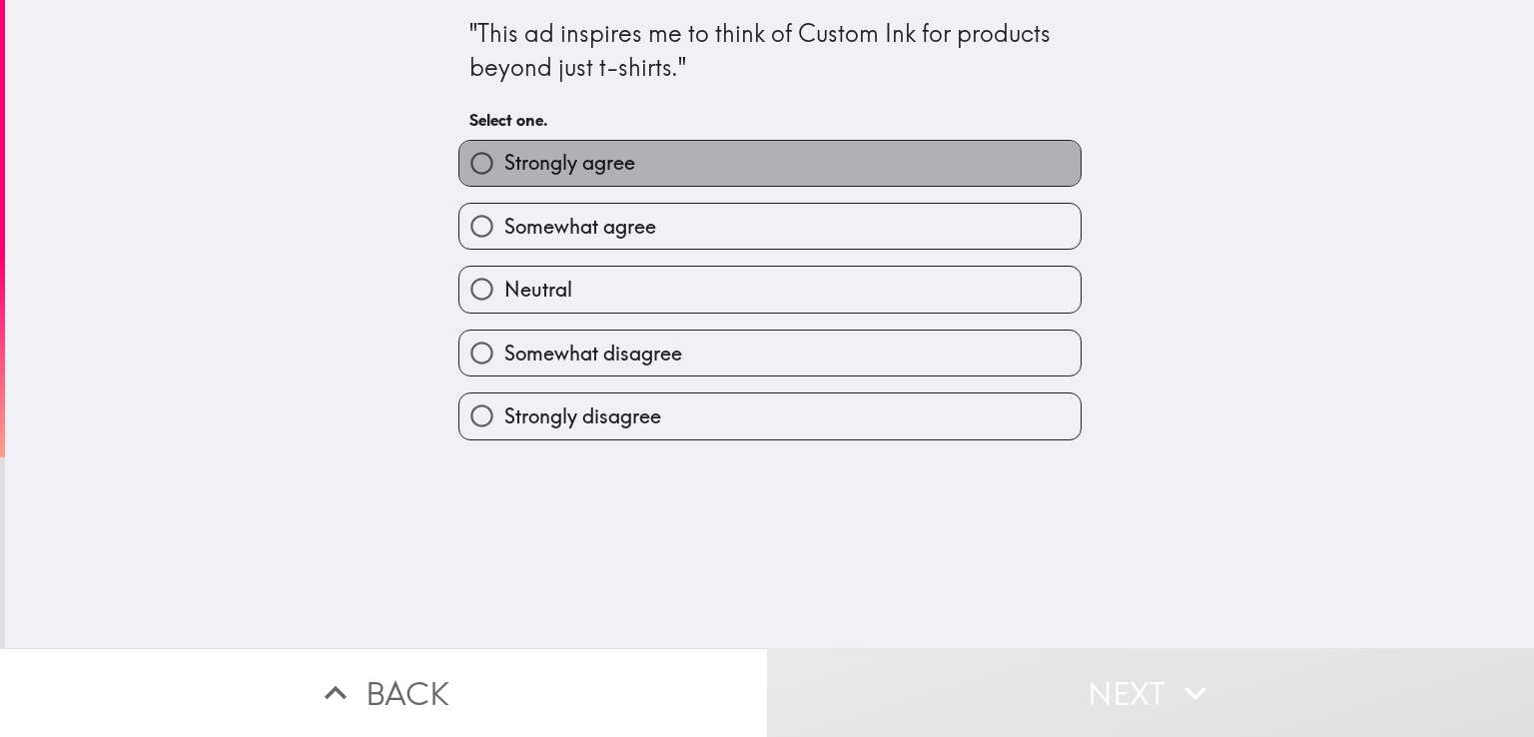
click at [715, 177] on label "Strongly agree" at bounding box center [769, 163] width 621 height 45
click at [504, 177] on input "Strongly agree" at bounding box center [481, 163] width 45 height 45
radio input "true"
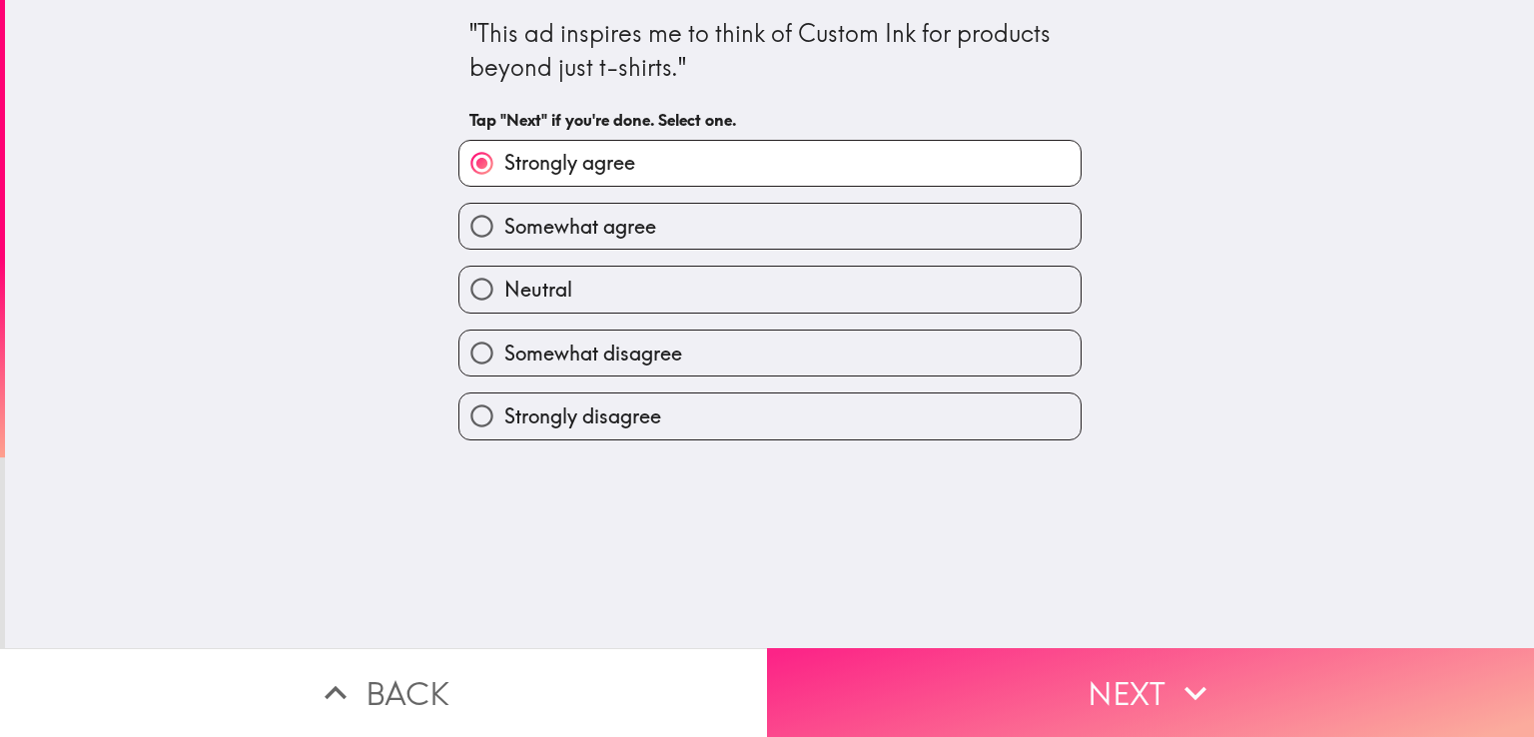
click at [993, 695] on button "Next" at bounding box center [1150, 692] width 767 height 89
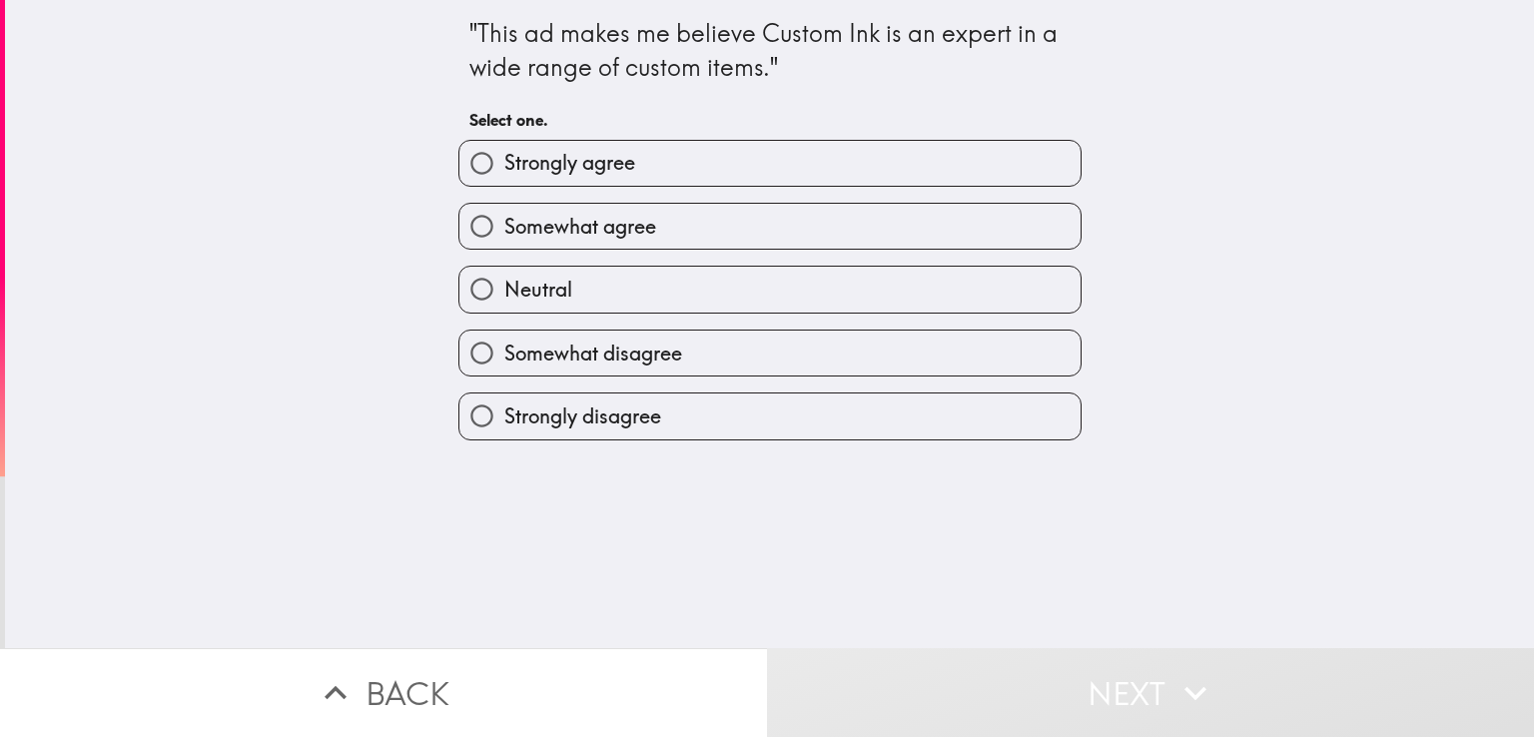
click at [667, 168] on label "Strongly agree" at bounding box center [769, 163] width 621 height 45
click at [504, 168] on input "Strongly agree" at bounding box center [481, 163] width 45 height 45
radio input "true"
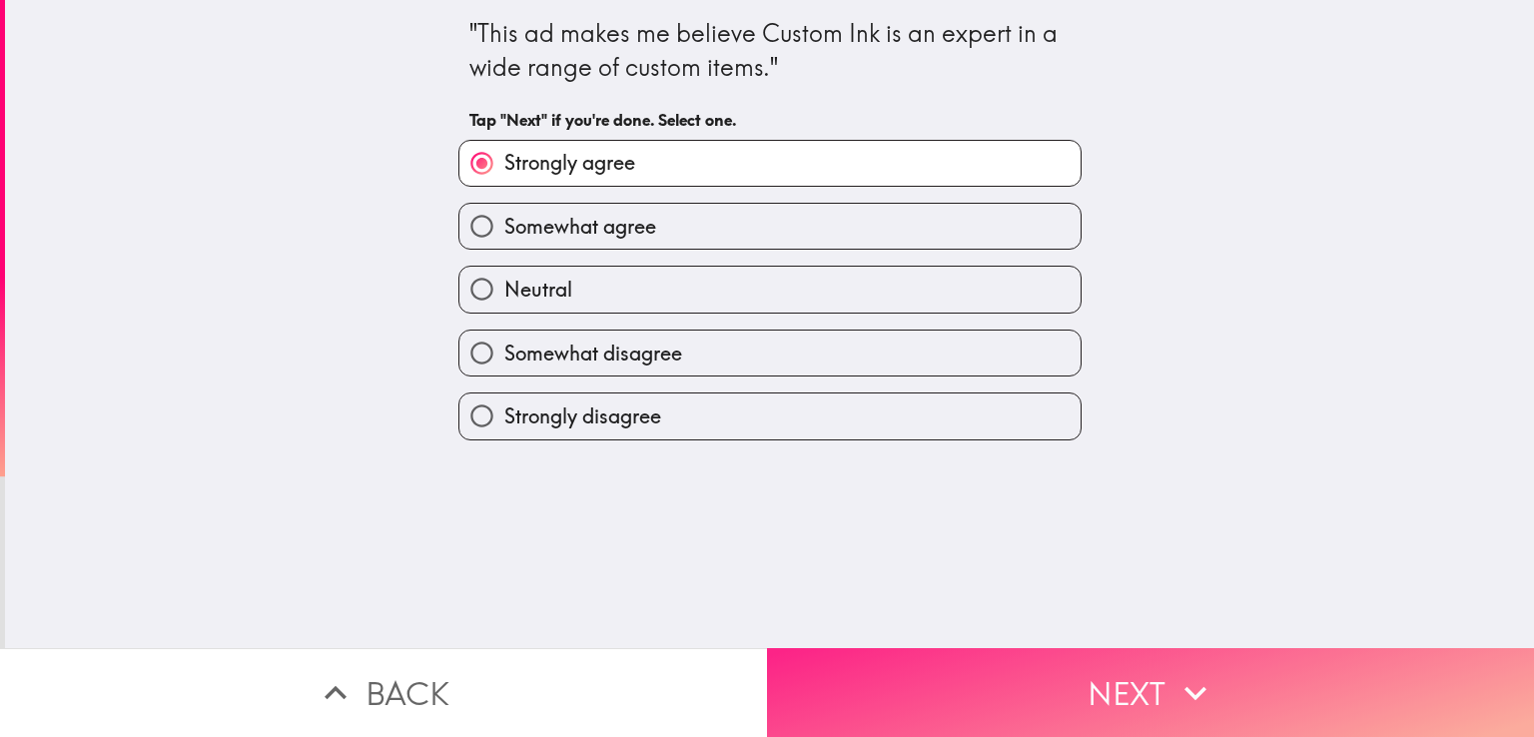
click at [1078, 679] on button "Next" at bounding box center [1150, 692] width 767 height 89
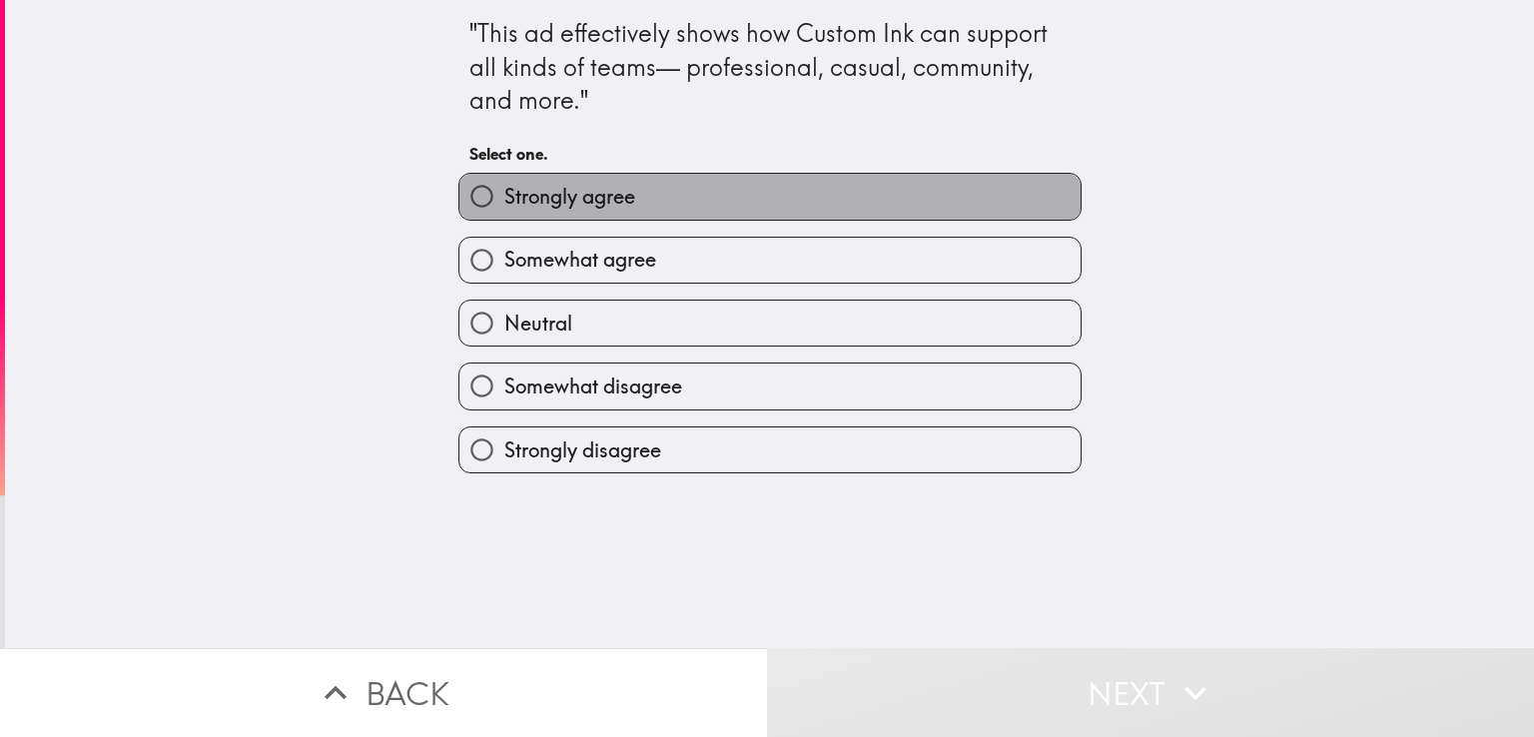
click at [719, 189] on label "Strongly agree" at bounding box center [769, 196] width 621 height 45
click at [504, 189] on input "Strongly agree" at bounding box center [481, 196] width 45 height 45
radio input "true"
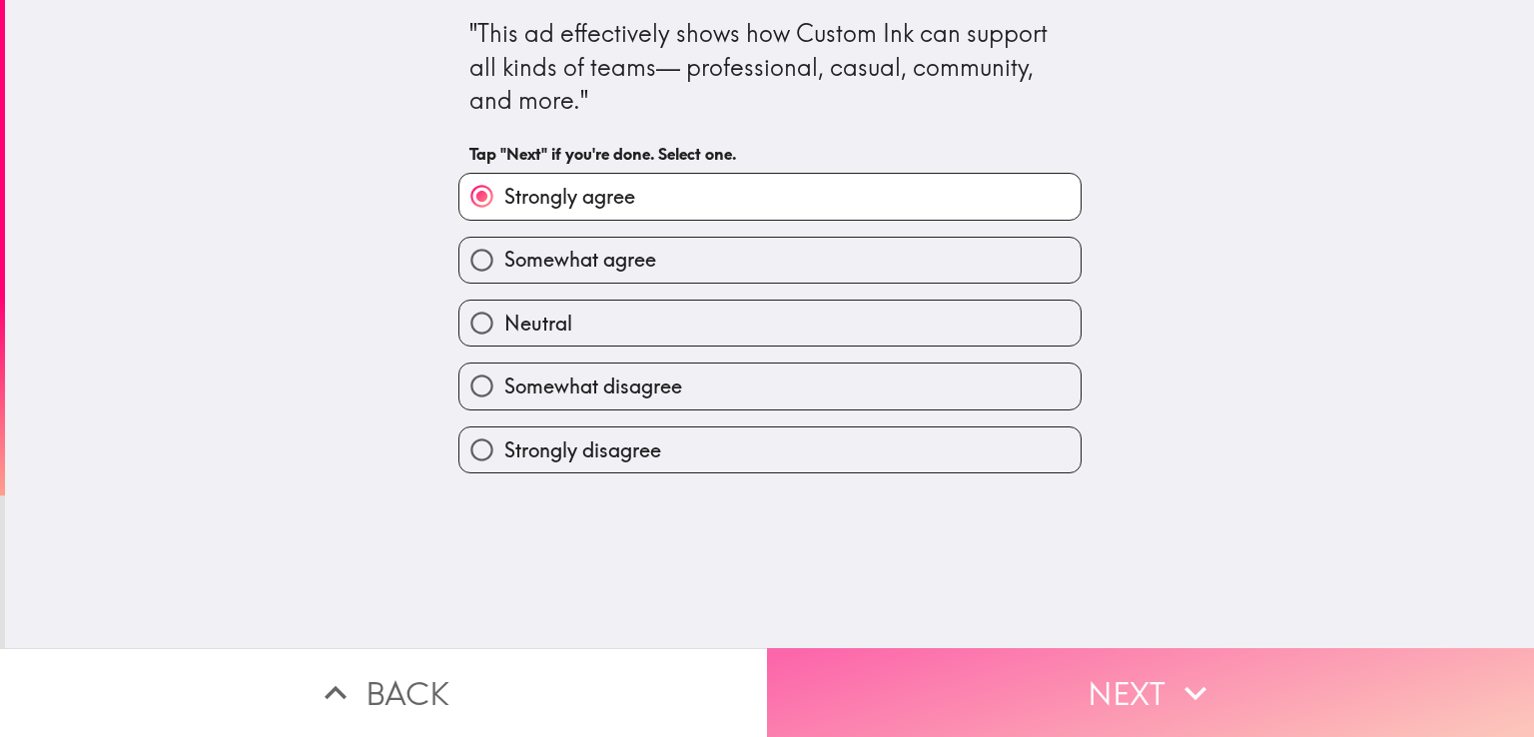
click at [997, 684] on button "Next" at bounding box center [1150, 692] width 767 height 89
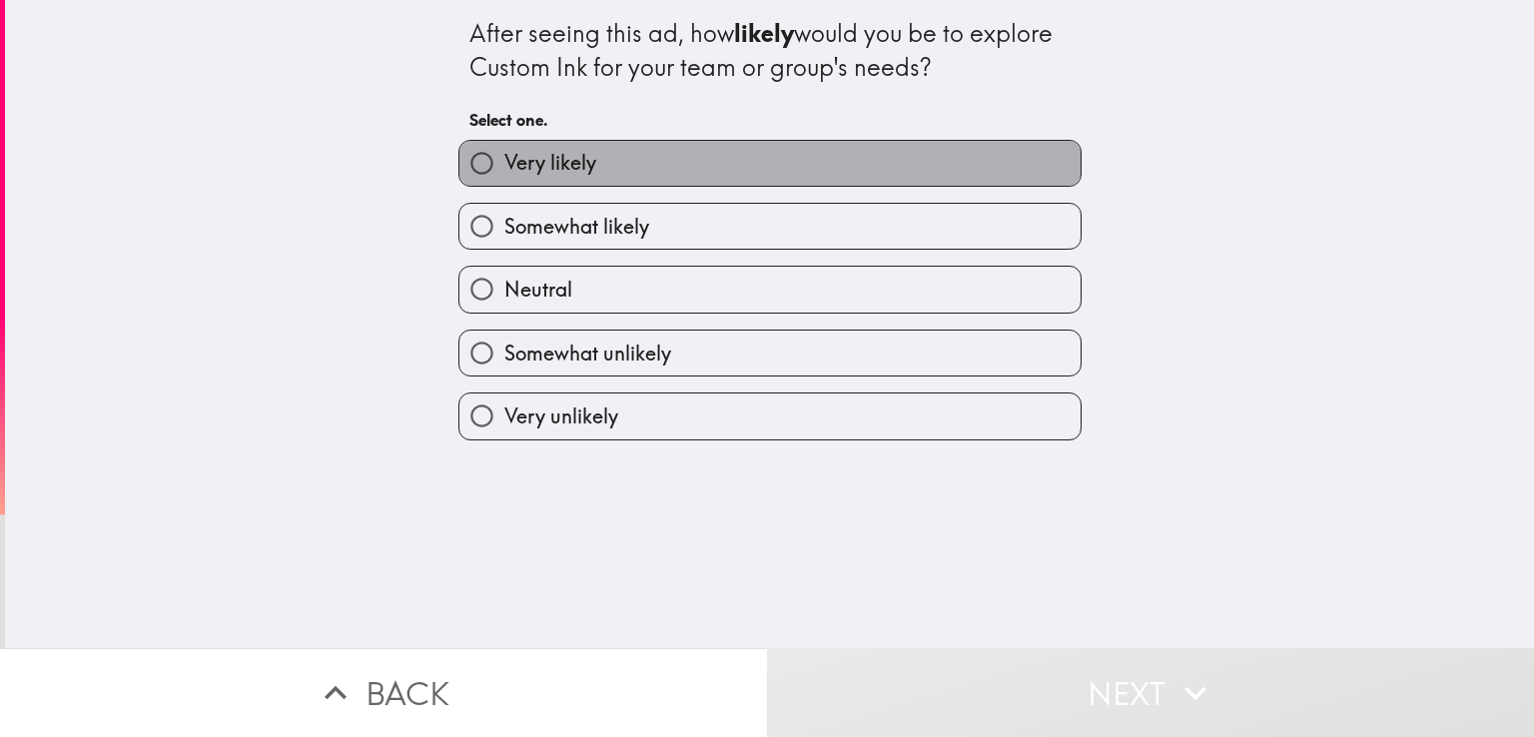
click at [744, 163] on label "Very likely" at bounding box center [769, 163] width 621 height 45
click at [504, 163] on input "Very likely" at bounding box center [481, 163] width 45 height 45
radio input "true"
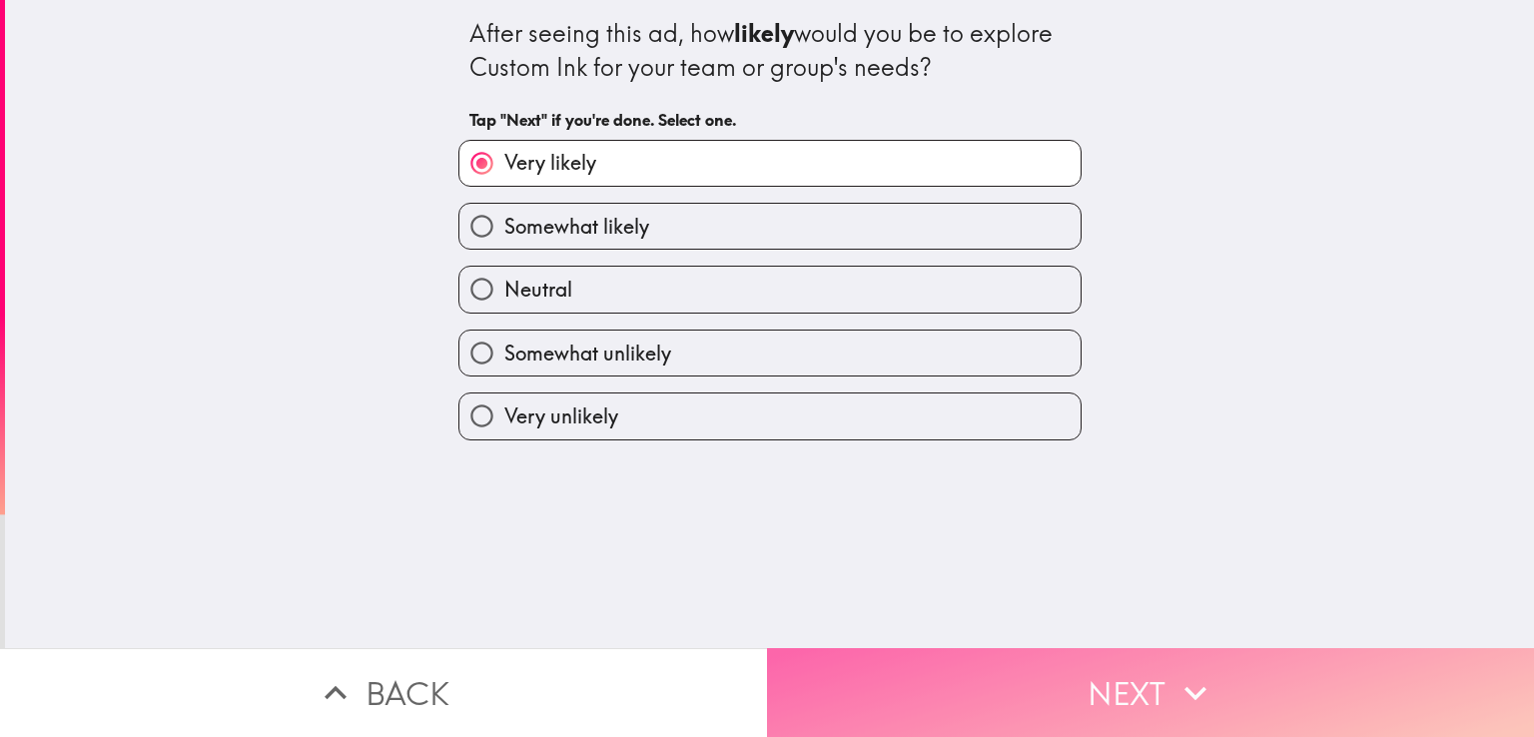
click at [1098, 663] on button "Next" at bounding box center [1150, 692] width 767 height 89
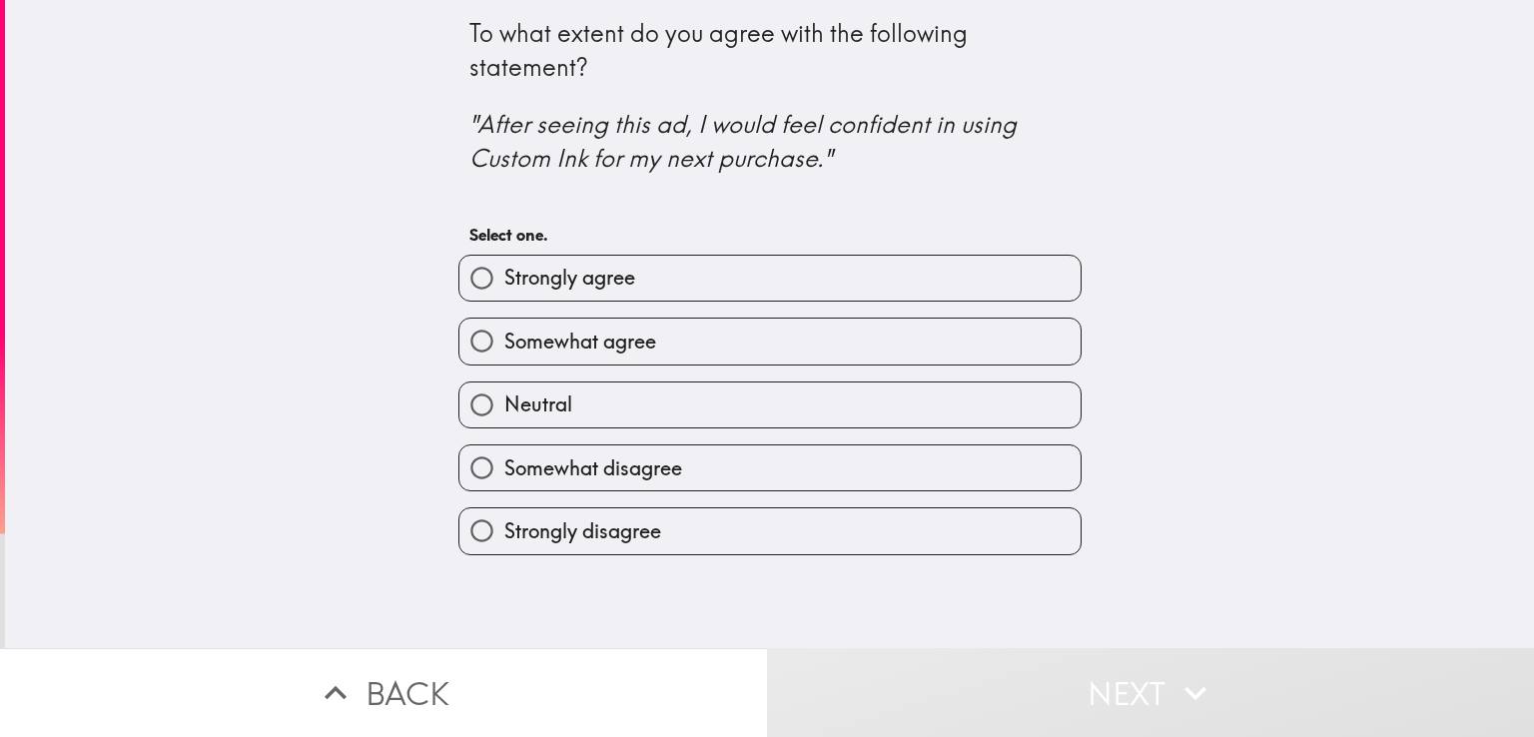
click at [661, 256] on label "Strongly agree" at bounding box center [769, 278] width 621 height 45
click at [504, 256] on input "Strongly agree" at bounding box center [481, 278] width 45 height 45
radio input "true"
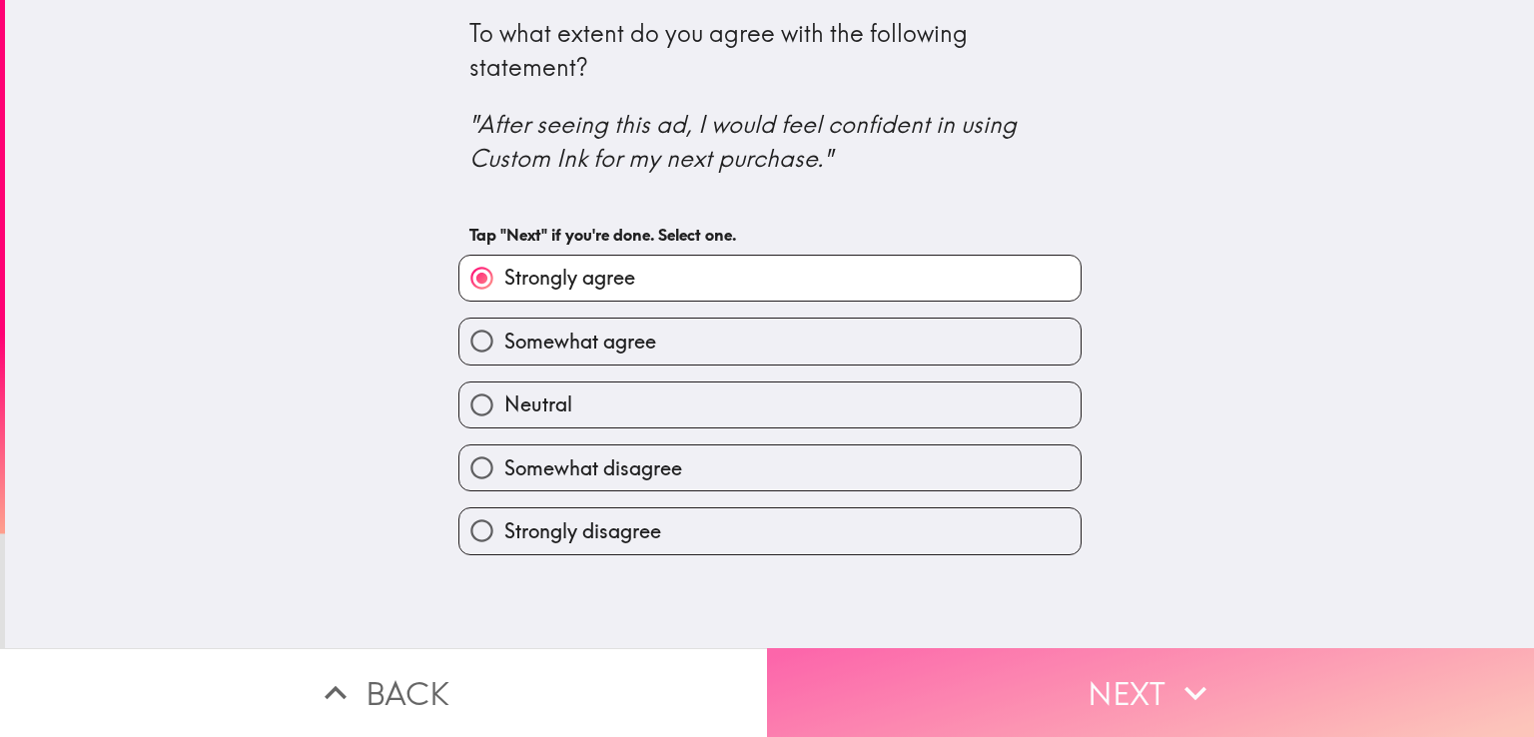
click at [1014, 685] on button "Next" at bounding box center [1150, 692] width 767 height 89
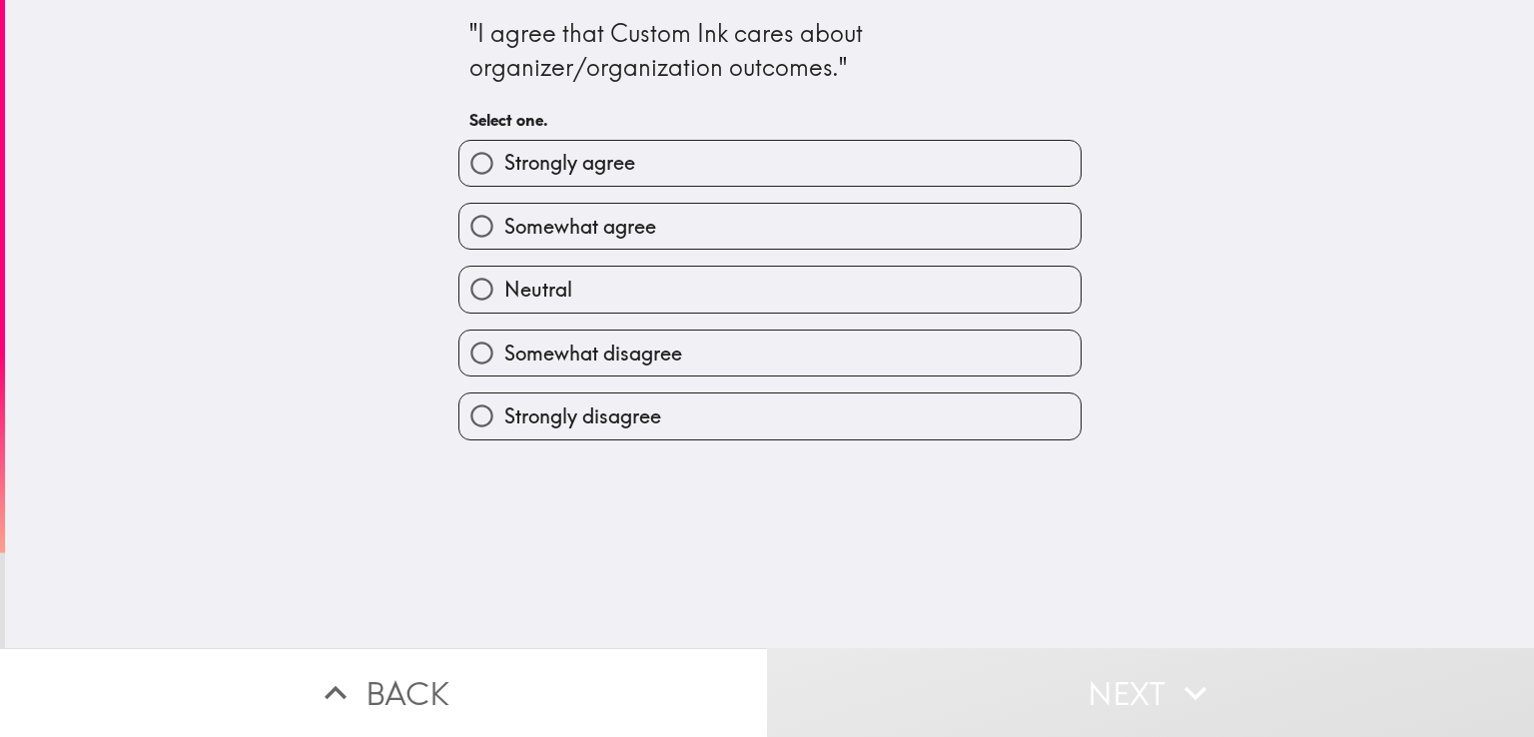
click at [848, 157] on label "Strongly agree" at bounding box center [769, 163] width 621 height 45
click at [504, 157] on input "Strongly agree" at bounding box center [481, 163] width 45 height 45
radio input "true"
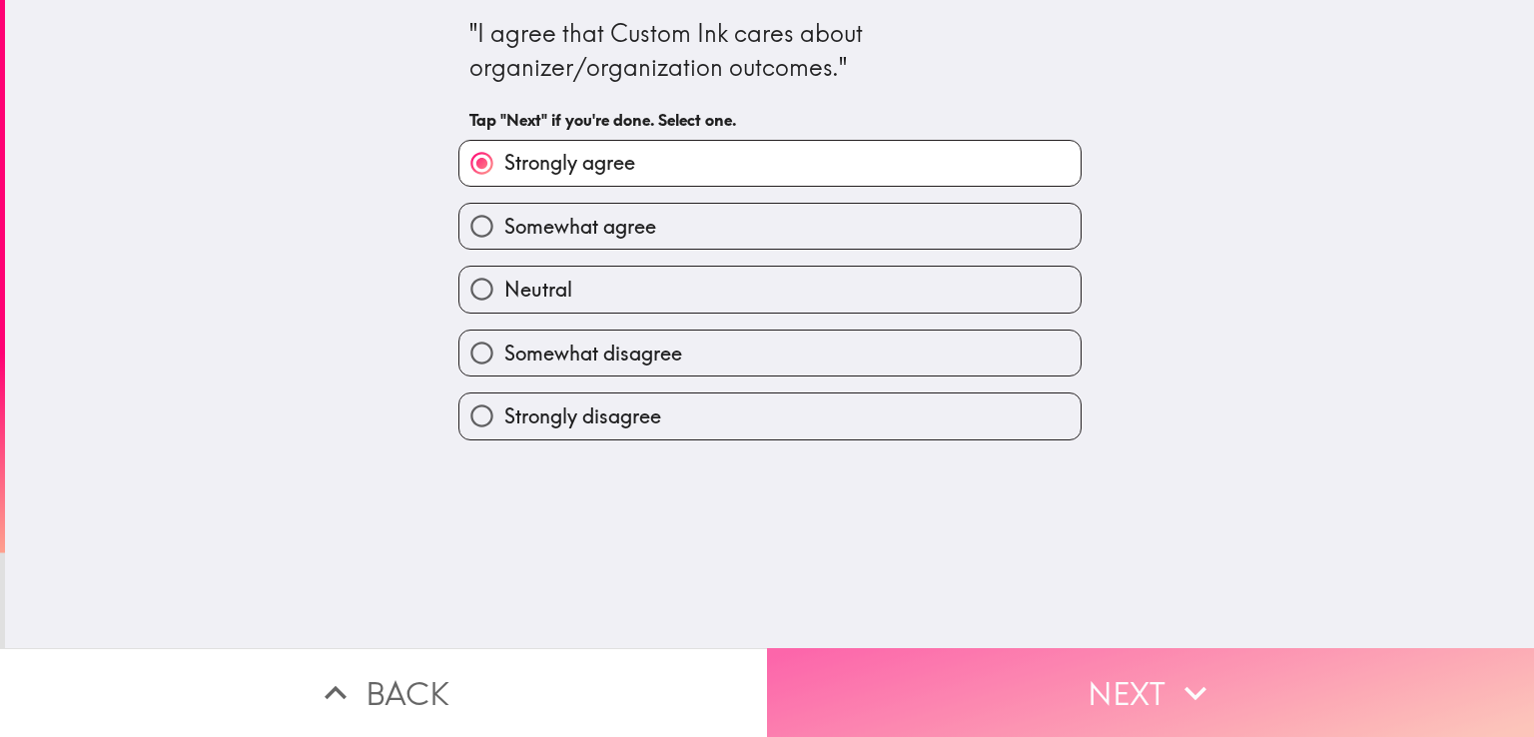
click at [1030, 679] on button "Next" at bounding box center [1150, 692] width 767 height 89
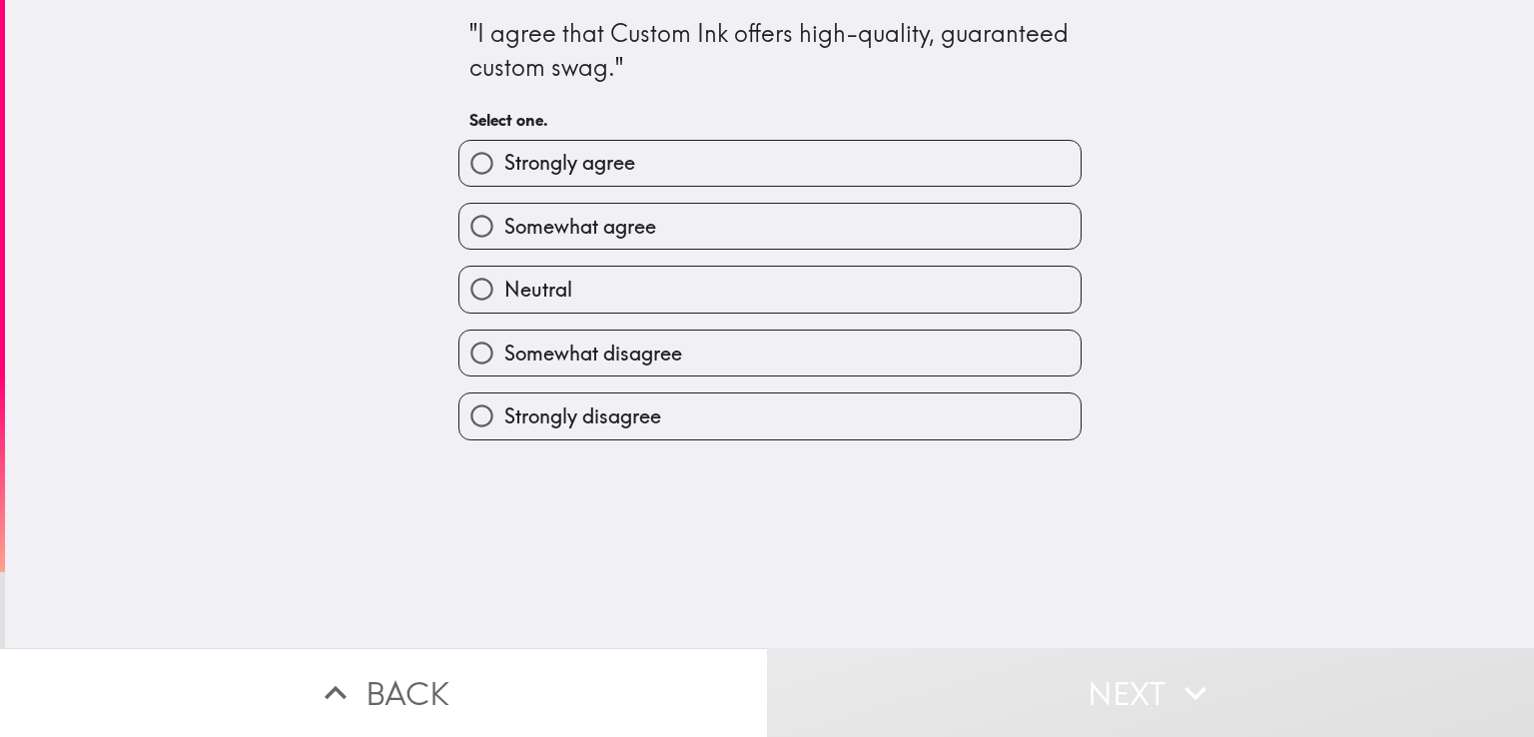
click at [838, 173] on label "Strongly agree" at bounding box center [769, 163] width 621 height 45
click at [504, 173] on input "Strongly agree" at bounding box center [481, 163] width 45 height 45
radio input "true"
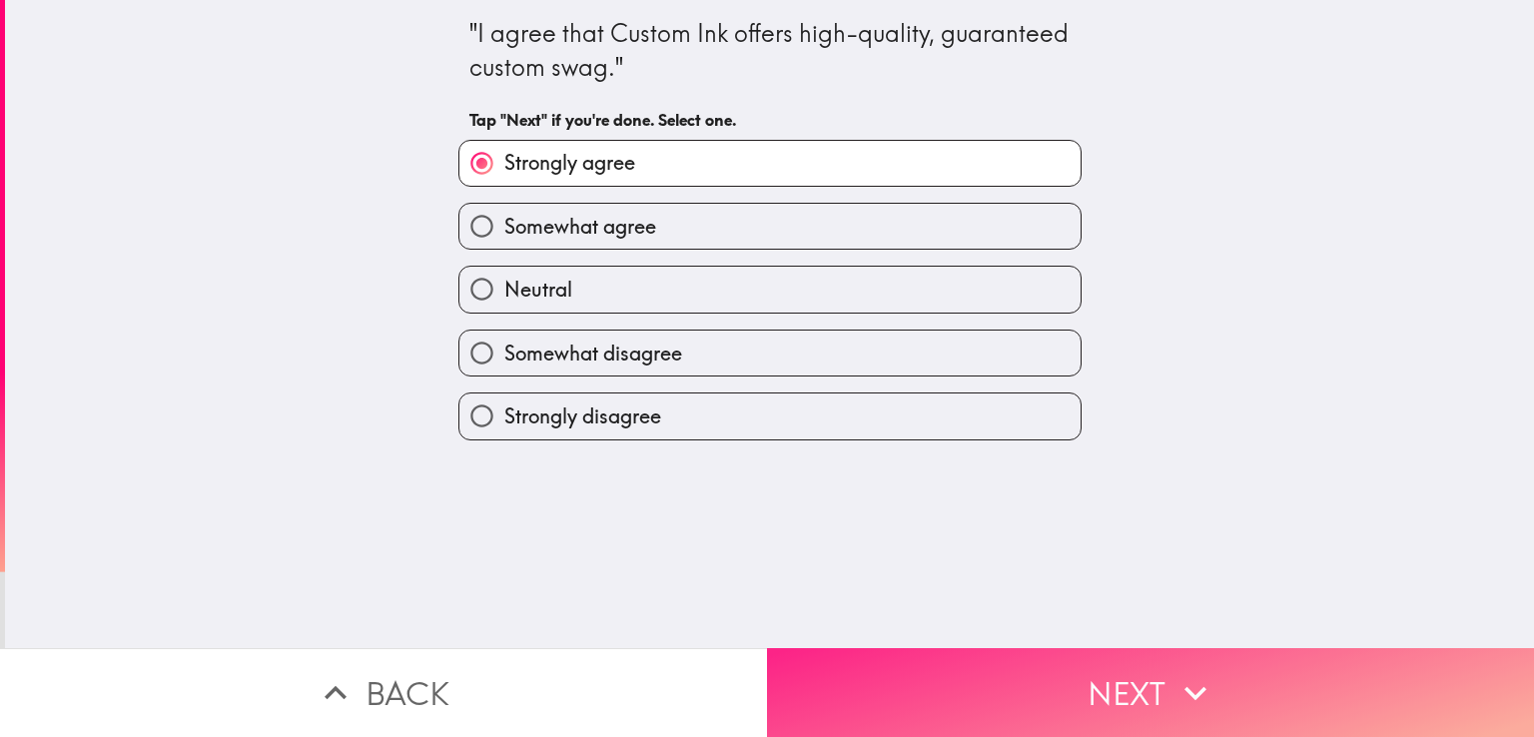
click at [1090, 674] on button "Next" at bounding box center [1150, 692] width 767 height 89
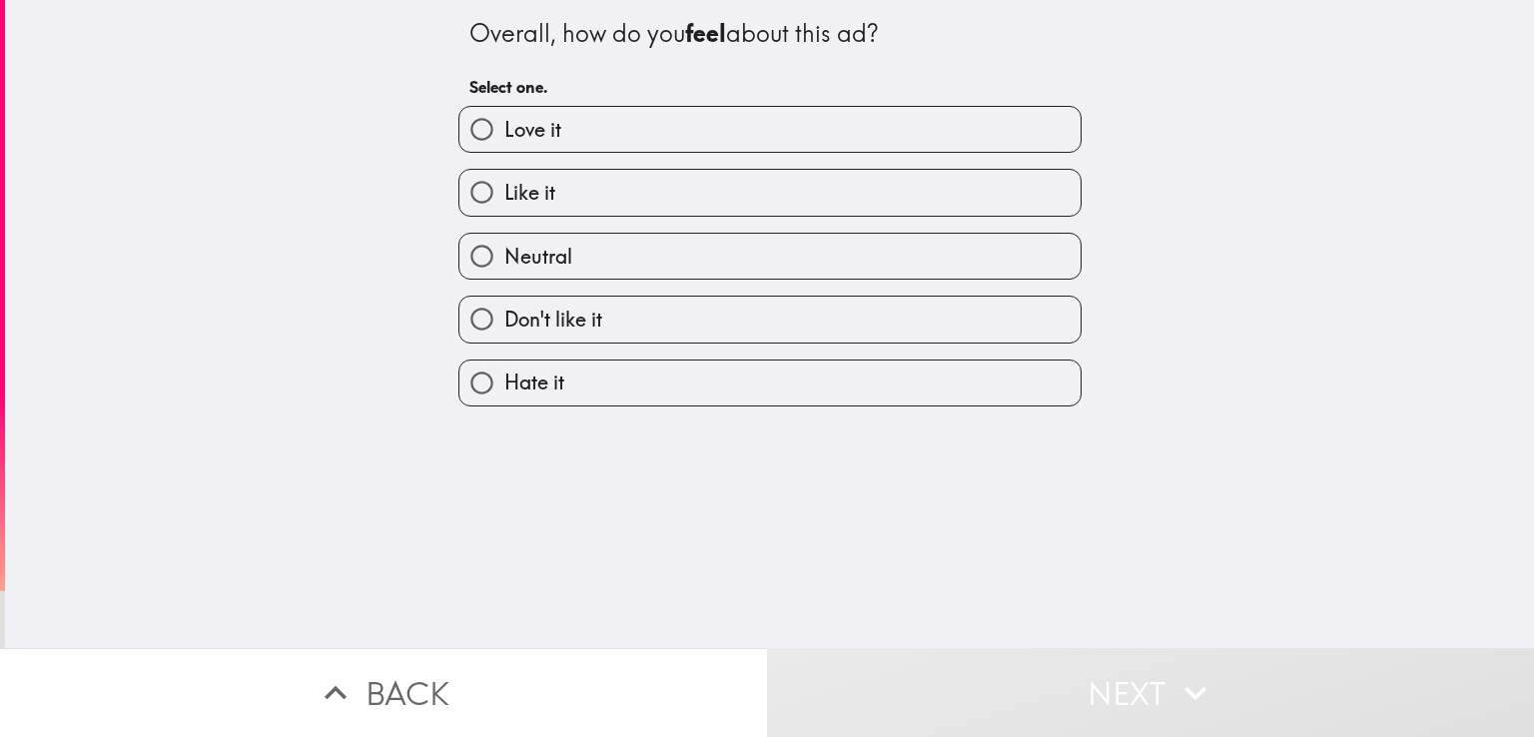
click at [707, 133] on label "Love it" at bounding box center [769, 129] width 621 height 45
click at [504, 133] on input "Love it" at bounding box center [481, 129] width 45 height 45
radio input "true"
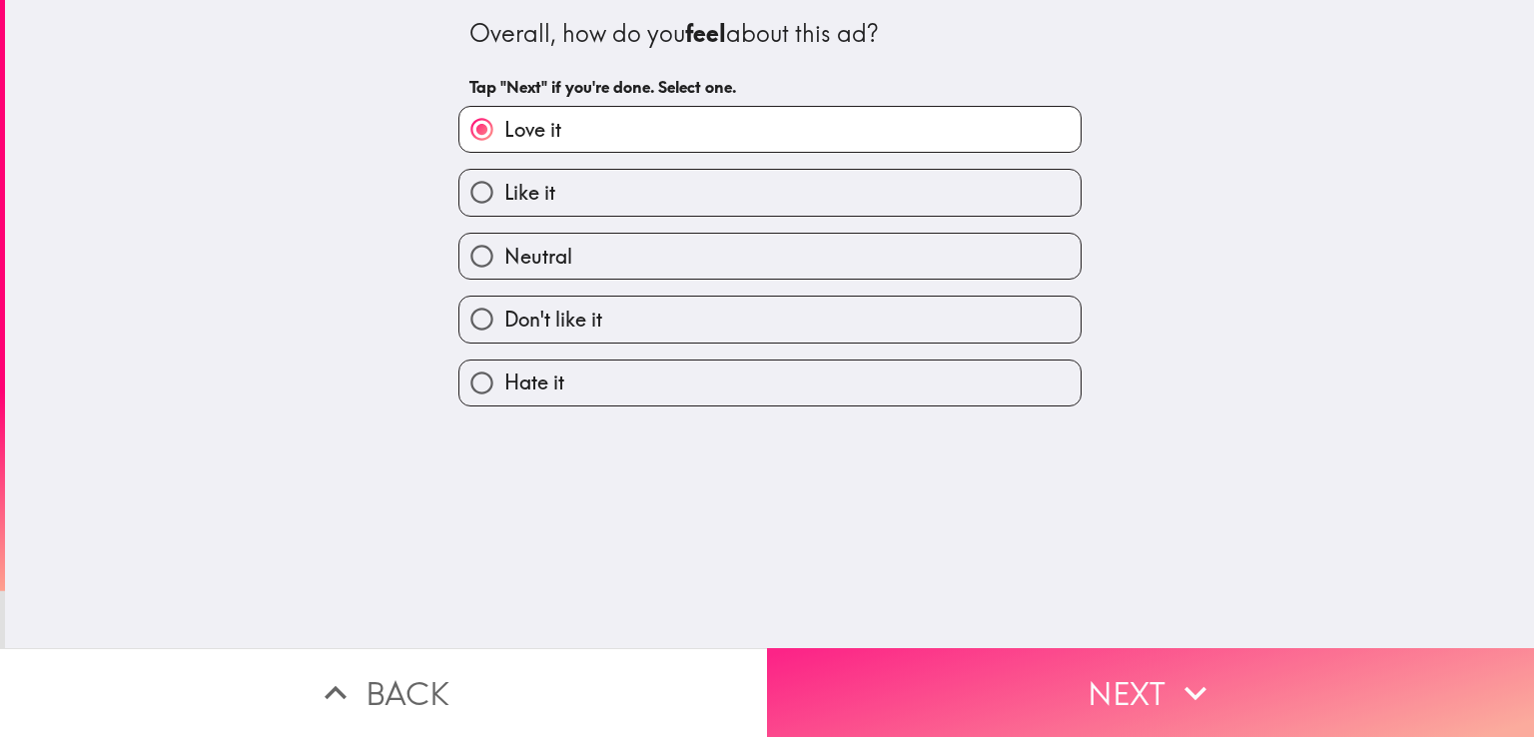
click at [1066, 716] on button "Next" at bounding box center [1150, 692] width 767 height 89
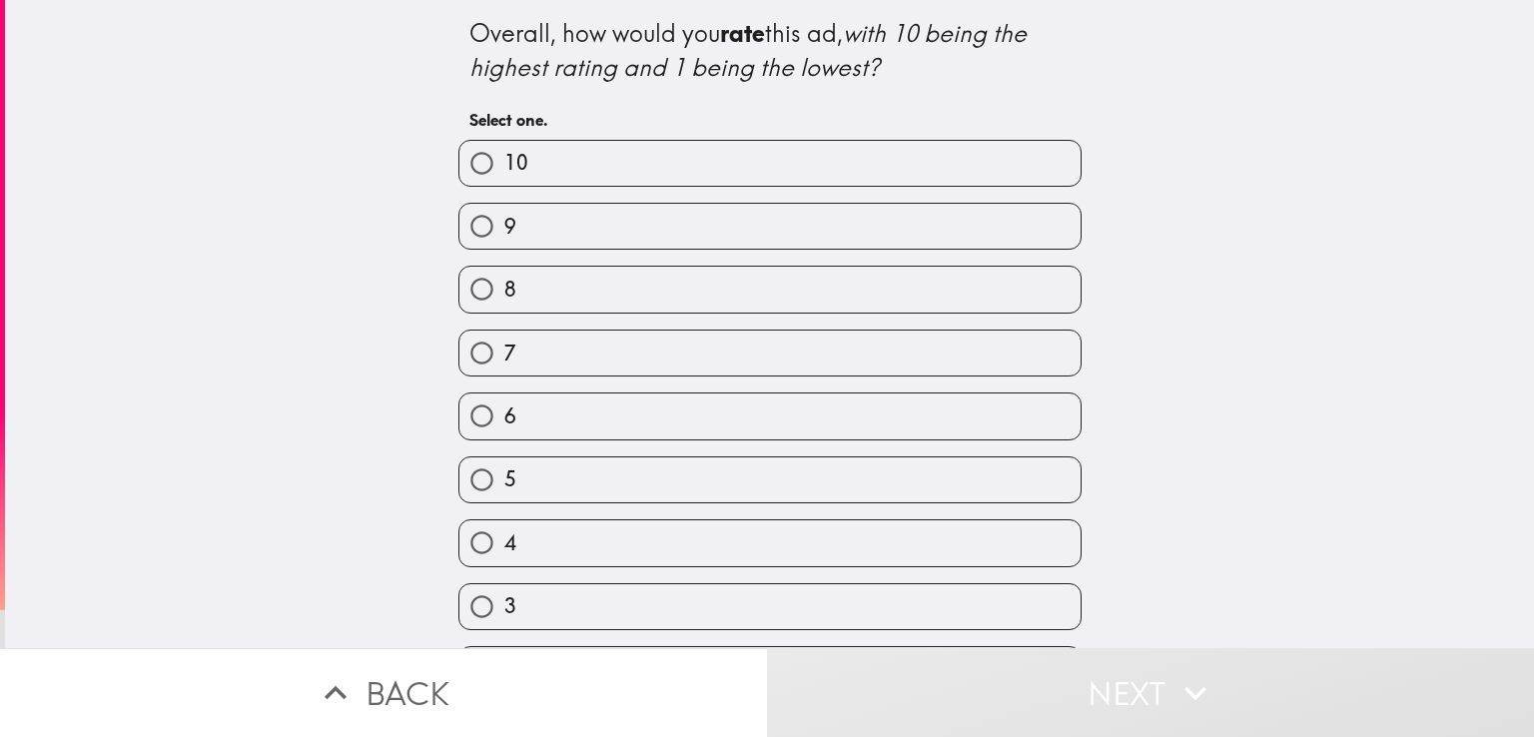
click at [796, 162] on label "10" at bounding box center [769, 163] width 621 height 45
click at [504, 162] on input "10" at bounding box center [481, 163] width 45 height 45
radio input "true"
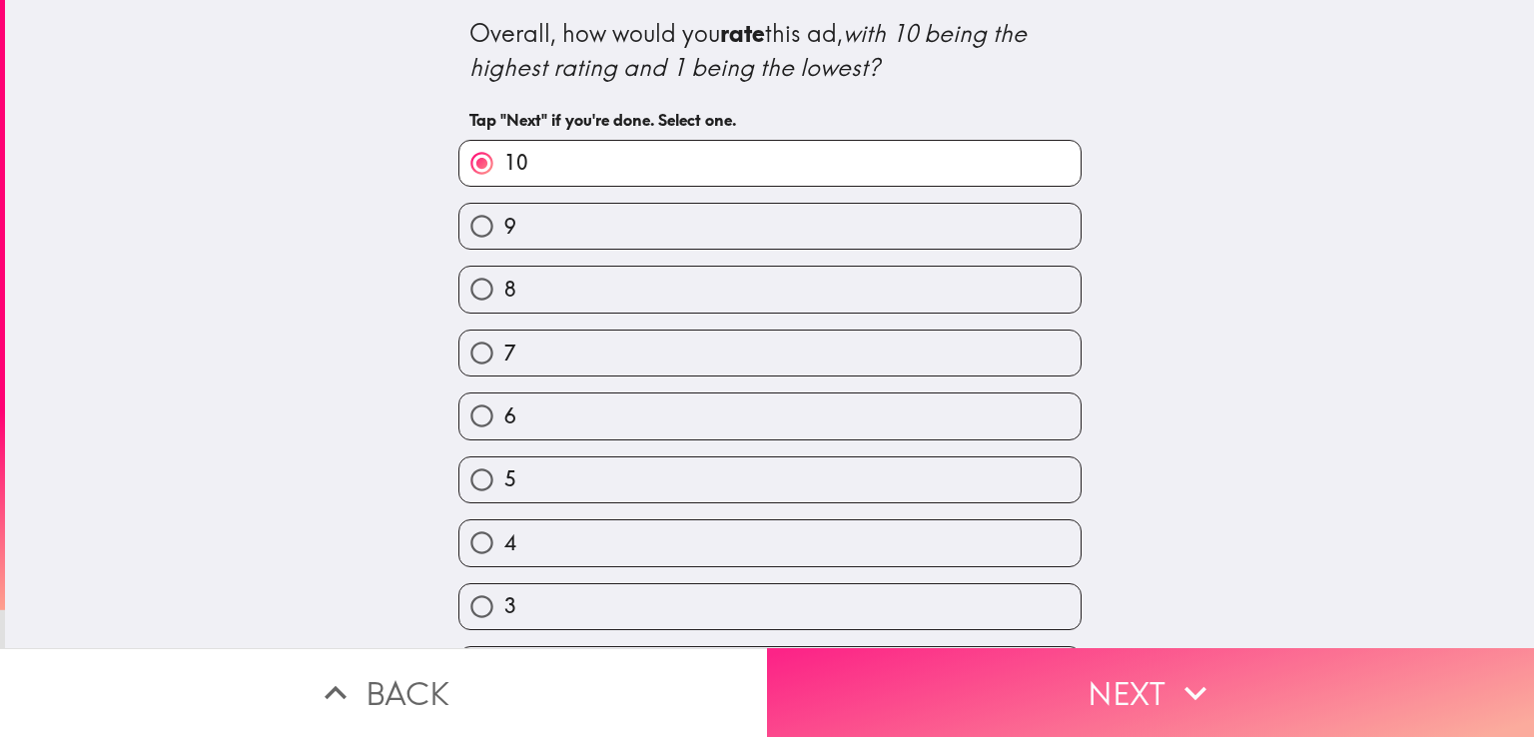
click at [1123, 653] on button "Next" at bounding box center [1150, 692] width 767 height 89
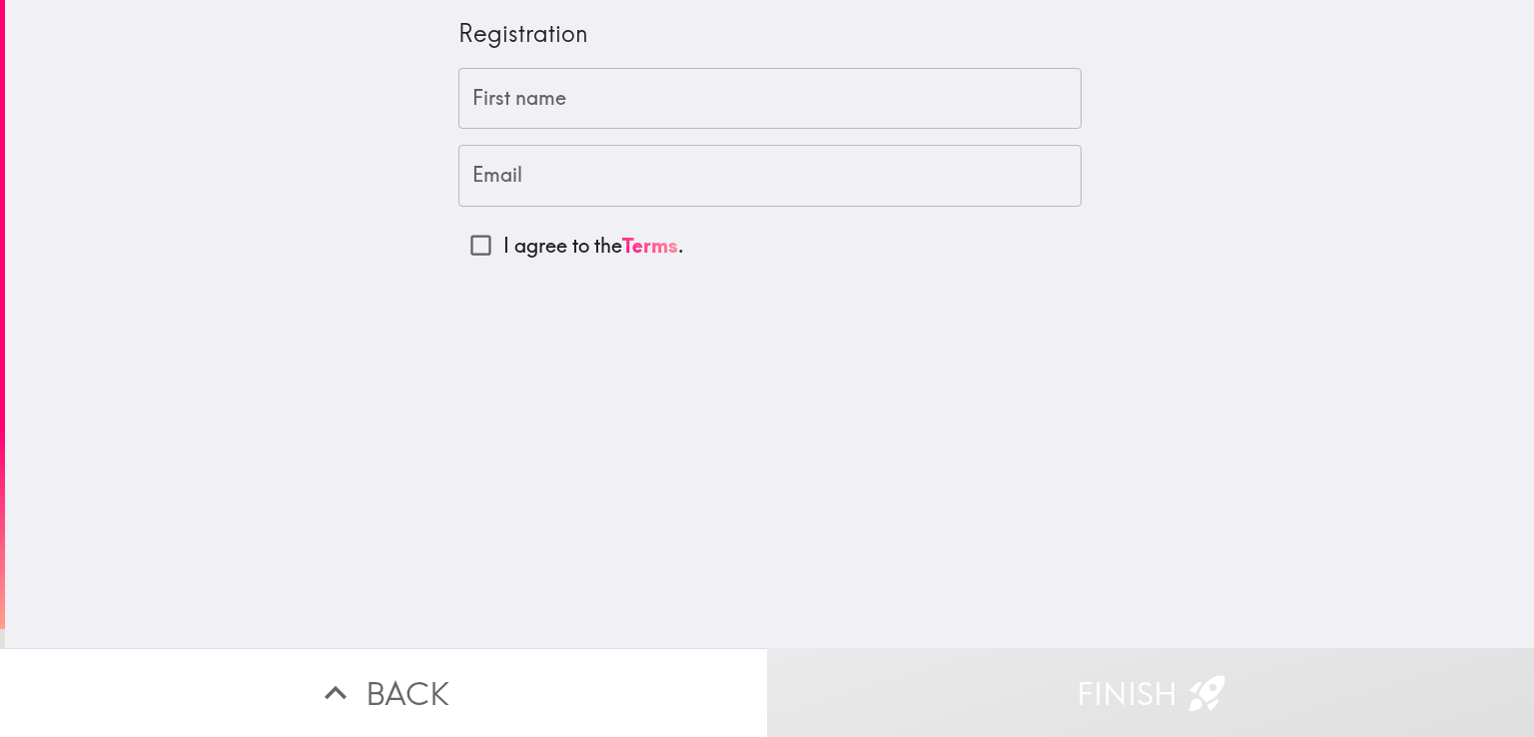
click at [686, 89] on input "First name" at bounding box center [769, 99] width 623 height 62
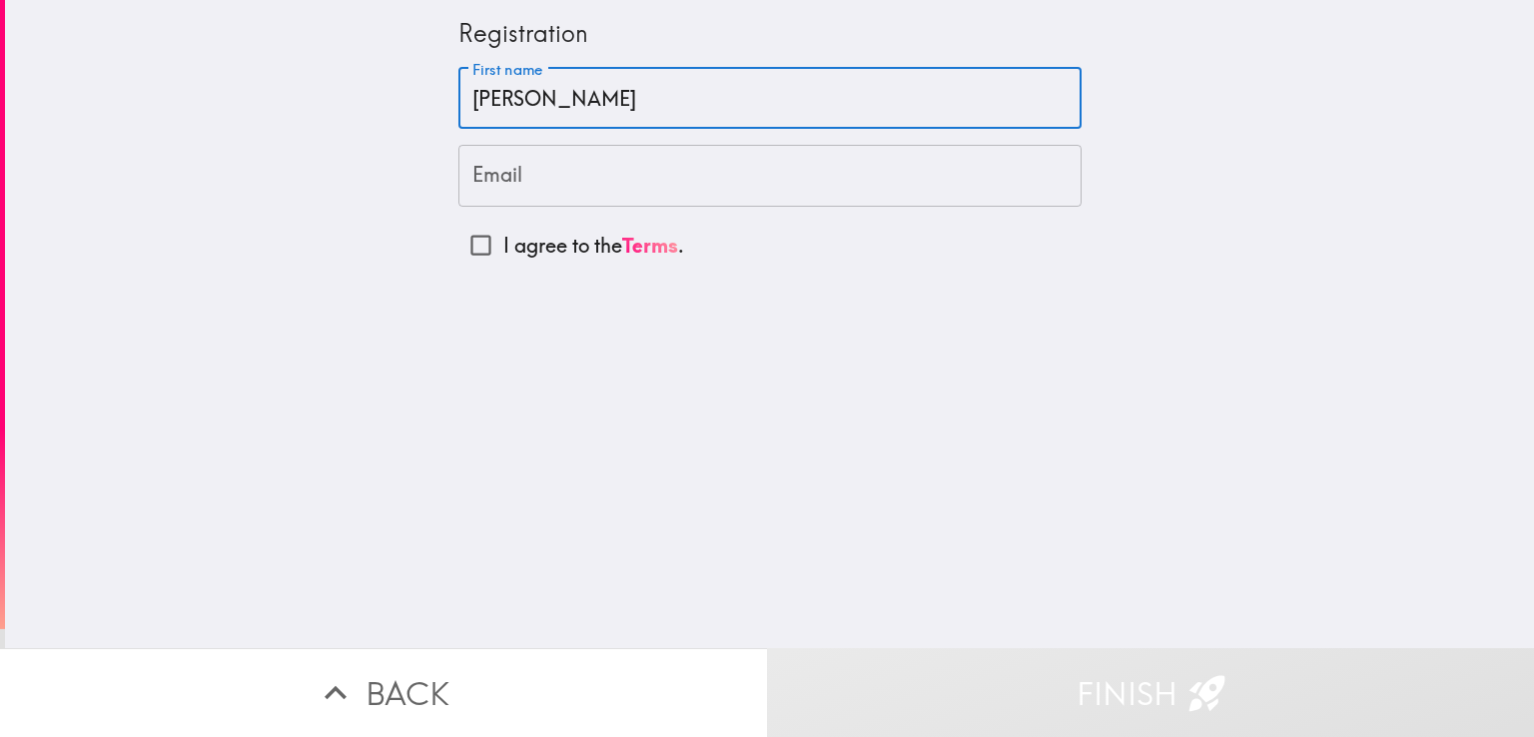
type input "Thomas"
click at [622, 177] on input "Email" at bounding box center [769, 176] width 623 height 62
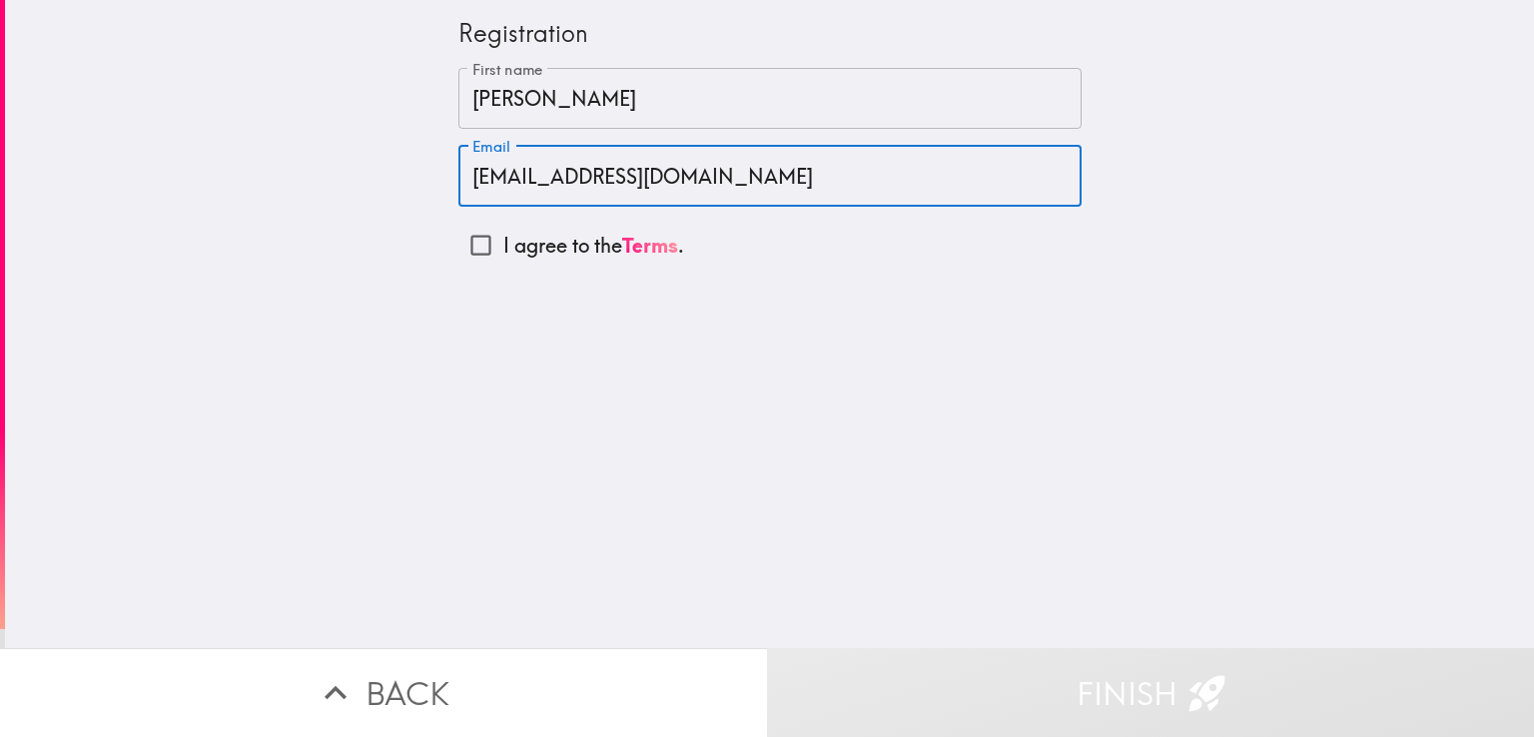
type input "thomasmhansen75@outlook.com"
click at [467, 233] on input "I agree to the Terms ." at bounding box center [480, 245] width 45 height 45
checkbox input "true"
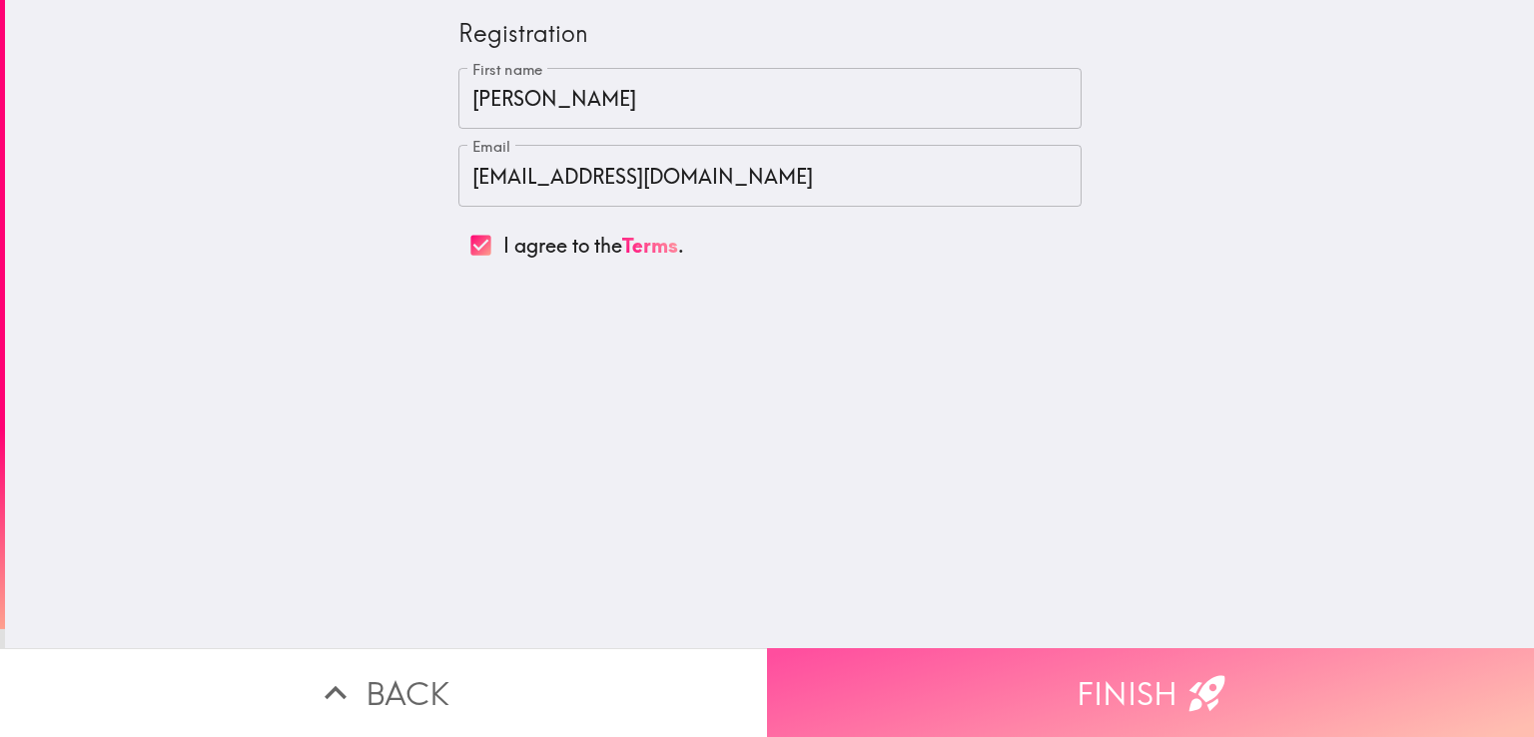
click at [1016, 671] on button "Finish" at bounding box center [1150, 692] width 767 height 89
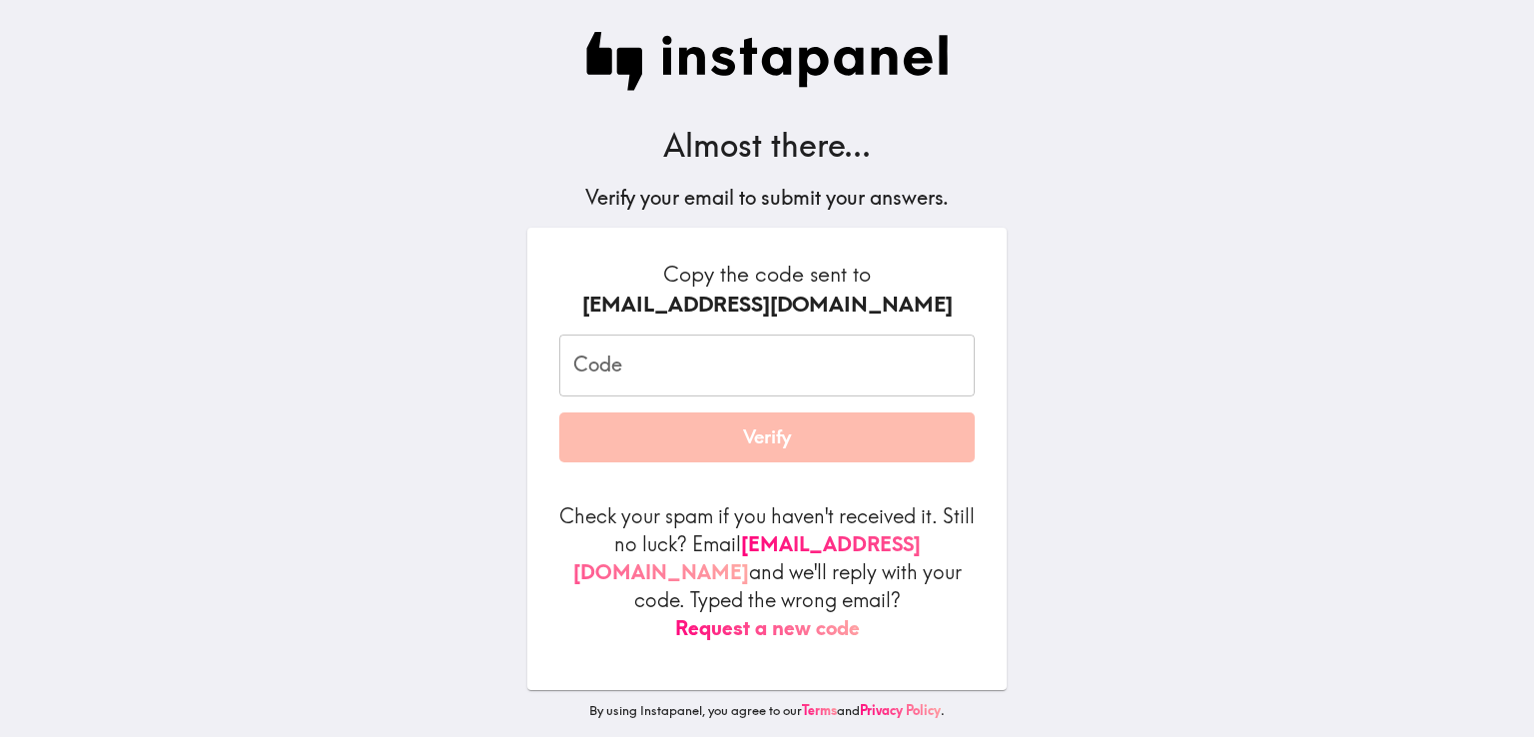
click at [690, 355] on input "Code" at bounding box center [766, 366] width 415 height 62
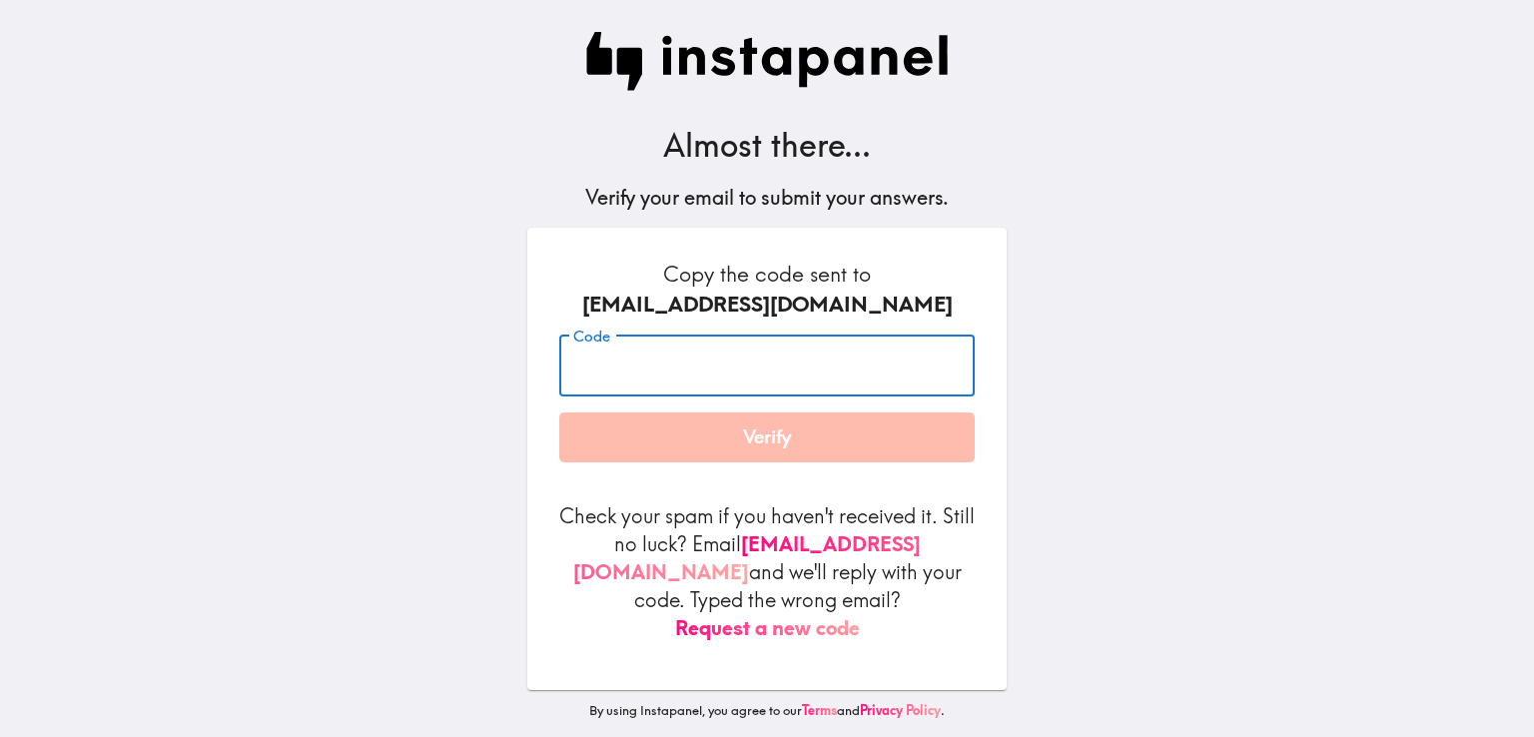
paste input "NmD_Ady_pYD"
click at [774, 376] on input "NmD_Ady_pYD" at bounding box center [766, 366] width 415 height 62
type input "NmD_Ady_pYD"
click at [1050, 396] on div "Almost there... Verify your email to submit your answers. Copy the code sent to…" at bounding box center [766, 368] width 639 height 737
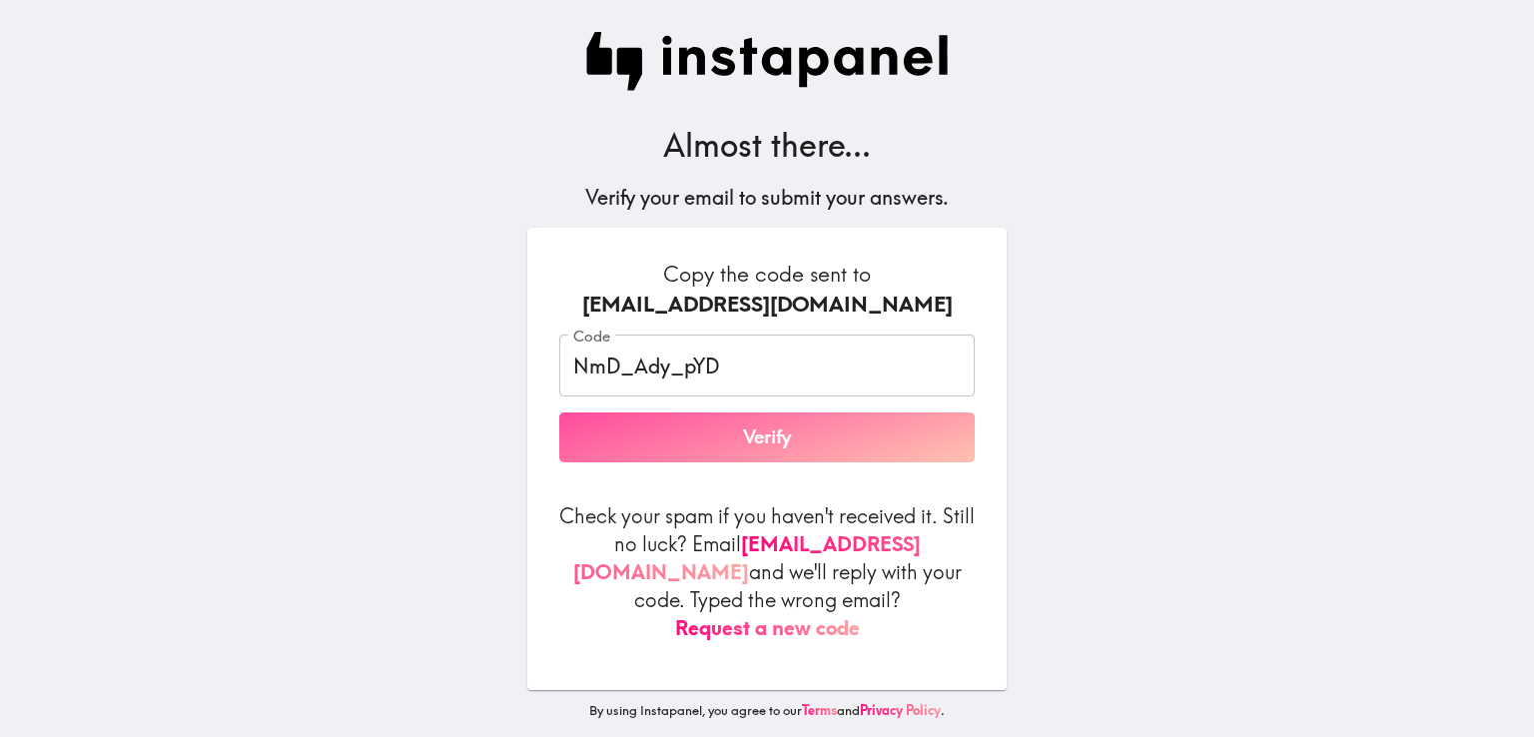
click at [783, 435] on button "Verify" at bounding box center [766, 437] width 415 height 50
